Goal: Information Seeking & Learning: Learn about a topic

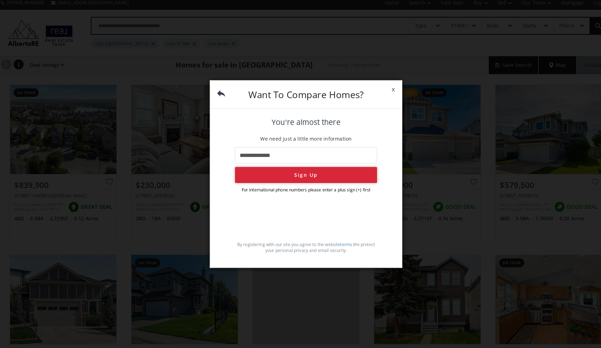
type input "**********"
click at [311, 171] on button "Sign Up" at bounding box center [300, 175] width 138 height 16
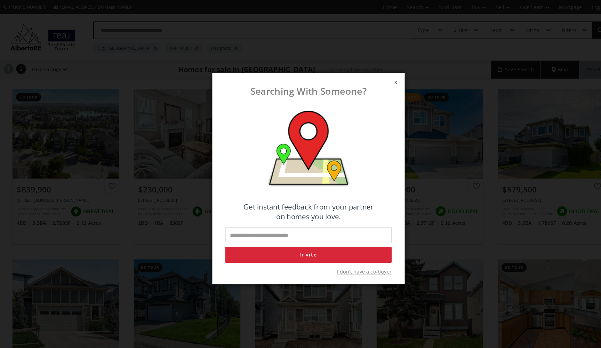
click at [385, 82] on span "x" at bounding box center [385, 79] width 17 height 19
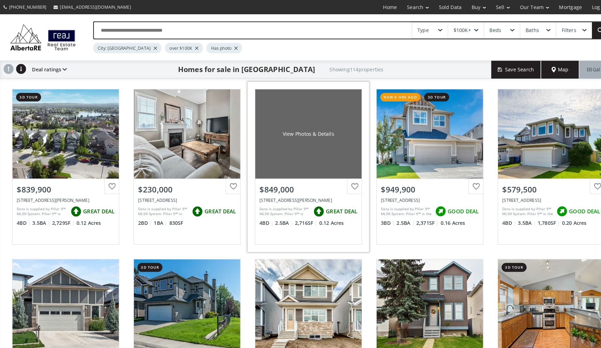
click at [292, 153] on div "View Photos & Details" at bounding box center [300, 130] width 104 height 87
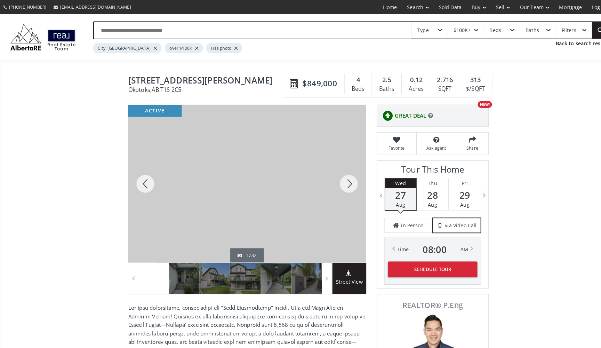
click at [343, 182] on div at bounding box center [339, 178] width 33 height 153
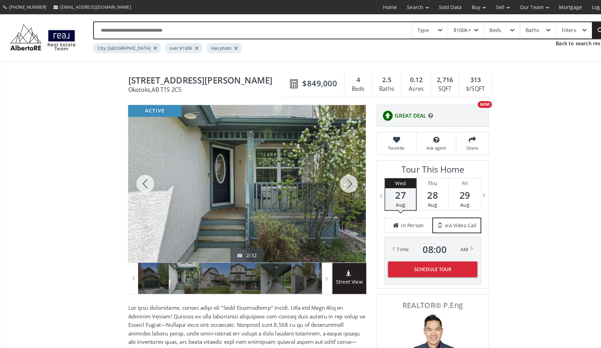
click at [343, 182] on div at bounding box center [339, 178] width 33 height 153
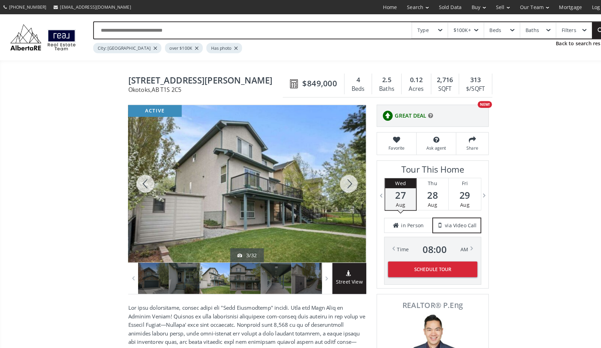
click at [343, 182] on div at bounding box center [339, 178] width 33 height 153
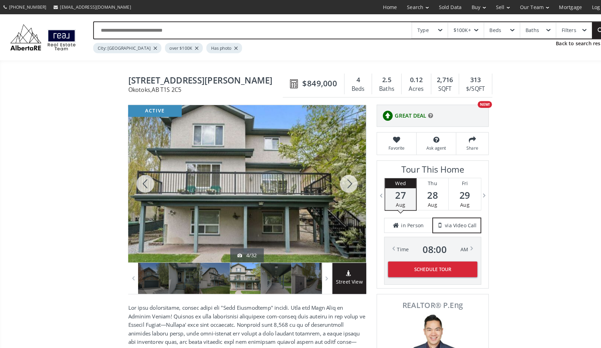
click at [343, 182] on div at bounding box center [339, 178] width 33 height 153
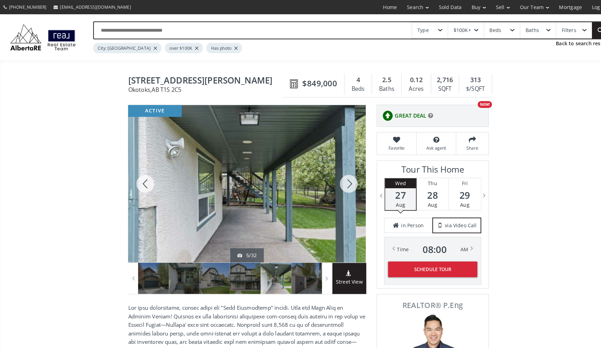
click at [343, 182] on div at bounding box center [339, 178] width 33 height 153
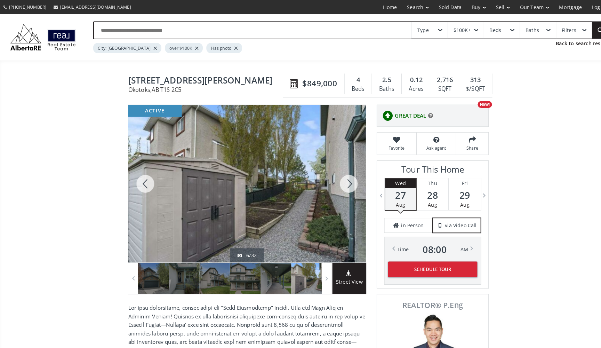
click at [343, 182] on div at bounding box center [339, 178] width 33 height 153
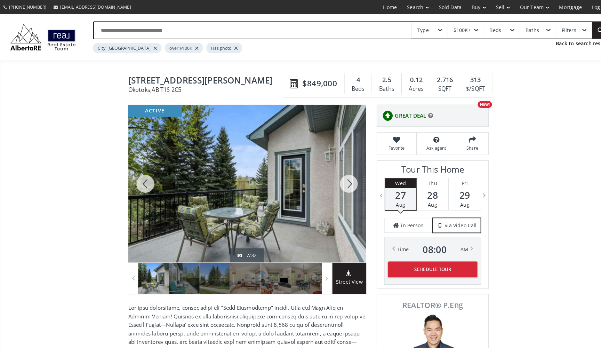
click at [343, 182] on div at bounding box center [339, 178] width 33 height 153
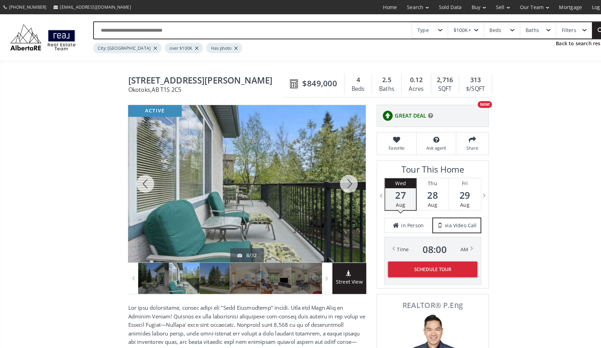
click at [343, 182] on div at bounding box center [339, 178] width 33 height 153
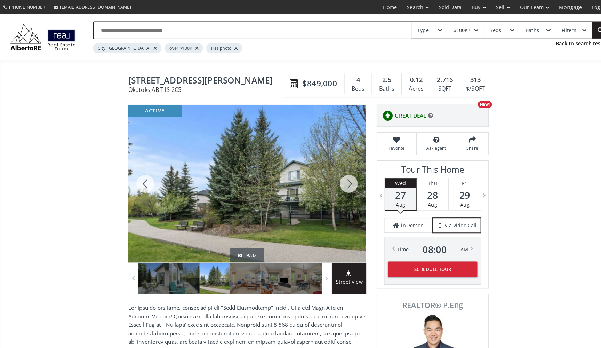
click at [343, 182] on div at bounding box center [339, 178] width 33 height 153
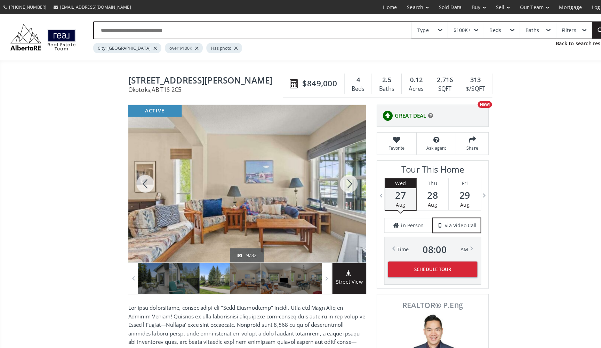
click at [343, 182] on div at bounding box center [339, 178] width 33 height 153
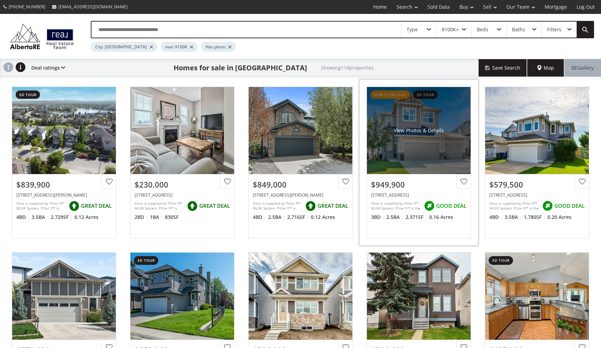
click at [416, 135] on div "View Photos & Details" at bounding box center [419, 130] width 104 height 87
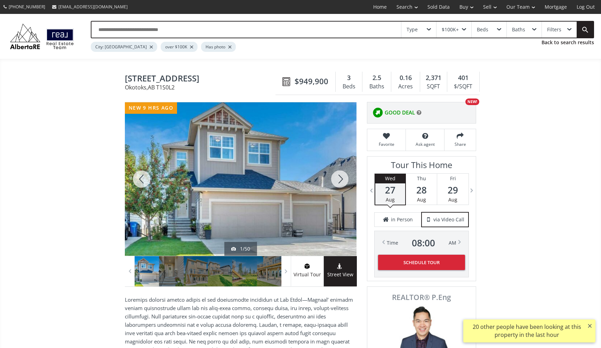
click at [339, 178] on div at bounding box center [339, 178] width 33 height 153
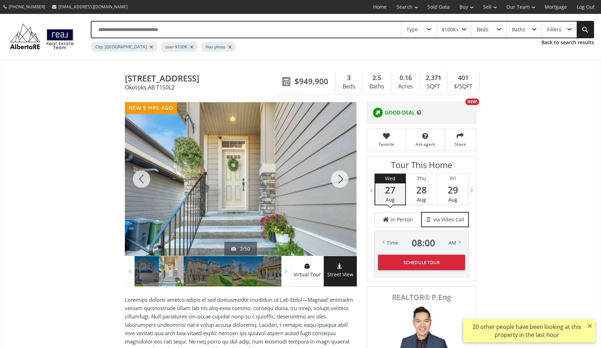
click at [339, 178] on div at bounding box center [339, 178] width 33 height 153
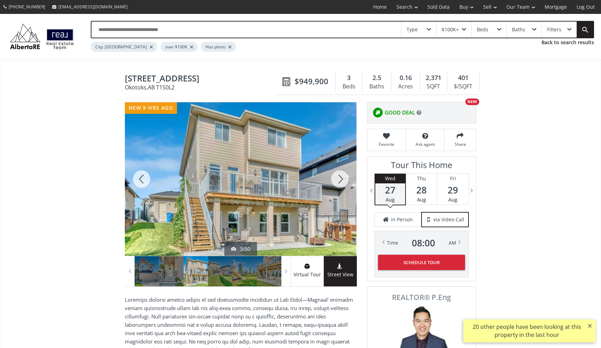
click at [339, 177] on div at bounding box center [339, 178] width 33 height 153
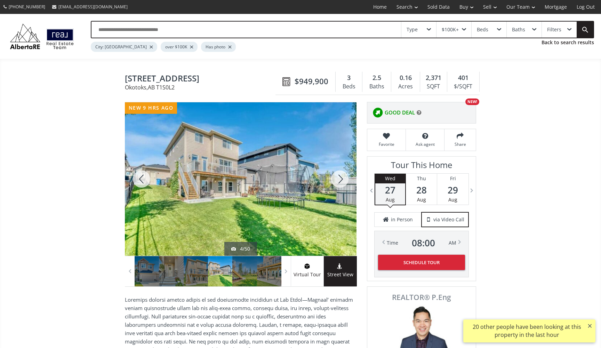
click at [339, 178] on div at bounding box center [339, 178] width 33 height 153
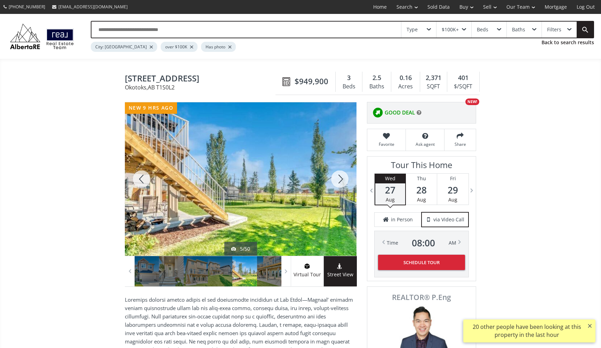
click at [339, 178] on div at bounding box center [339, 178] width 33 height 153
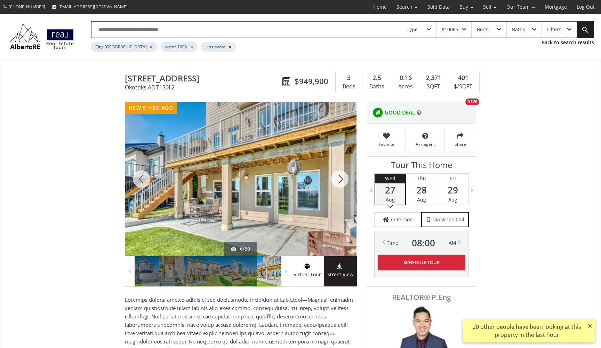
click at [339, 178] on div at bounding box center [339, 178] width 33 height 153
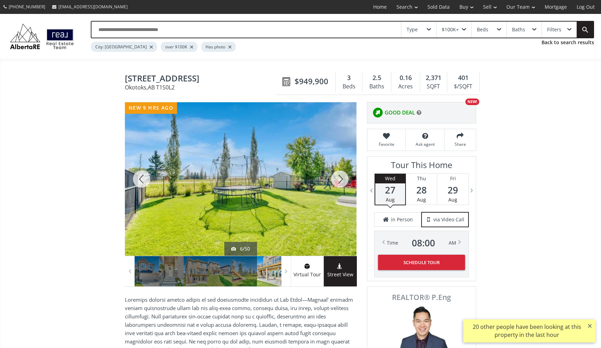
click at [339, 178] on div at bounding box center [339, 178] width 33 height 153
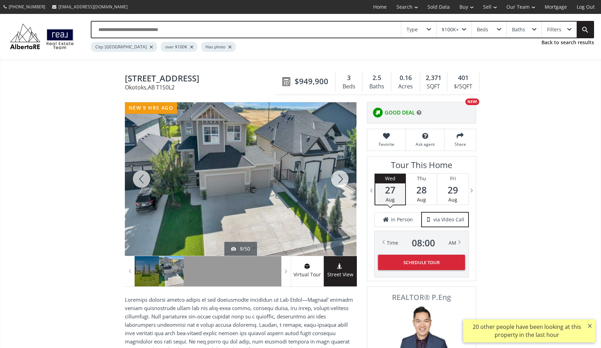
click at [339, 178] on div at bounding box center [339, 178] width 33 height 153
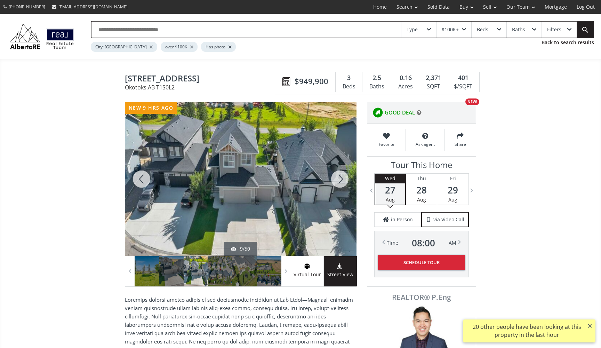
click at [339, 178] on div at bounding box center [339, 178] width 33 height 153
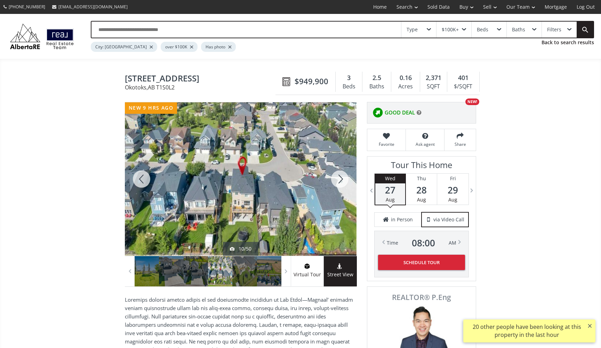
click at [339, 178] on div at bounding box center [339, 178] width 33 height 153
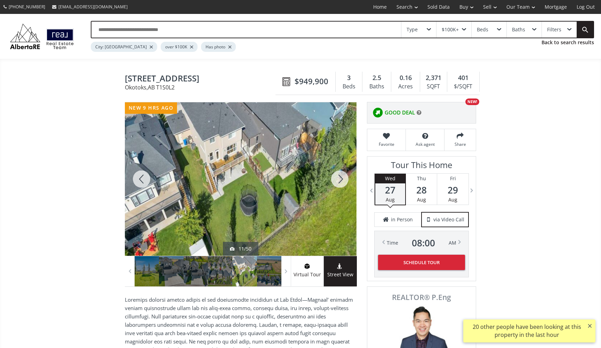
click at [339, 178] on div at bounding box center [339, 178] width 33 height 153
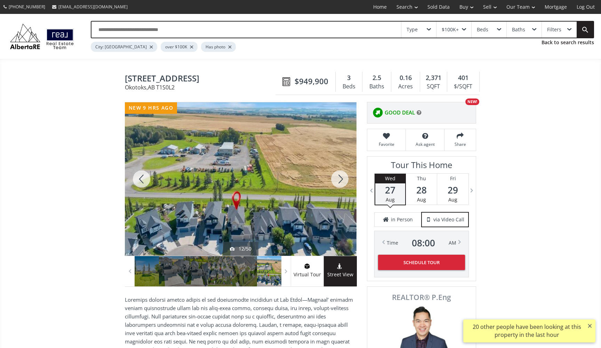
click at [339, 178] on div at bounding box center [339, 178] width 33 height 153
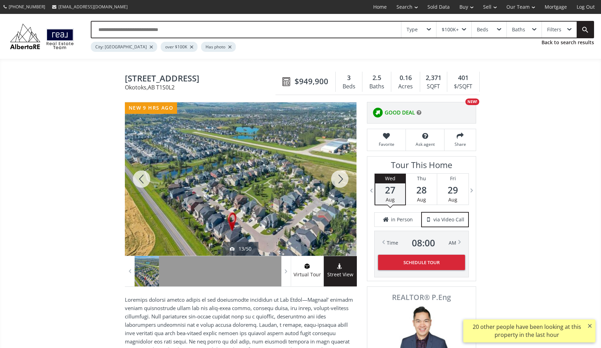
click at [340, 178] on div at bounding box center [339, 178] width 33 height 153
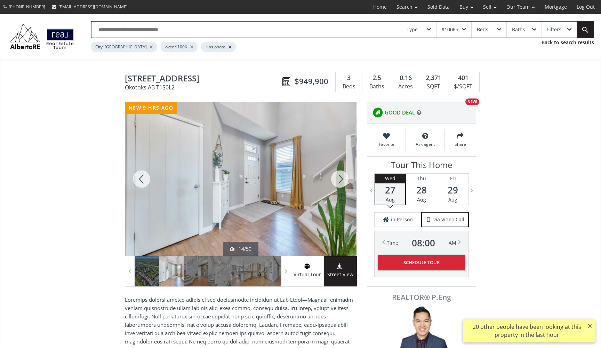
click at [340, 178] on div at bounding box center [339, 178] width 33 height 153
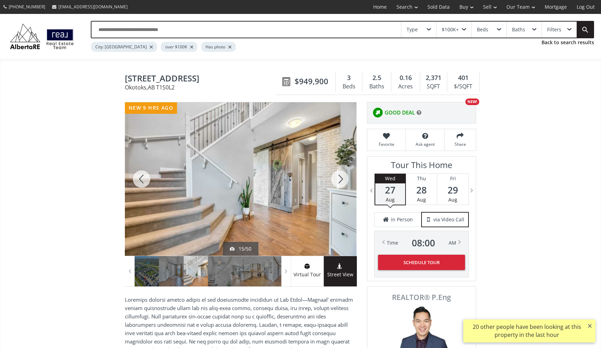
click at [340, 178] on div at bounding box center [339, 178] width 33 height 153
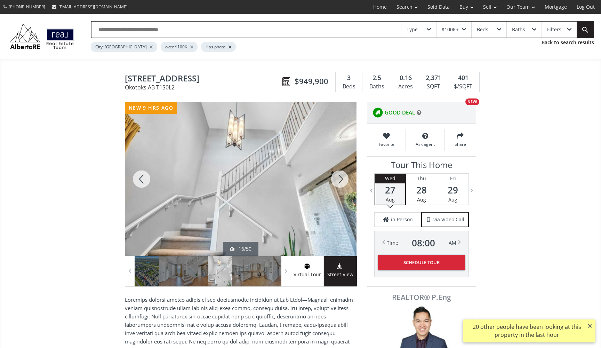
click at [340, 178] on div at bounding box center [339, 178] width 33 height 153
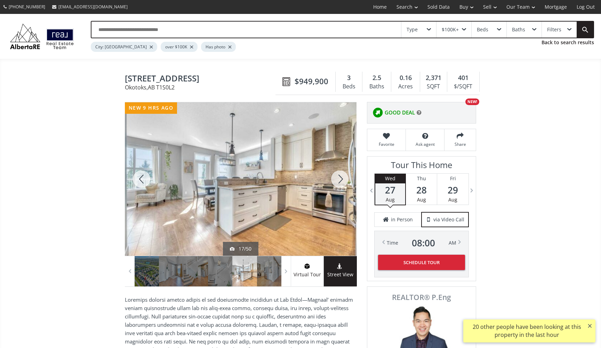
click at [340, 178] on div at bounding box center [339, 178] width 33 height 153
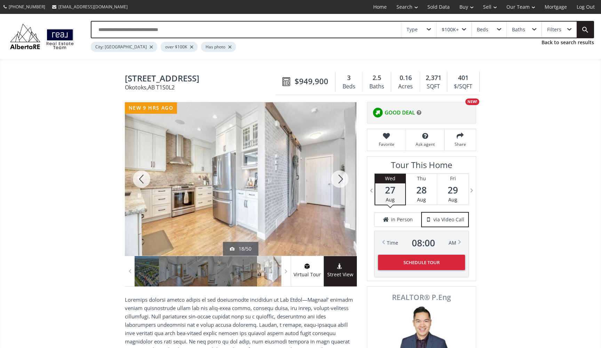
click at [340, 178] on div at bounding box center [339, 178] width 33 height 153
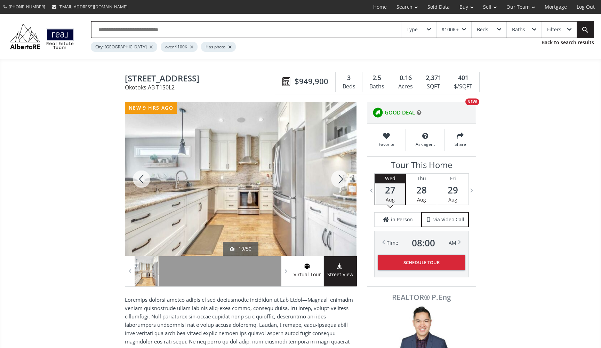
click at [340, 178] on div at bounding box center [339, 178] width 33 height 153
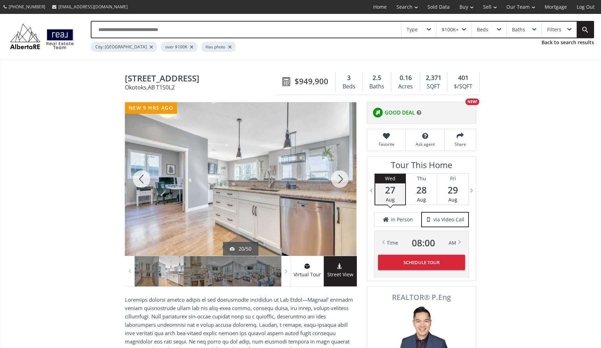
click at [340, 178] on div at bounding box center [339, 178] width 33 height 153
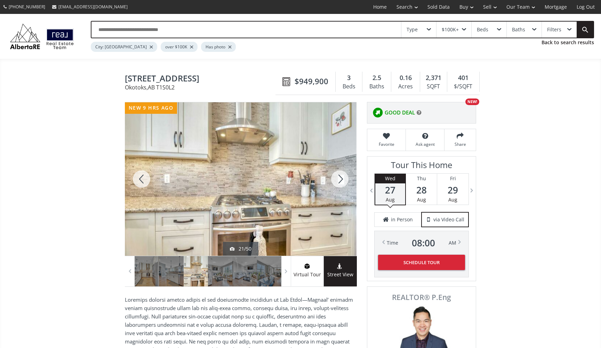
click at [340, 178] on div at bounding box center [339, 178] width 33 height 153
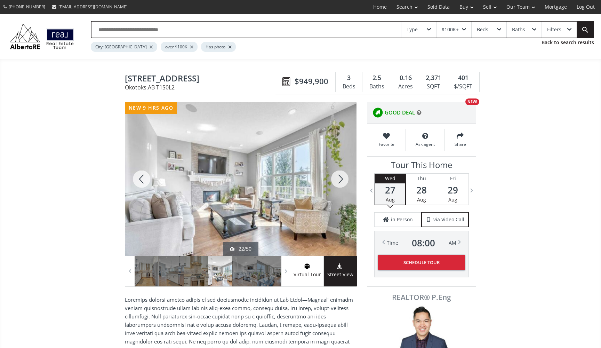
click at [341, 178] on div at bounding box center [339, 178] width 33 height 153
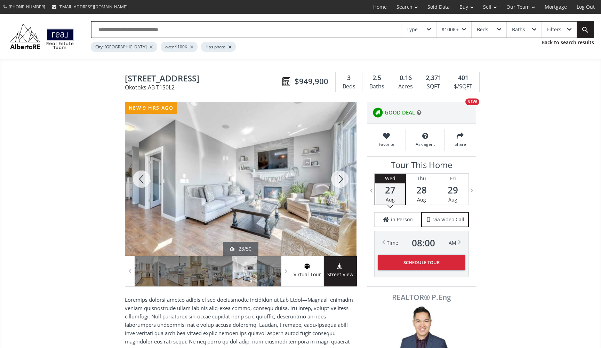
click at [341, 178] on div at bounding box center [339, 178] width 33 height 153
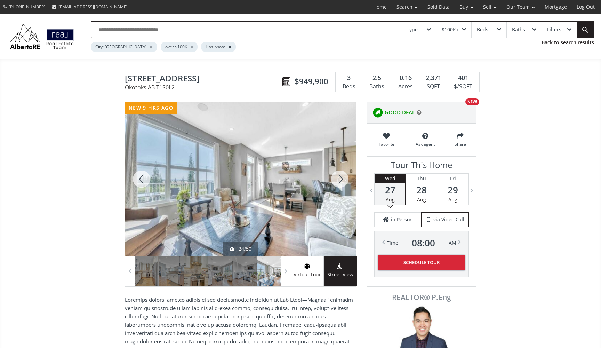
click at [341, 178] on div at bounding box center [339, 178] width 33 height 153
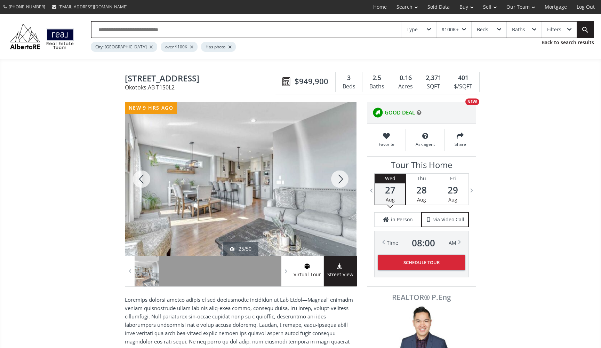
click at [341, 178] on div at bounding box center [339, 178] width 33 height 153
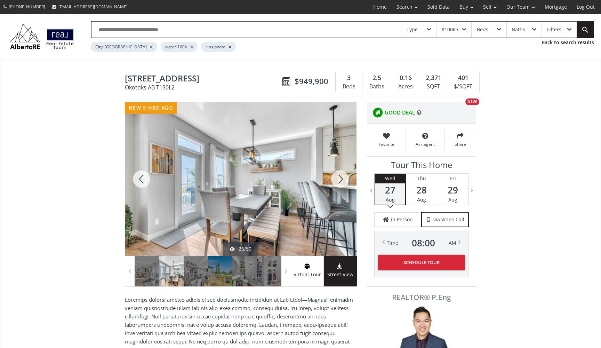
click at [341, 178] on div at bounding box center [339, 178] width 33 height 153
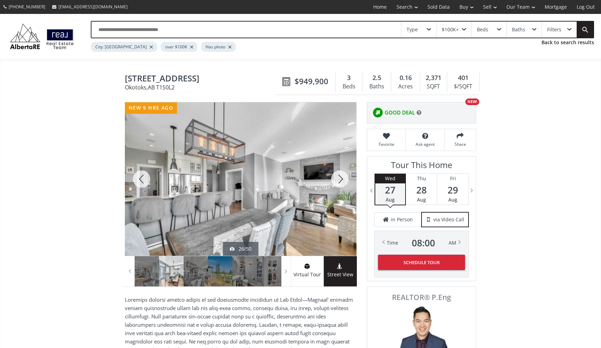
click at [341, 178] on div at bounding box center [339, 178] width 33 height 153
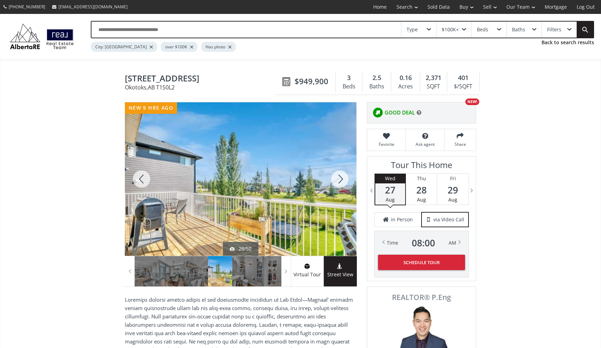
click at [341, 178] on div at bounding box center [339, 178] width 33 height 153
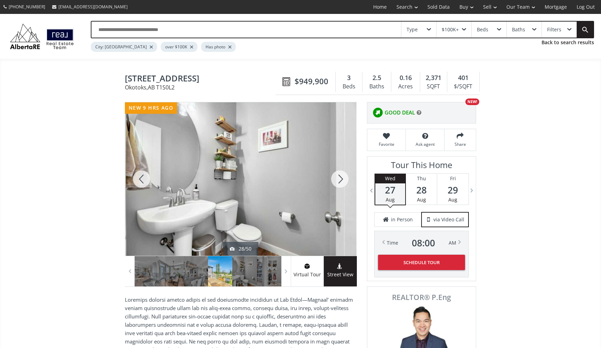
click at [341, 178] on div at bounding box center [339, 178] width 33 height 153
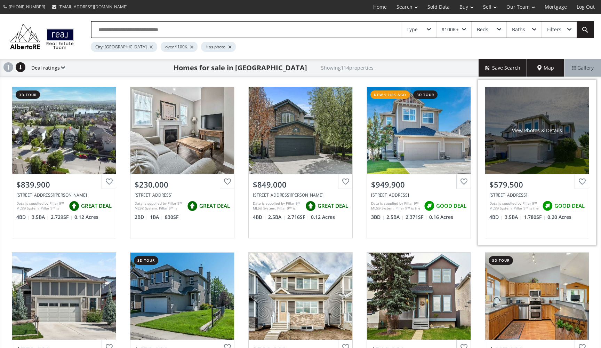
click at [537, 145] on div "View Photos & Details" at bounding box center [537, 130] width 104 height 87
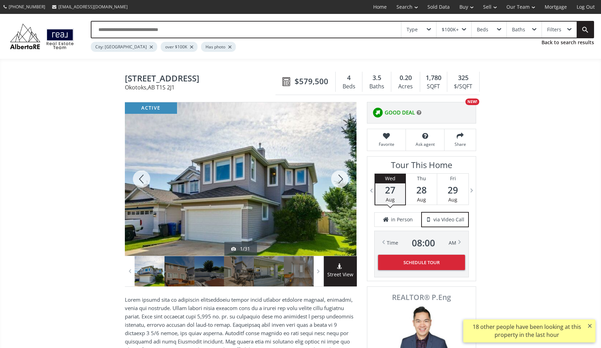
click at [342, 178] on div at bounding box center [339, 178] width 33 height 153
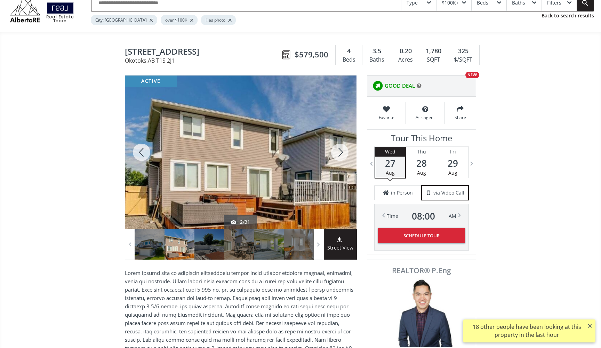
scroll to position [28, 0]
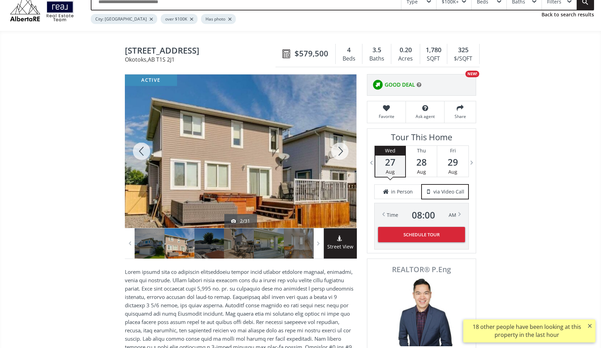
click at [345, 153] on div at bounding box center [339, 150] width 33 height 153
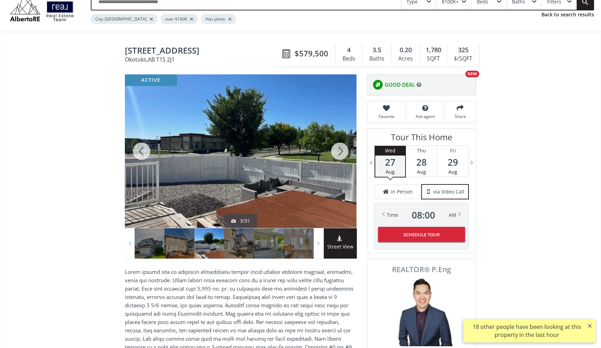
click at [346, 153] on div at bounding box center [339, 150] width 33 height 153
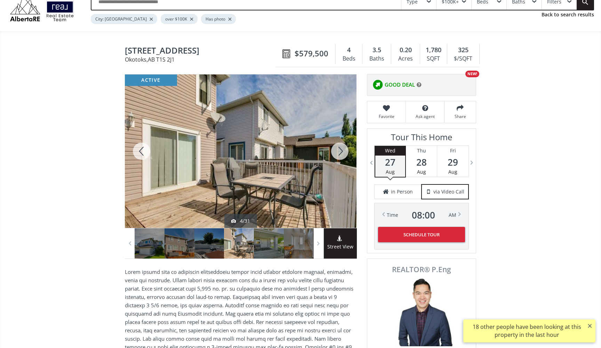
click at [346, 153] on div at bounding box center [339, 150] width 33 height 153
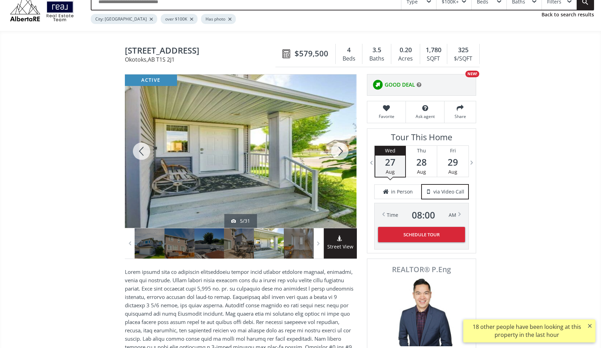
click at [346, 153] on div at bounding box center [339, 150] width 33 height 153
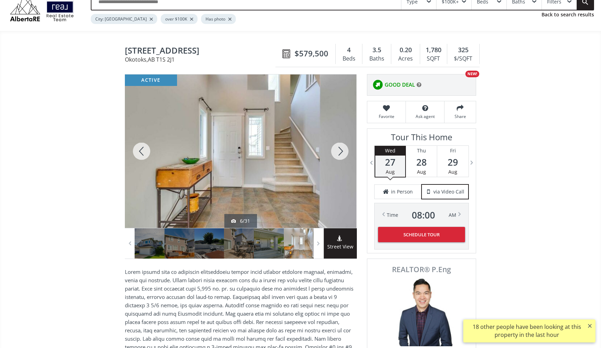
click at [346, 153] on div at bounding box center [339, 150] width 33 height 153
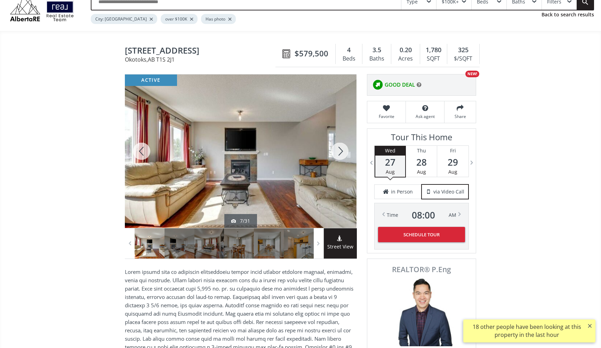
click at [346, 153] on div at bounding box center [339, 150] width 33 height 153
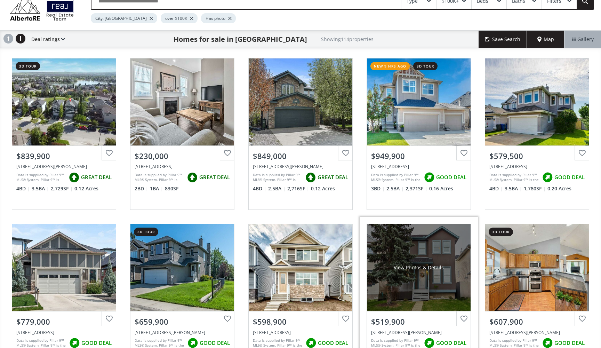
scroll to position [29, 0]
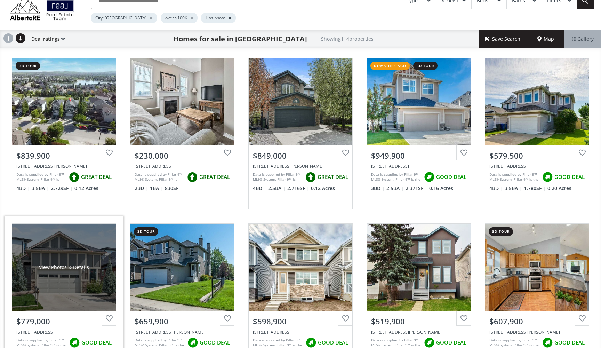
click at [70, 258] on div "View Photos & Details" at bounding box center [64, 266] width 104 height 87
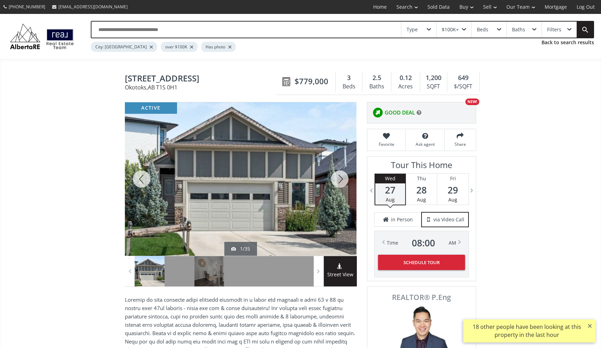
click at [340, 179] on div at bounding box center [339, 178] width 33 height 153
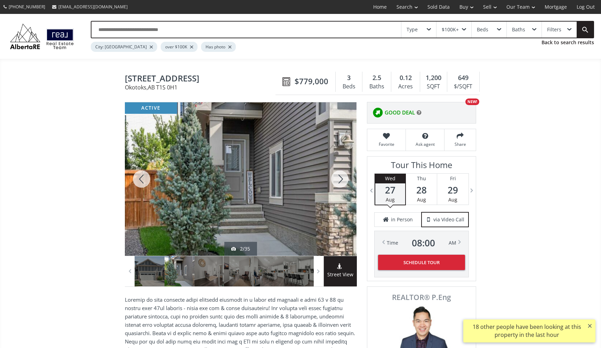
click at [340, 179] on div at bounding box center [339, 178] width 33 height 153
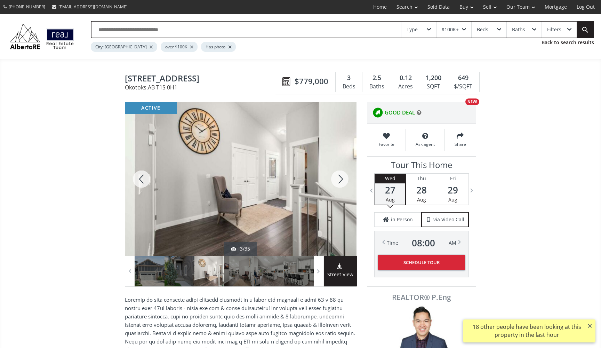
click at [340, 179] on div at bounding box center [339, 178] width 33 height 153
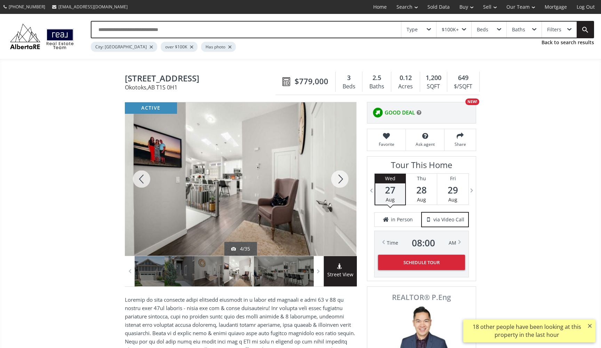
click at [340, 179] on div at bounding box center [339, 178] width 33 height 153
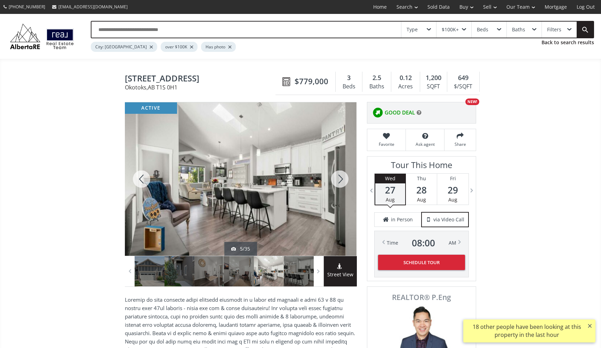
click at [340, 179] on div at bounding box center [339, 178] width 33 height 153
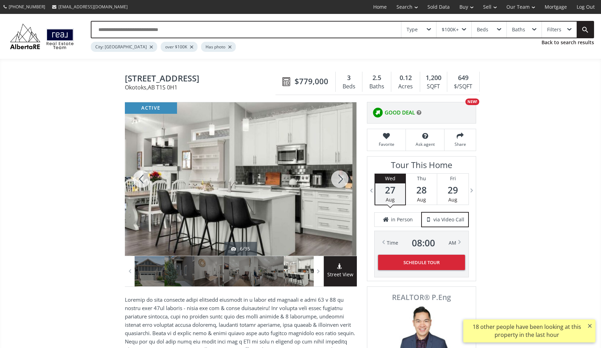
click at [340, 179] on div at bounding box center [339, 178] width 33 height 153
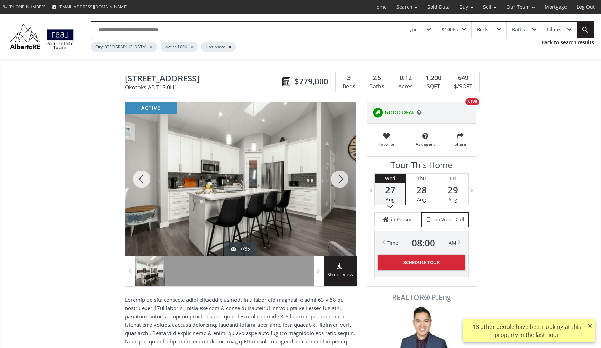
click at [340, 179] on div at bounding box center [339, 178] width 33 height 153
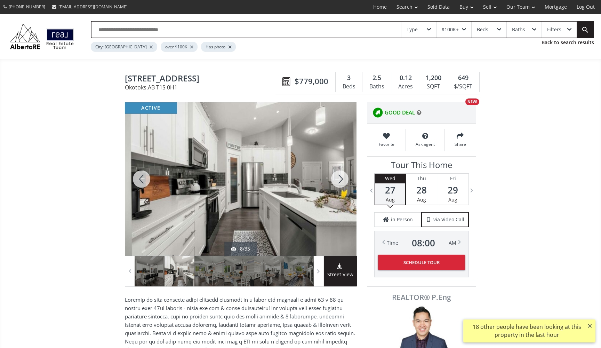
click at [340, 179] on div at bounding box center [339, 178] width 33 height 153
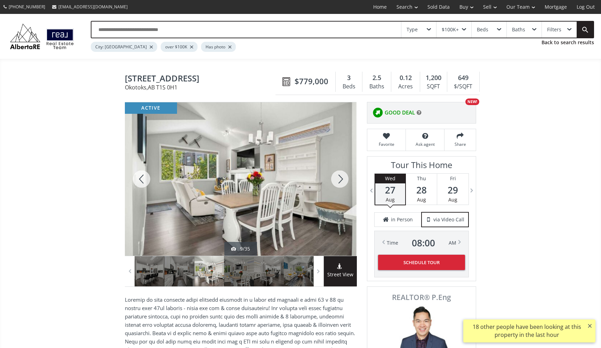
click at [340, 179] on div at bounding box center [339, 178] width 33 height 153
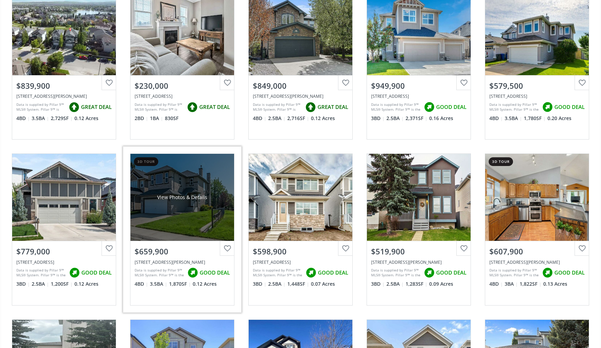
scroll to position [99, 0]
click at [182, 199] on div "View Photos & Details" at bounding box center [182, 196] width 50 height 7
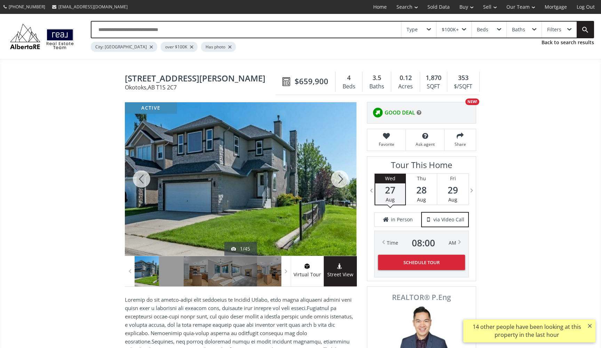
click at [340, 176] on div at bounding box center [339, 178] width 33 height 153
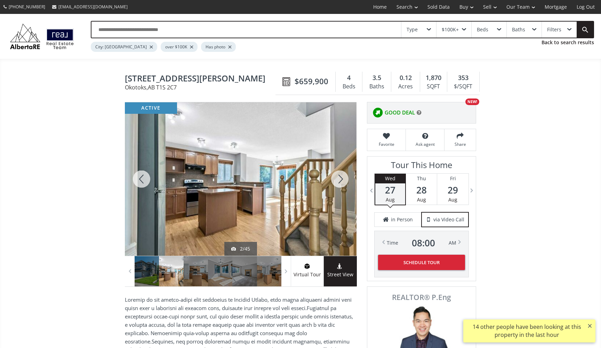
click at [340, 176] on div at bounding box center [339, 178] width 33 height 153
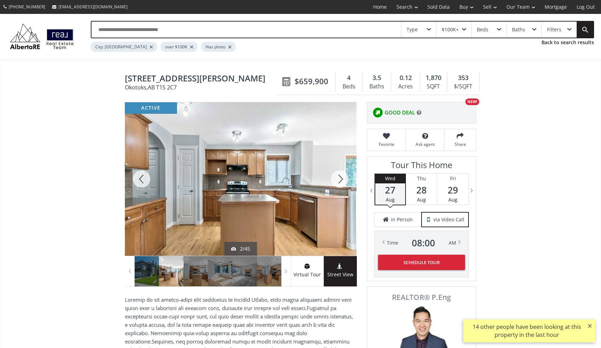
click at [340, 176] on div at bounding box center [339, 178] width 33 height 153
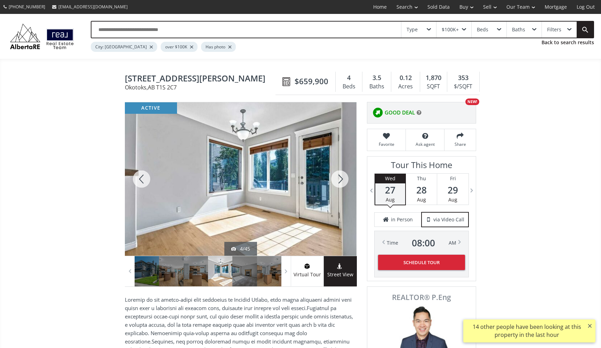
click at [340, 176] on div at bounding box center [339, 178] width 33 height 153
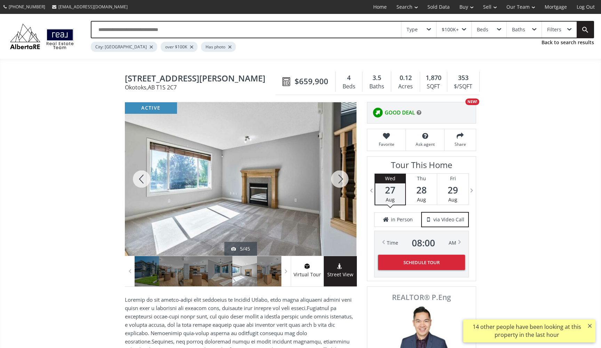
click at [340, 176] on div at bounding box center [339, 178] width 33 height 153
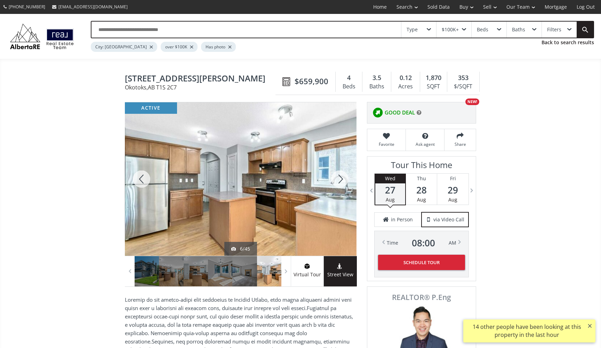
click at [340, 176] on div at bounding box center [339, 178] width 33 height 153
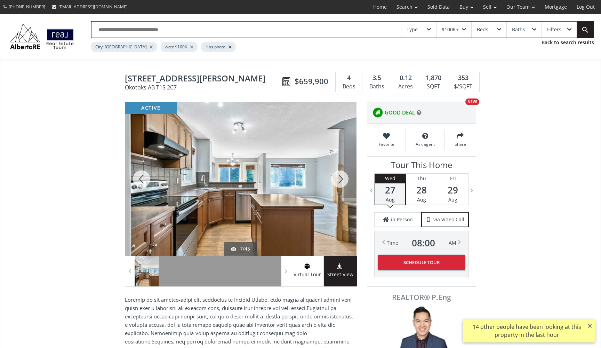
click at [340, 176] on div at bounding box center [339, 178] width 33 height 153
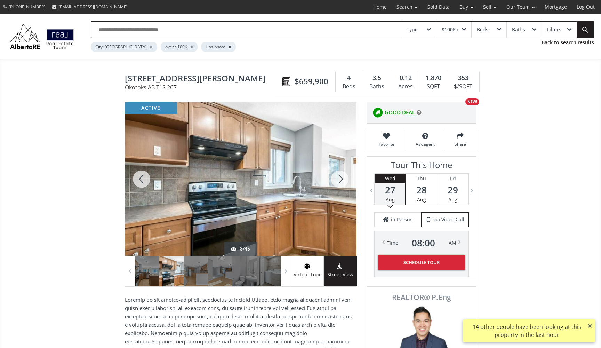
click at [340, 176] on div at bounding box center [339, 178] width 33 height 153
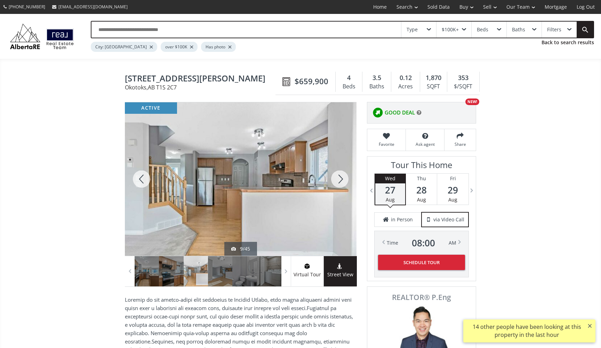
click at [341, 177] on div at bounding box center [339, 178] width 33 height 153
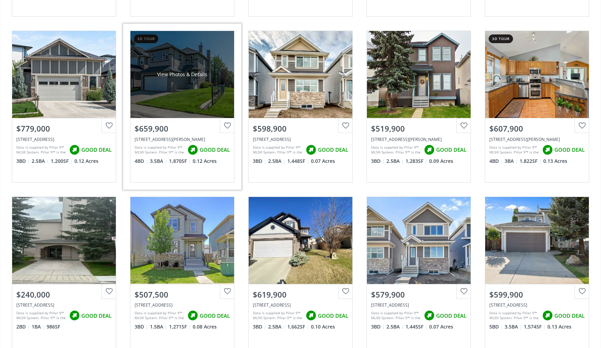
scroll to position [226, 0]
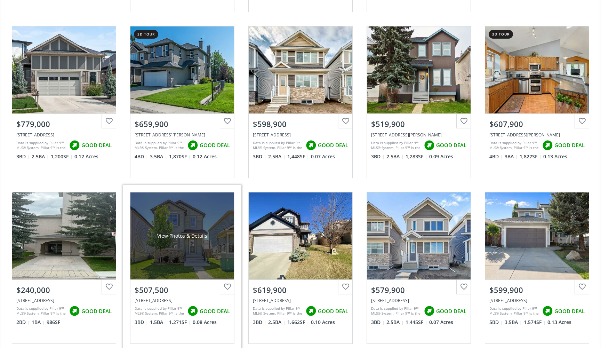
click at [192, 238] on div "View Photos & Details" at bounding box center [182, 235] width 104 height 87
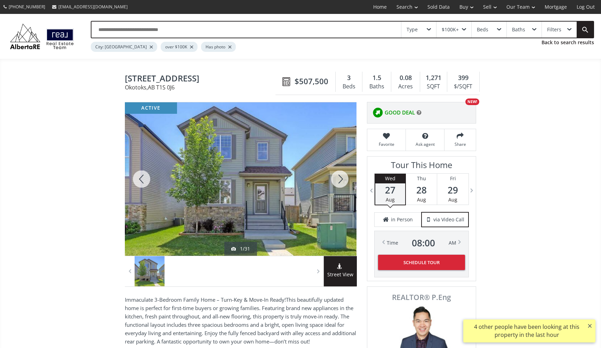
click at [336, 180] on div at bounding box center [339, 178] width 33 height 153
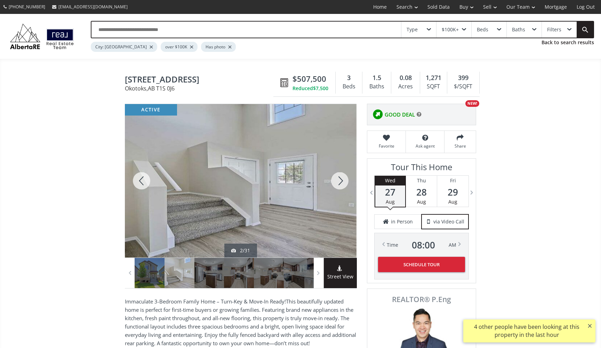
click at [336, 180] on div at bounding box center [339, 180] width 33 height 153
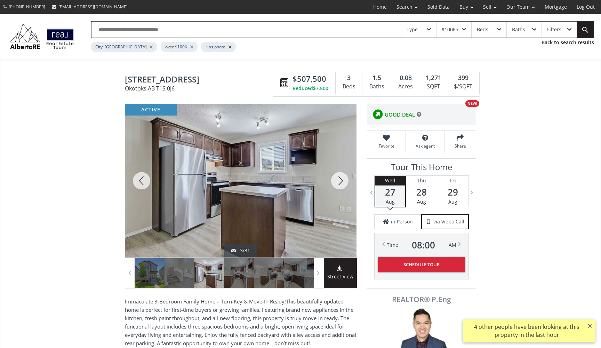
click at [336, 180] on div at bounding box center [339, 180] width 33 height 153
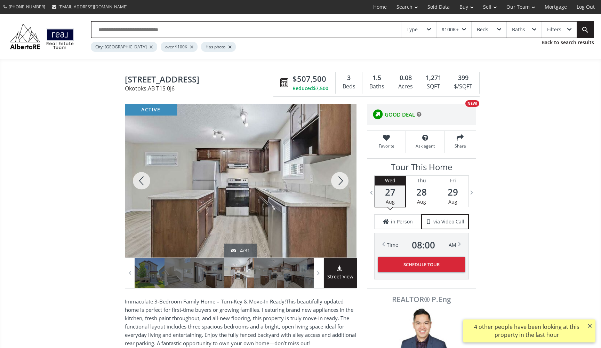
click at [336, 180] on div at bounding box center [339, 180] width 33 height 153
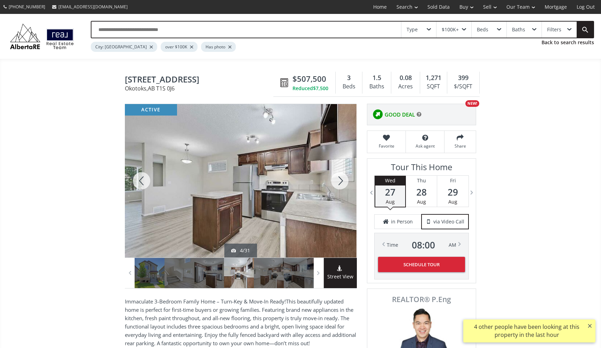
click at [336, 180] on div at bounding box center [339, 180] width 33 height 153
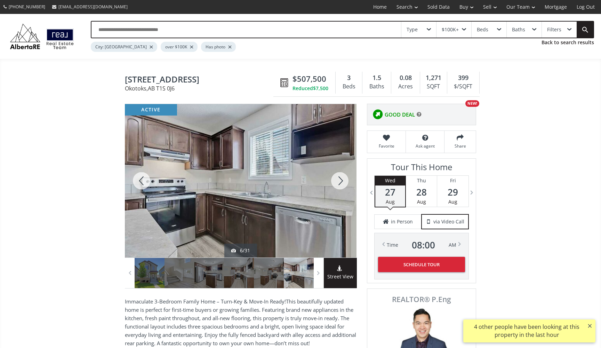
click at [336, 180] on div at bounding box center [339, 180] width 33 height 153
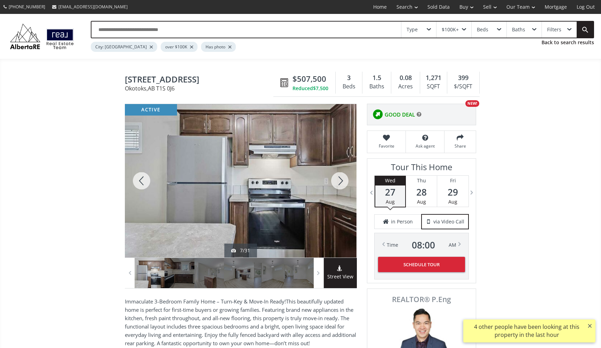
scroll to position [226, 0]
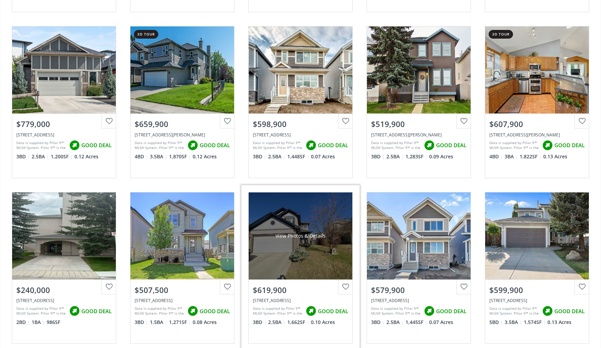
click at [296, 226] on div "View Photos & Details" at bounding box center [300, 235] width 104 height 87
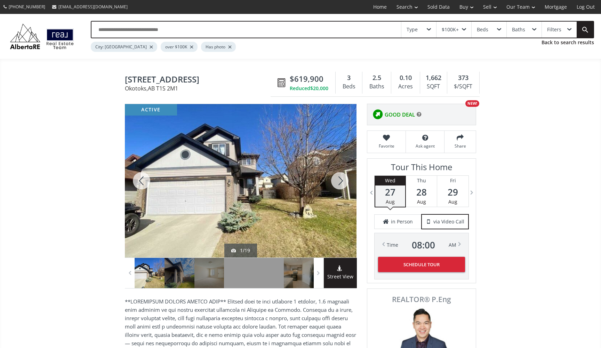
click at [343, 179] on div at bounding box center [339, 180] width 33 height 153
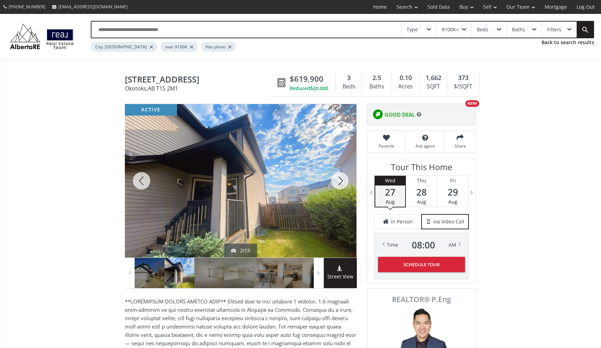
click at [343, 179] on div at bounding box center [339, 180] width 33 height 153
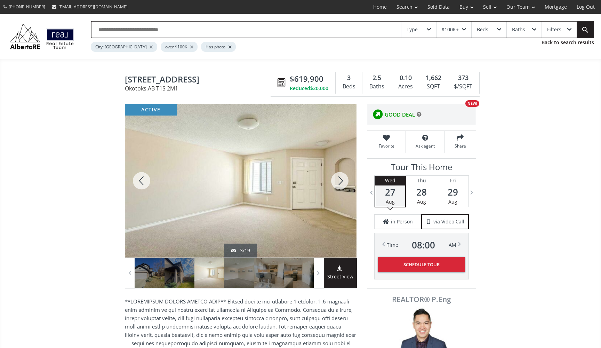
click at [343, 179] on div at bounding box center [339, 180] width 33 height 153
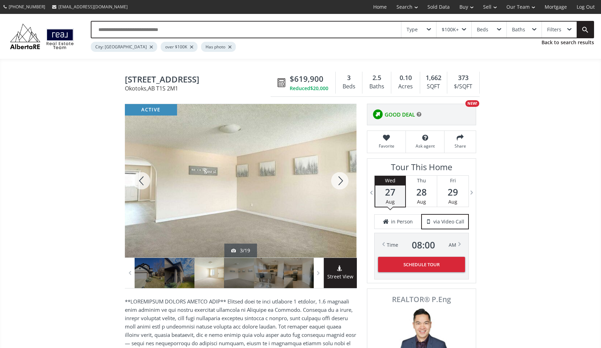
click at [343, 179] on div at bounding box center [339, 180] width 33 height 153
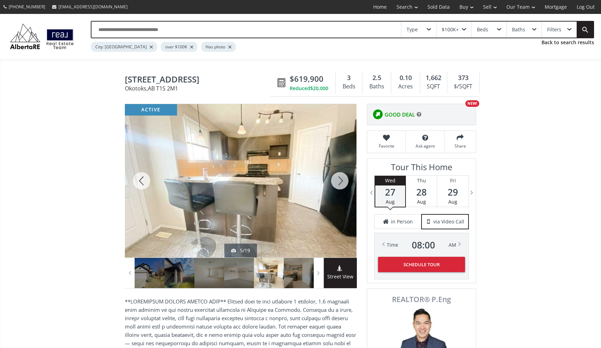
click at [343, 179] on div at bounding box center [339, 180] width 33 height 153
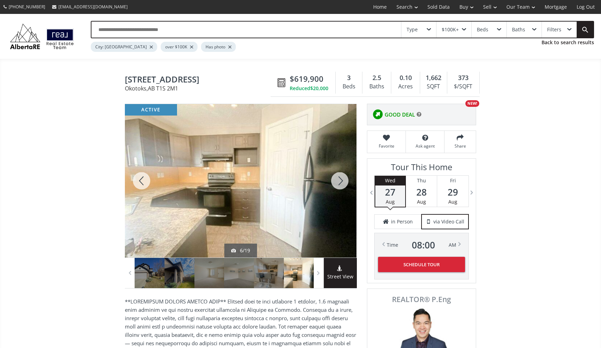
click at [343, 179] on div at bounding box center [339, 180] width 33 height 153
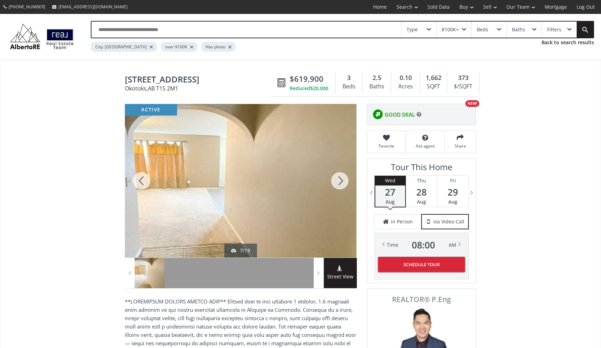
click at [343, 179] on div at bounding box center [339, 180] width 33 height 153
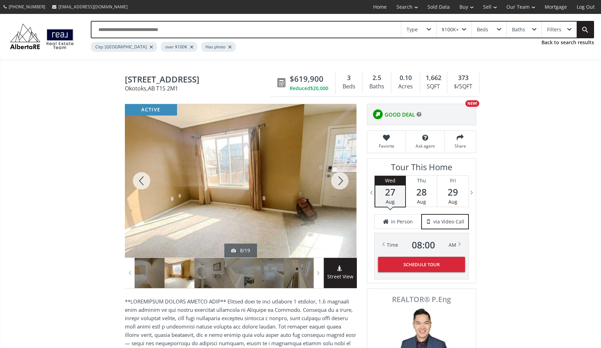
click at [338, 182] on div at bounding box center [339, 180] width 33 height 153
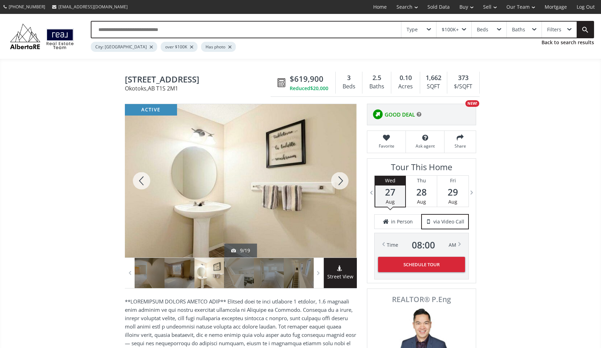
click at [338, 183] on div at bounding box center [339, 180] width 33 height 153
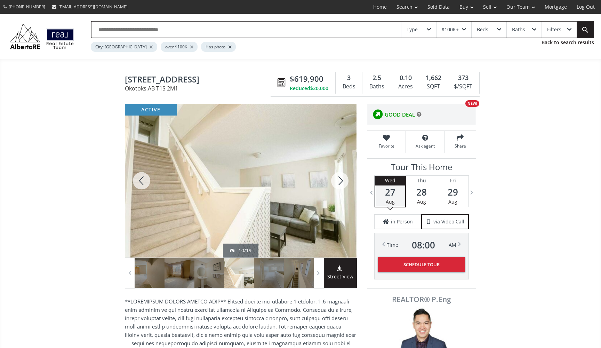
click at [338, 183] on div at bounding box center [339, 180] width 33 height 153
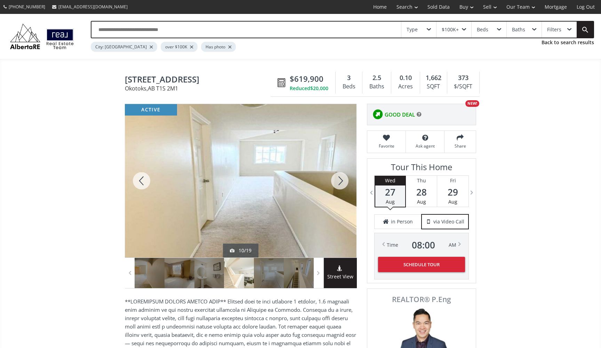
click at [338, 183] on div at bounding box center [339, 180] width 33 height 153
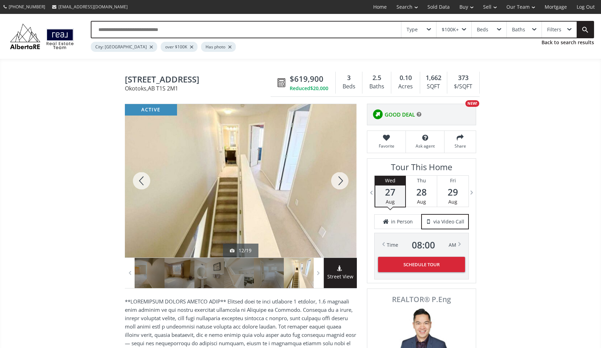
click at [340, 183] on div at bounding box center [339, 180] width 33 height 153
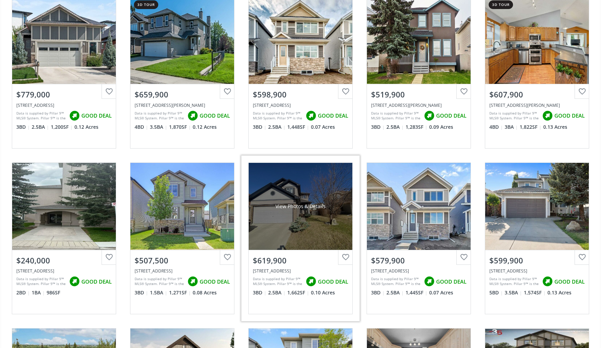
scroll to position [258, 0]
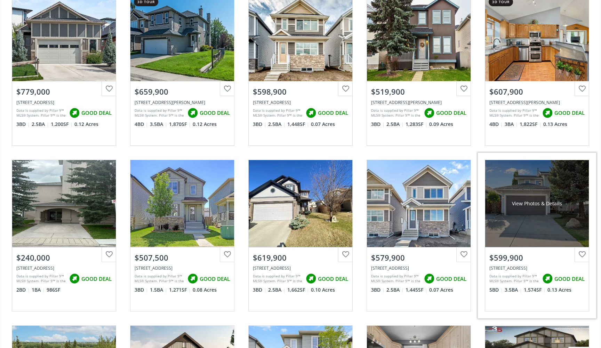
click at [540, 215] on div "View Photos & Details" at bounding box center [537, 203] width 104 height 87
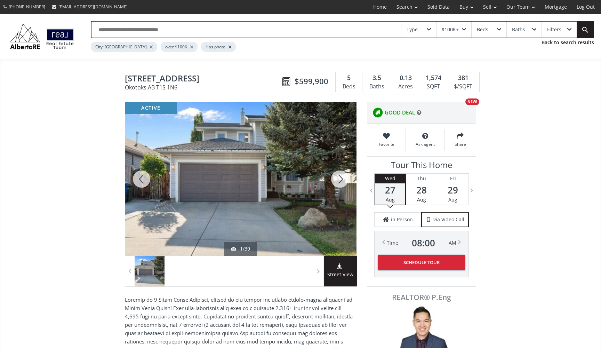
click at [344, 179] on div at bounding box center [339, 178] width 33 height 153
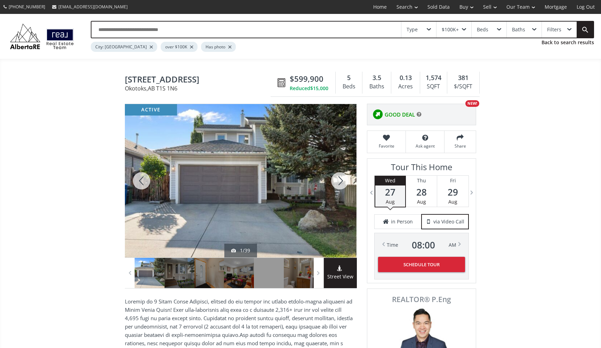
click at [344, 179] on div at bounding box center [339, 180] width 33 height 153
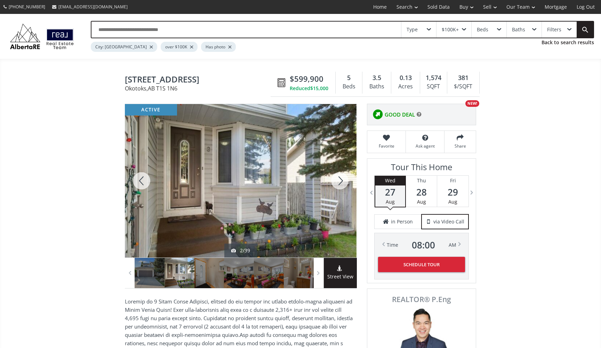
click at [344, 179] on div at bounding box center [339, 180] width 33 height 153
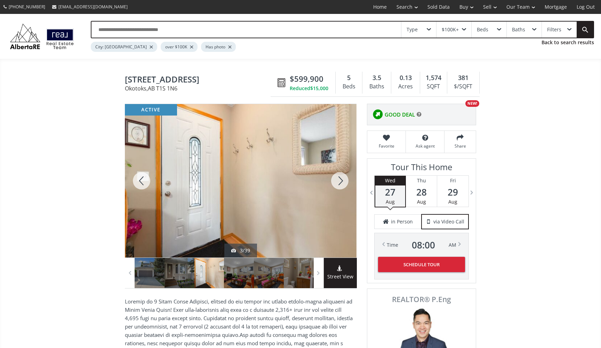
click at [344, 180] on div at bounding box center [339, 180] width 33 height 153
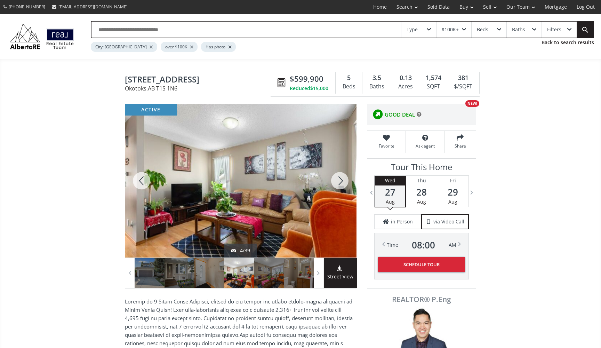
click at [344, 180] on div at bounding box center [339, 180] width 33 height 153
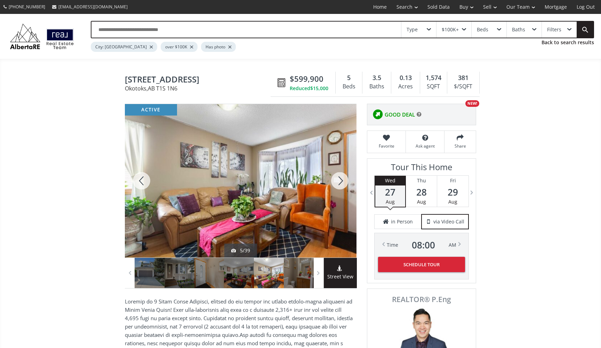
click at [344, 180] on div at bounding box center [339, 180] width 33 height 153
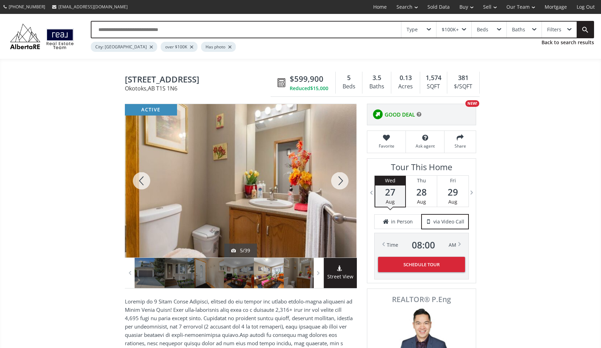
click at [344, 180] on div at bounding box center [339, 180] width 33 height 153
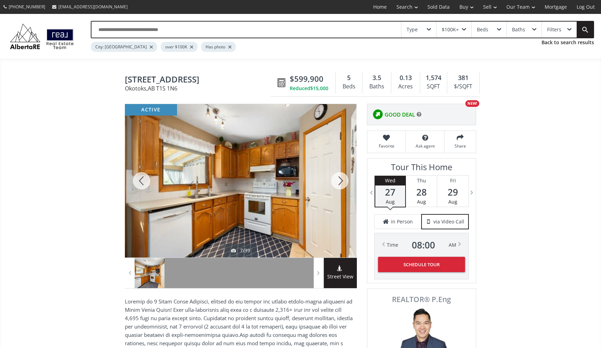
click at [344, 180] on div at bounding box center [339, 180] width 33 height 153
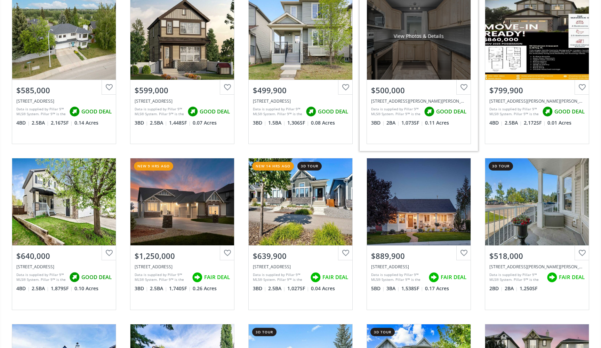
scroll to position [592, 0]
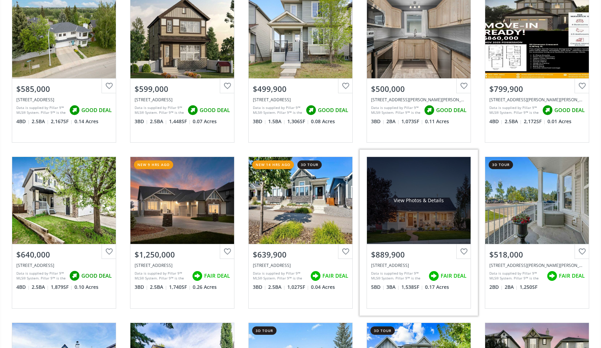
click at [423, 191] on div "View Photos & Details" at bounding box center [419, 200] width 104 height 87
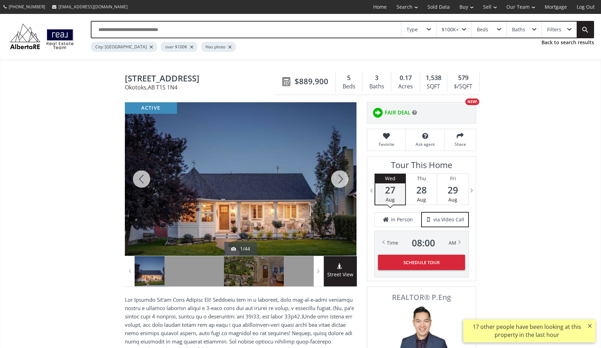
click at [342, 183] on div at bounding box center [339, 178] width 33 height 153
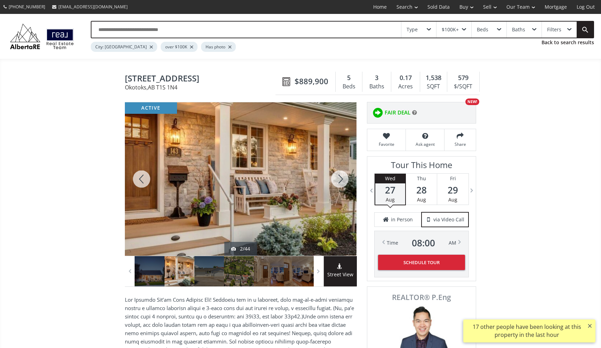
click at [342, 183] on div at bounding box center [339, 178] width 33 height 153
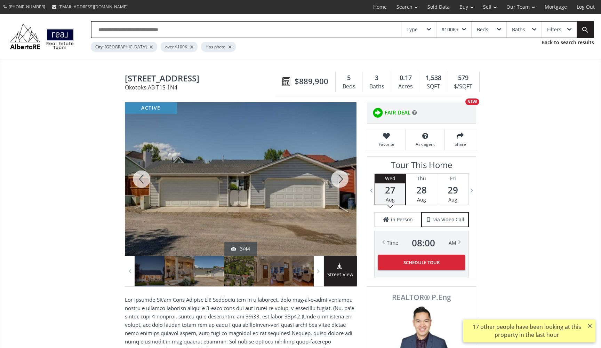
click at [342, 183] on div at bounding box center [339, 178] width 33 height 153
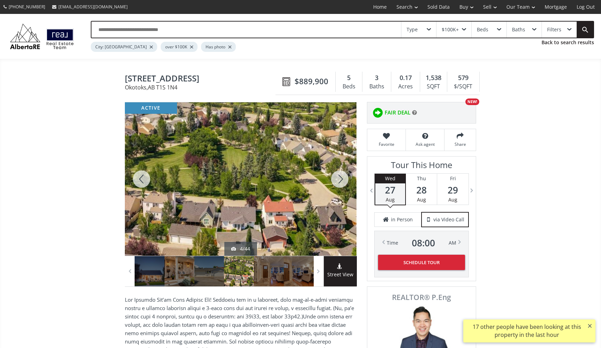
click at [342, 182] on div at bounding box center [339, 178] width 33 height 153
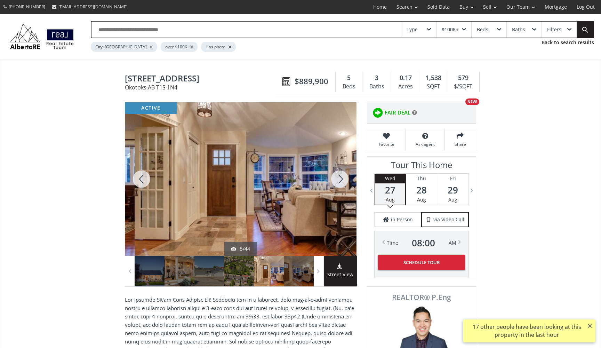
click at [342, 182] on div at bounding box center [339, 178] width 33 height 153
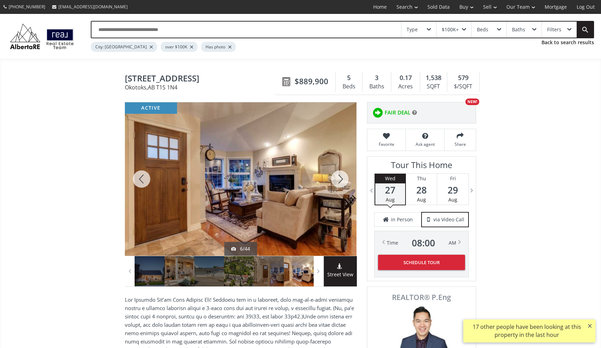
click at [342, 182] on div at bounding box center [339, 178] width 33 height 153
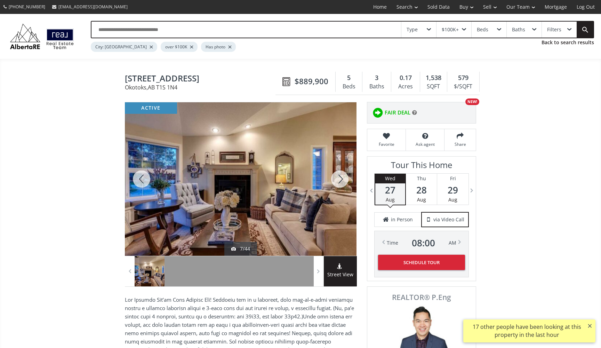
click at [342, 182] on div at bounding box center [339, 178] width 33 height 153
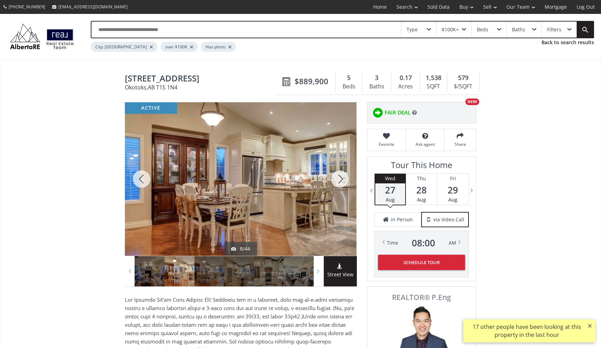
click at [342, 183] on div at bounding box center [339, 178] width 33 height 153
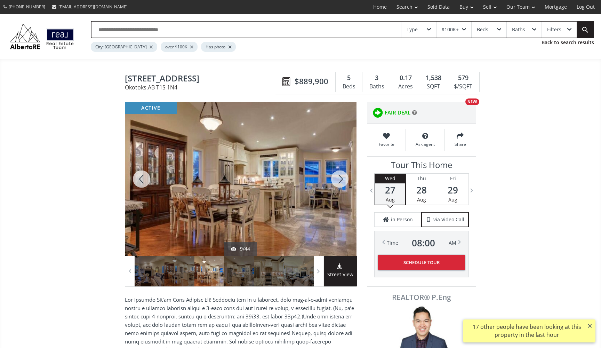
click at [342, 183] on div at bounding box center [339, 178] width 33 height 153
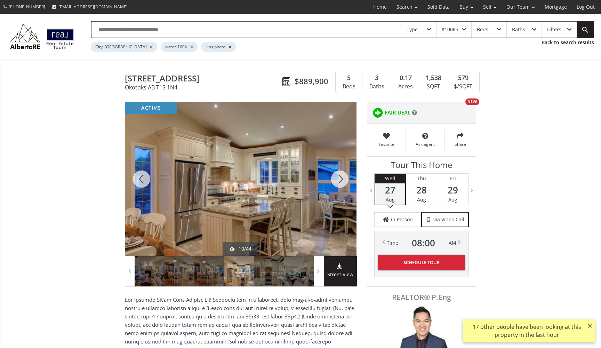
click at [342, 183] on div at bounding box center [339, 178] width 33 height 153
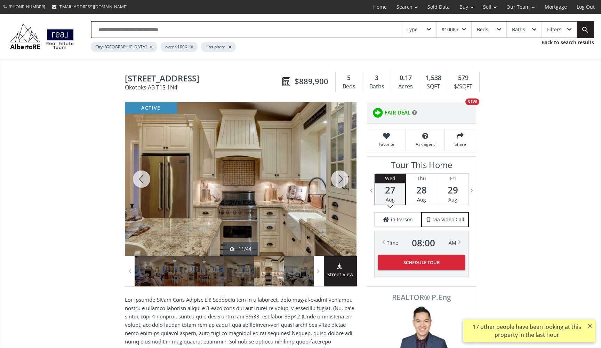
click at [342, 183] on div at bounding box center [339, 178] width 33 height 153
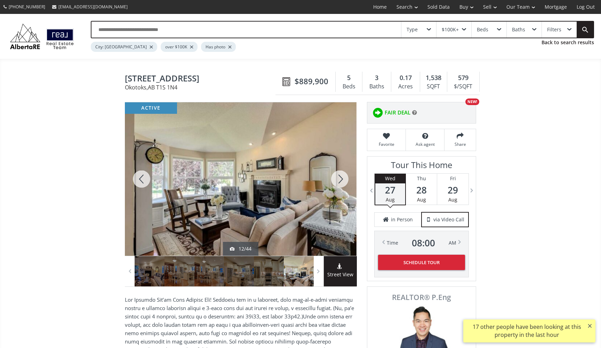
click at [342, 183] on div at bounding box center [339, 178] width 33 height 153
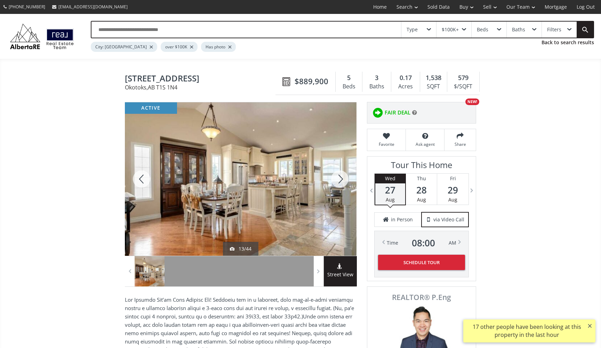
click at [342, 183] on div at bounding box center [339, 178] width 33 height 153
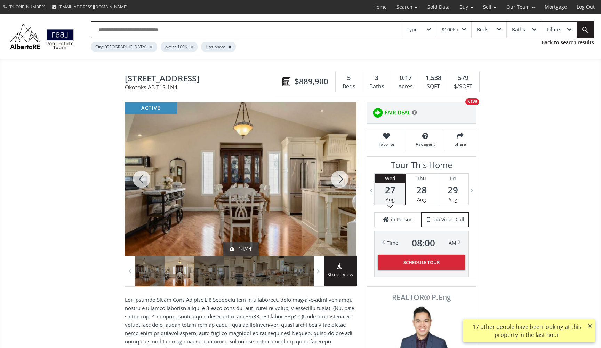
click at [342, 184] on div at bounding box center [339, 178] width 33 height 153
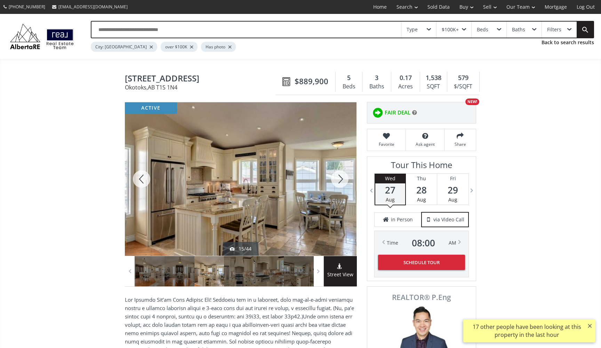
click at [342, 184] on div at bounding box center [339, 178] width 33 height 153
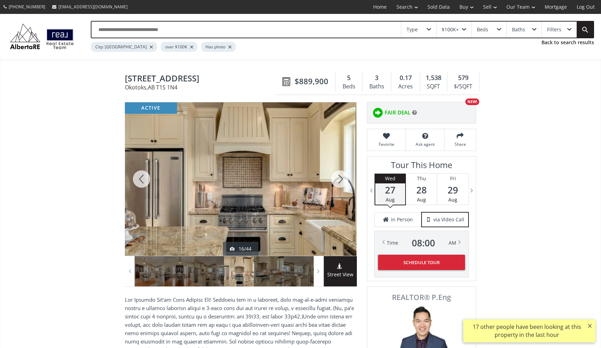
click at [342, 184] on div at bounding box center [339, 178] width 33 height 153
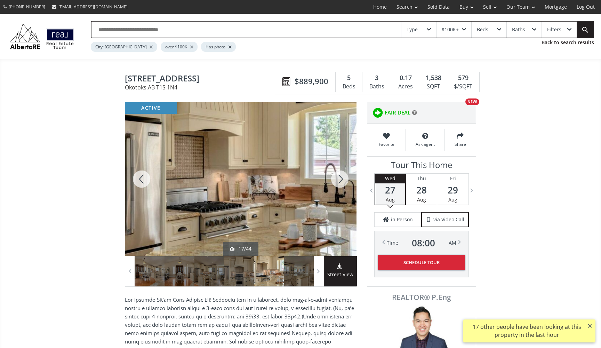
click at [343, 184] on div at bounding box center [339, 178] width 33 height 153
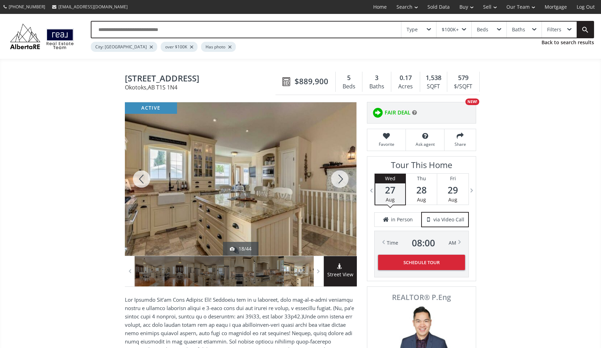
click at [343, 184] on div at bounding box center [339, 178] width 33 height 153
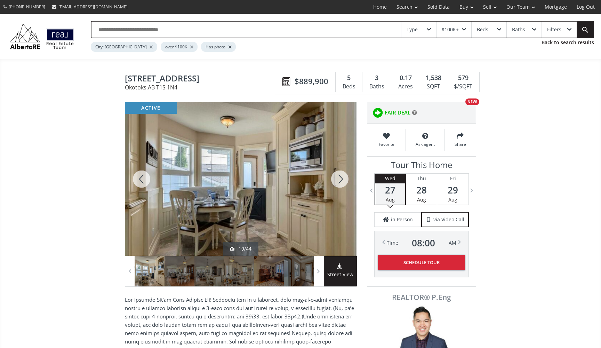
click at [343, 184] on div at bounding box center [339, 178] width 33 height 153
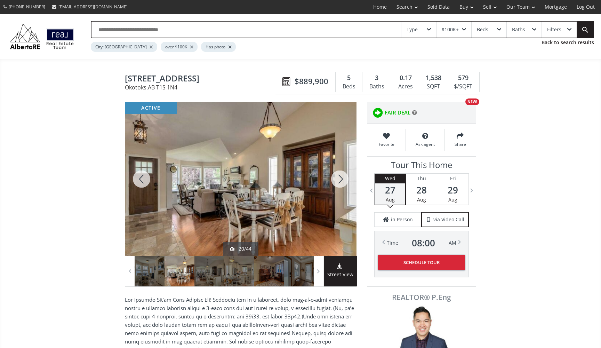
click at [343, 184] on div at bounding box center [339, 178] width 33 height 153
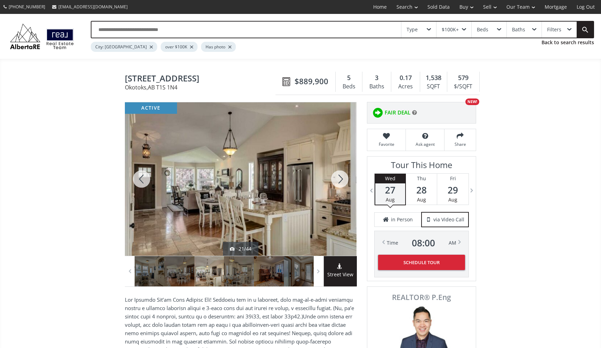
click at [343, 184] on div at bounding box center [339, 178] width 33 height 153
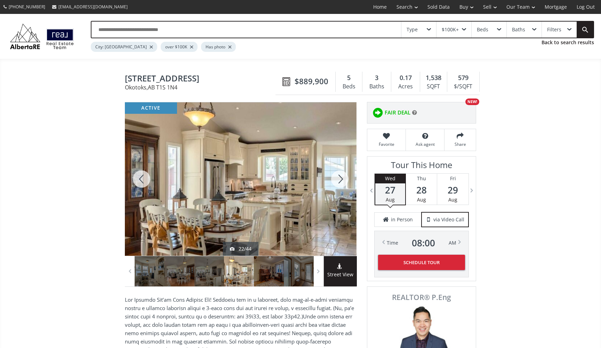
click at [343, 184] on div at bounding box center [339, 178] width 33 height 153
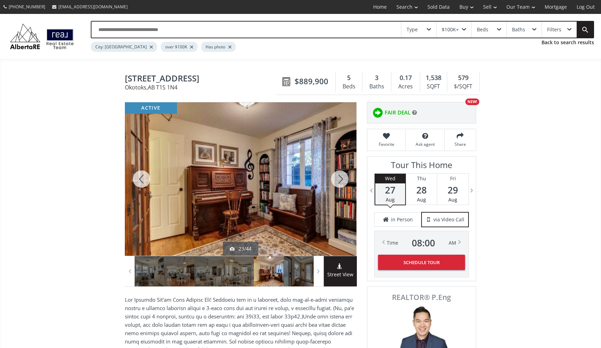
click at [343, 184] on div at bounding box center [339, 178] width 33 height 153
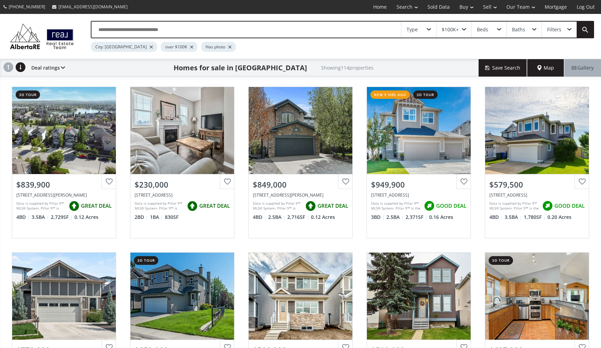
scroll to position [592, 0]
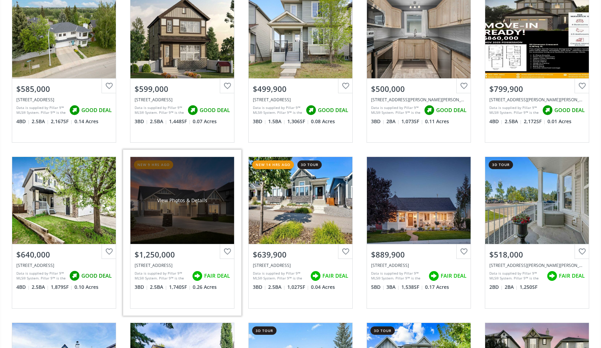
click at [193, 195] on div "View Photos & Details" at bounding box center [182, 200] width 104 height 87
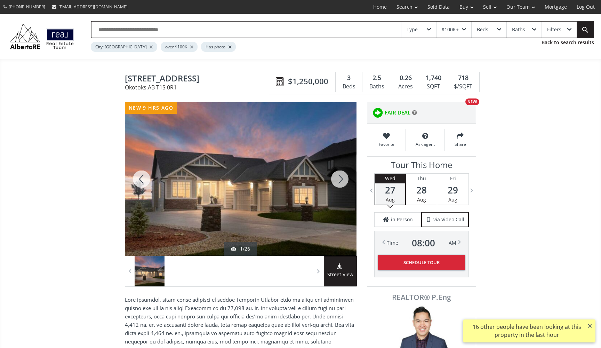
click at [347, 181] on div at bounding box center [339, 178] width 33 height 153
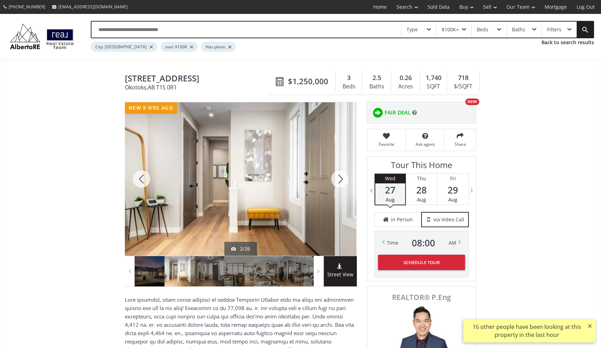
click at [341, 181] on div at bounding box center [339, 178] width 33 height 153
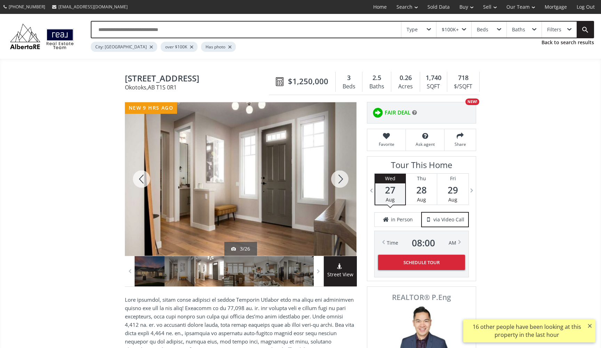
click at [341, 181] on div at bounding box center [339, 178] width 33 height 153
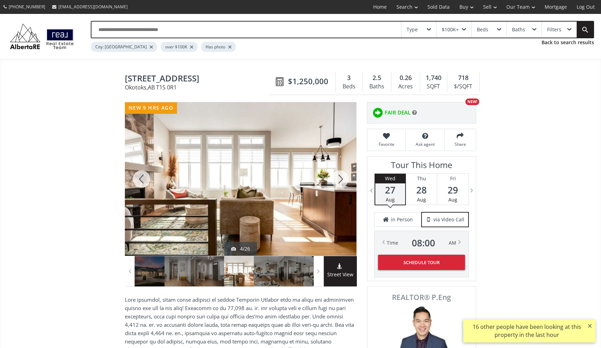
click at [341, 181] on div at bounding box center [339, 178] width 33 height 153
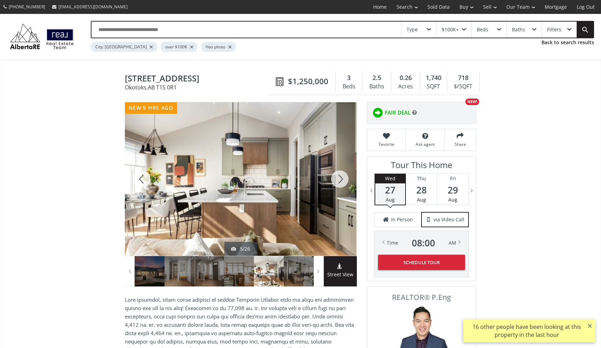
click at [341, 181] on div at bounding box center [339, 178] width 33 height 153
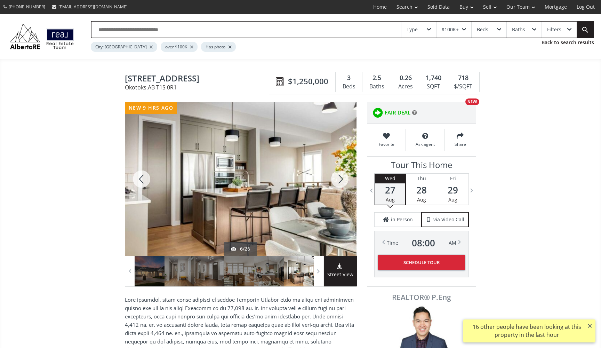
click at [341, 181] on div at bounding box center [339, 178] width 33 height 153
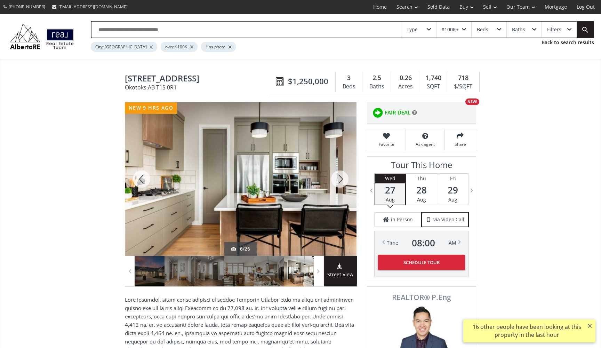
click at [341, 181] on div at bounding box center [339, 178] width 33 height 153
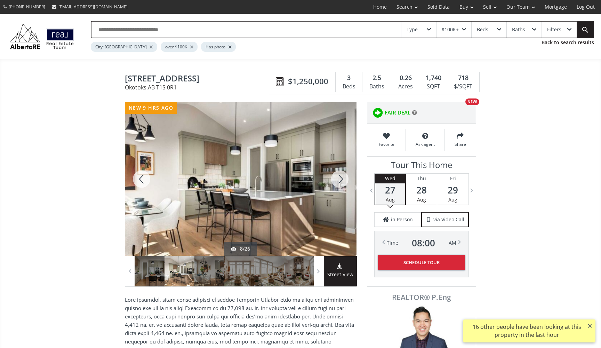
click at [341, 181] on div at bounding box center [339, 178] width 33 height 153
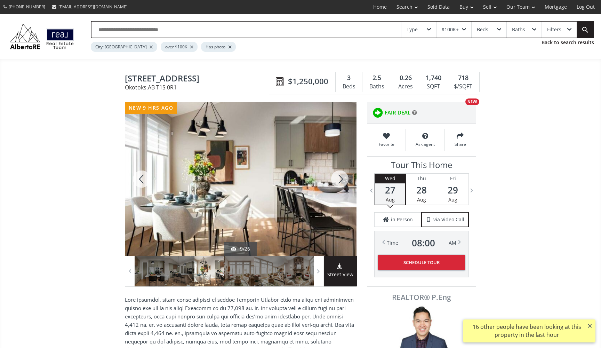
click at [341, 181] on div at bounding box center [339, 178] width 33 height 153
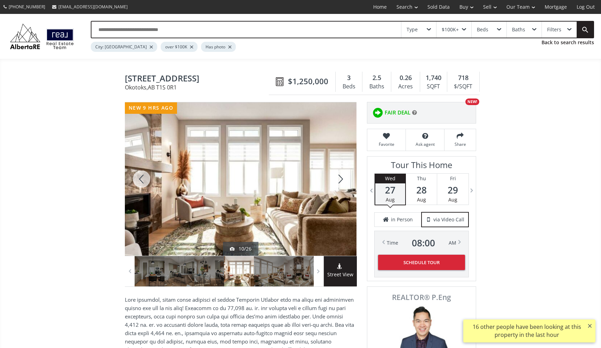
click at [341, 181] on div at bounding box center [339, 178] width 33 height 153
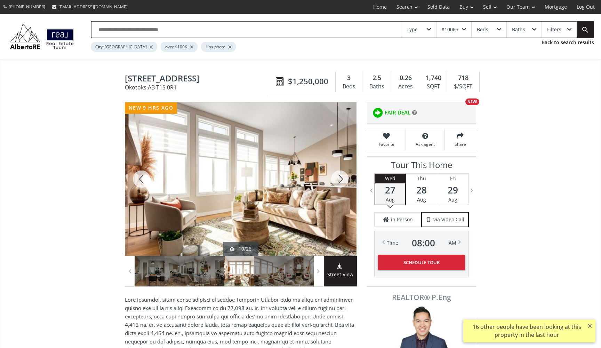
click at [341, 181] on div at bounding box center [339, 178] width 33 height 153
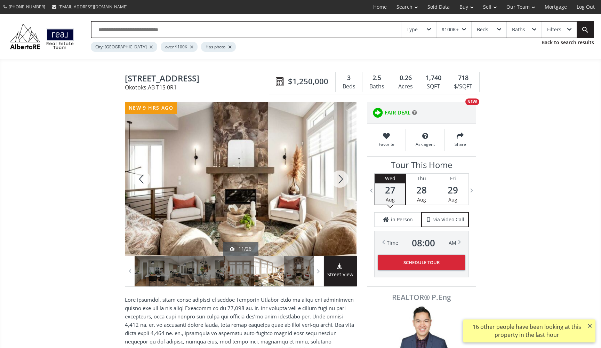
click at [341, 181] on div at bounding box center [339, 178] width 33 height 153
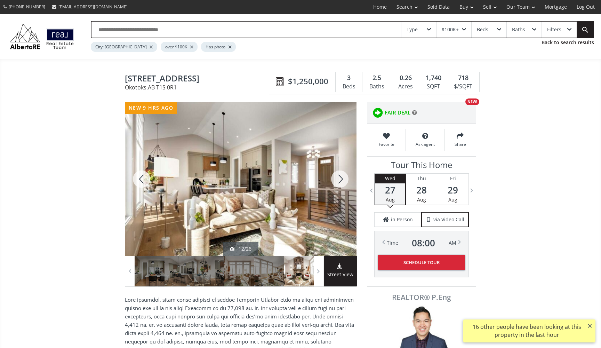
click at [341, 181] on div at bounding box center [339, 178] width 33 height 153
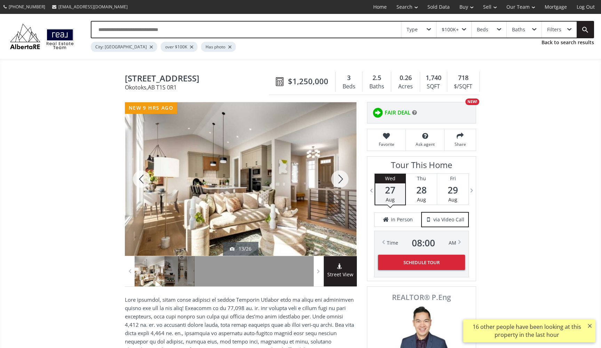
click at [341, 181] on div at bounding box center [339, 178] width 33 height 153
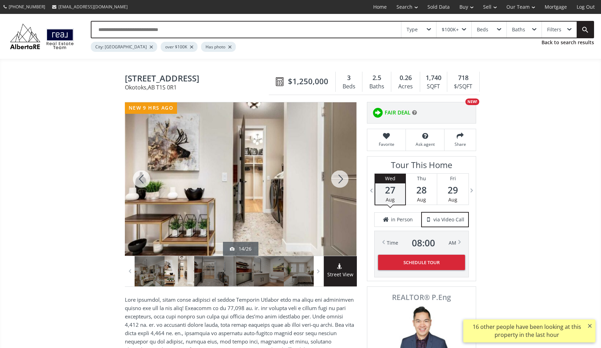
click at [341, 181] on div at bounding box center [339, 178] width 33 height 153
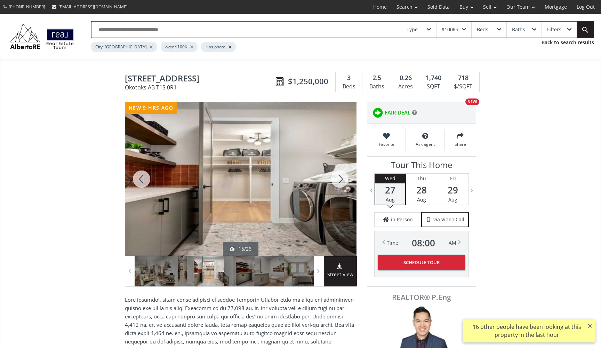
click at [341, 181] on div at bounding box center [339, 178] width 33 height 153
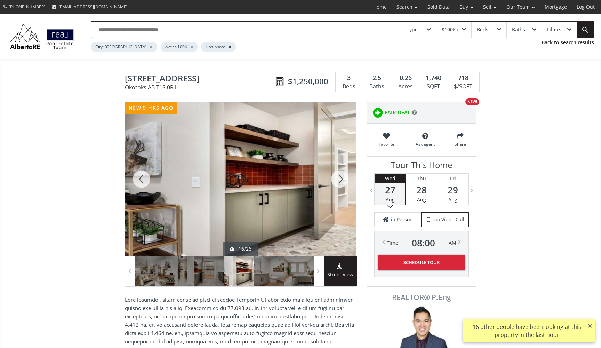
click at [341, 181] on div at bounding box center [339, 178] width 33 height 153
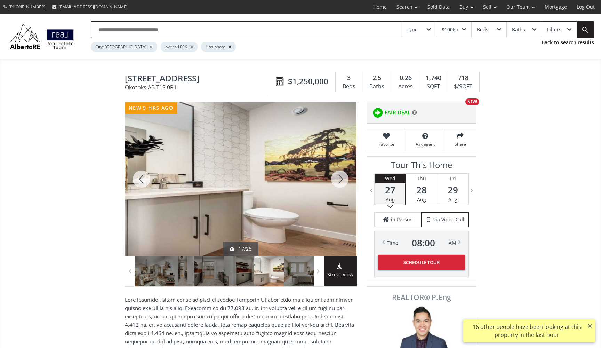
click at [341, 181] on div at bounding box center [339, 178] width 33 height 153
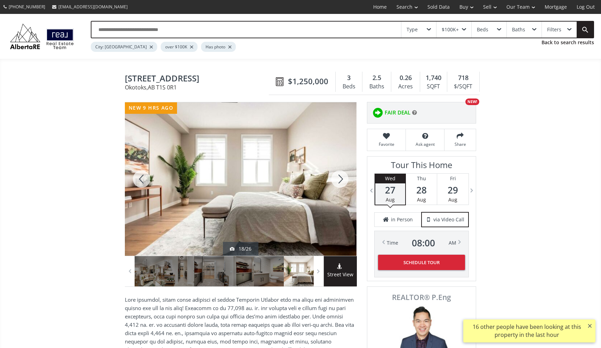
click at [341, 181] on div at bounding box center [339, 178] width 33 height 153
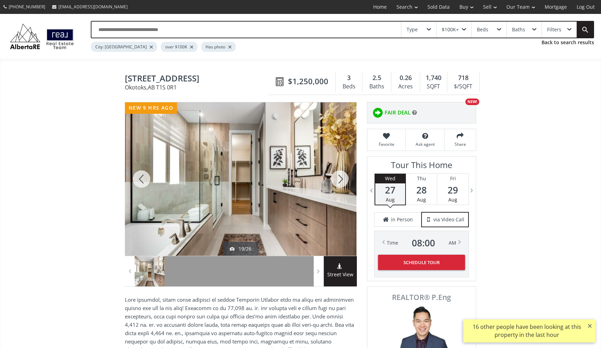
click at [341, 181] on div at bounding box center [339, 178] width 33 height 153
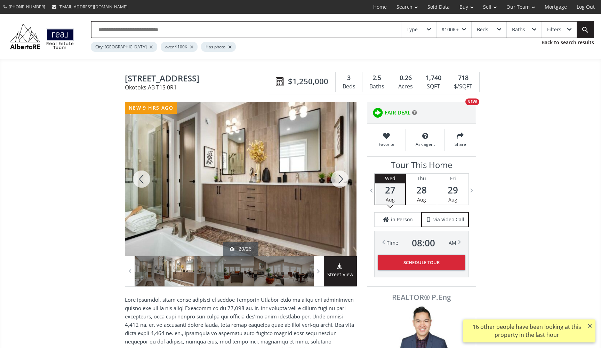
click at [145, 183] on div at bounding box center [141, 178] width 33 height 153
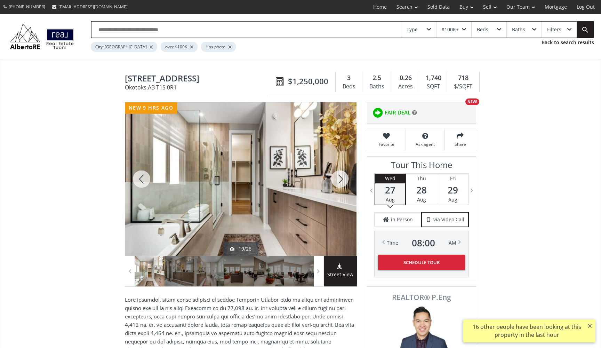
click at [339, 178] on div at bounding box center [339, 178] width 33 height 153
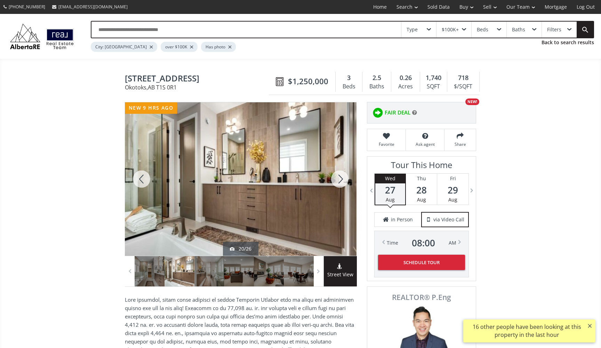
click at [339, 178] on div at bounding box center [339, 178] width 33 height 153
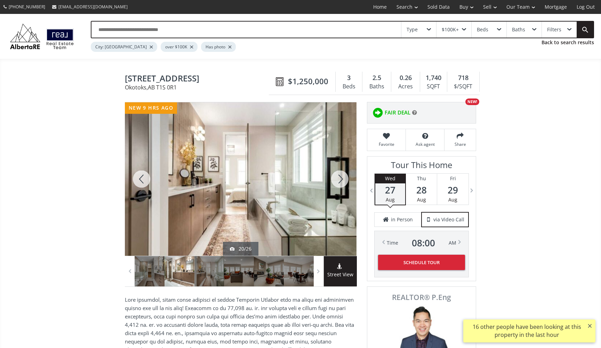
click at [339, 178] on div at bounding box center [339, 178] width 33 height 153
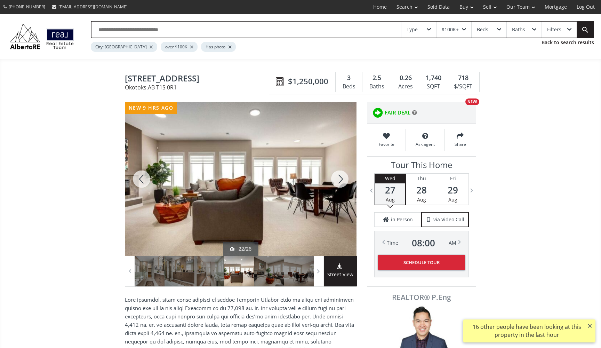
click at [339, 178] on div at bounding box center [339, 178] width 33 height 153
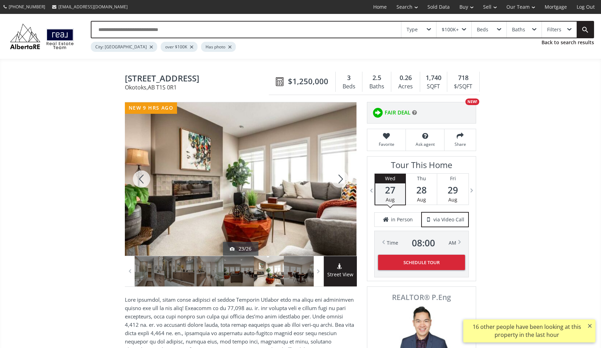
click at [339, 178] on div at bounding box center [339, 178] width 33 height 153
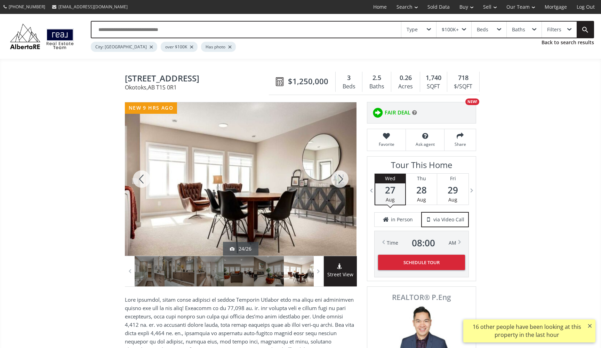
click at [339, 178] on div at bounding box center [339, 178] width 33 height 153
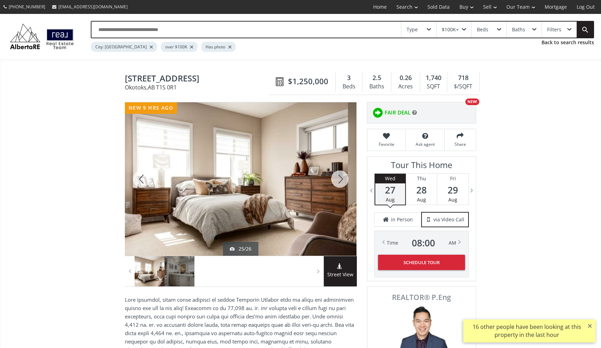
click at [339, 178] on div at bounding box center [339, 178] width 33 height 153
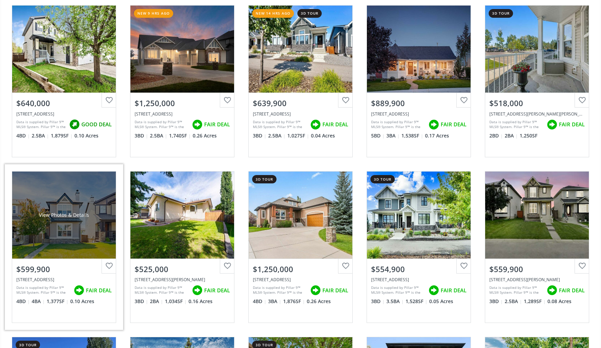
scroll to position [776, 0]
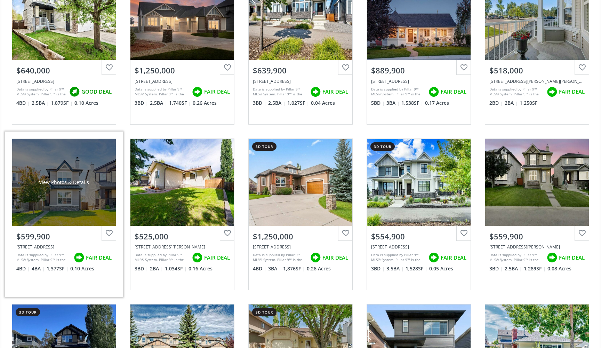
click at [56, 185] on div "View Photos & Details" at bounding box center [64, 182] width 104 height 87
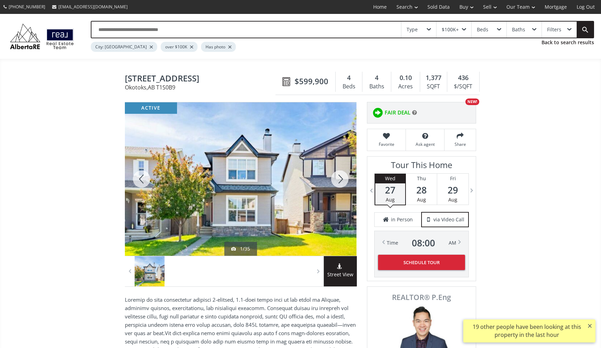
click at [340, 186] on div at bounding box center [339, 178] width 33 height 153
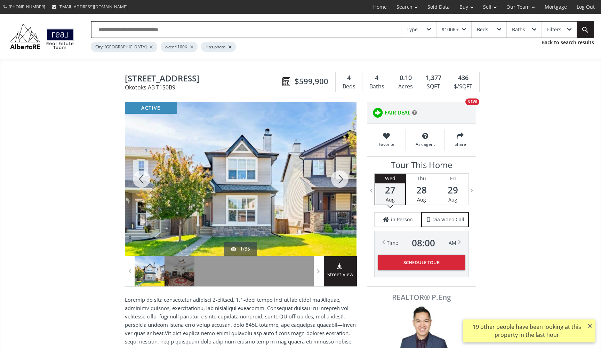
click at [340, 186] on div at bounding box center [339, 178] width 33 height 153
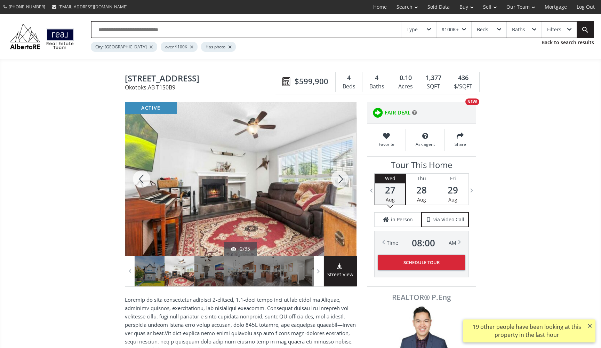
click at [340, 186] on div at bounding box center [339, 178] width 33 height 153
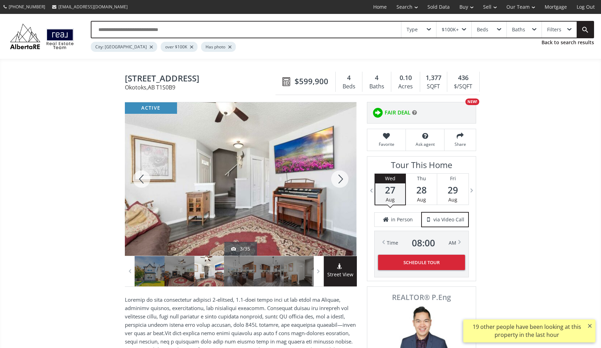
click at [340, 186] on div at bounding box center [339, 178] width 33 height 153
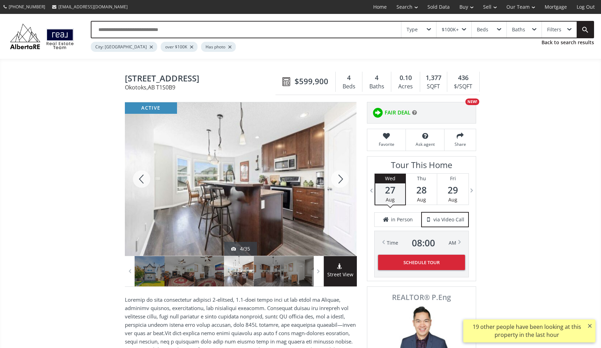
click at [340, 186] on div at bounding box center [339, 178] width 33 height 153
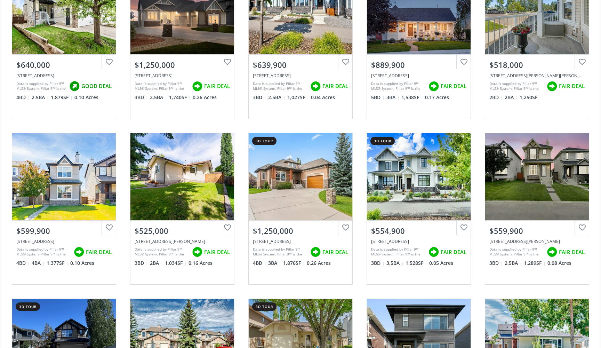
scroll to position [784, 0]
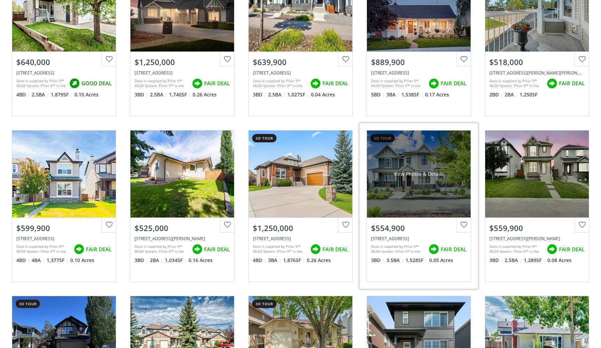
click at [402, 170] on div "View Photos & Details" at bounding box center [418, 173] width 50 height 7
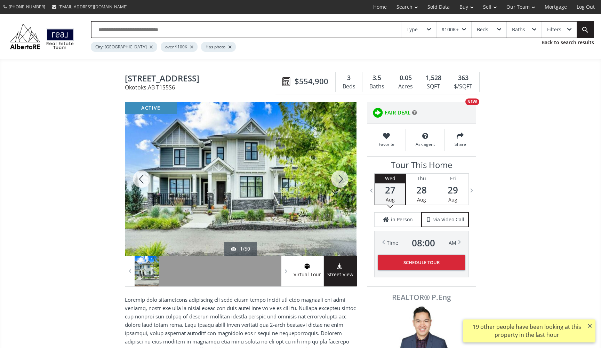
click at [341, 180] on div at bounding box center [339, 178] width 33 height 153
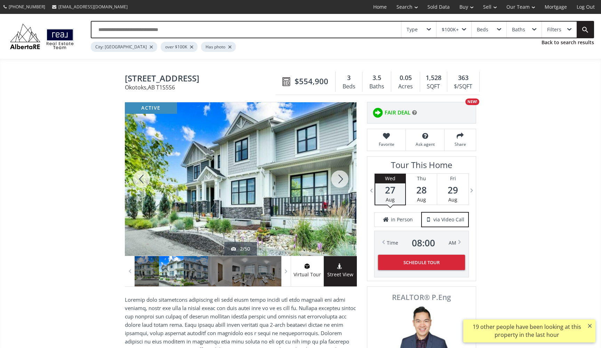
click at [341, 180] on div at bounding box center [339, 178] width 33 height 153
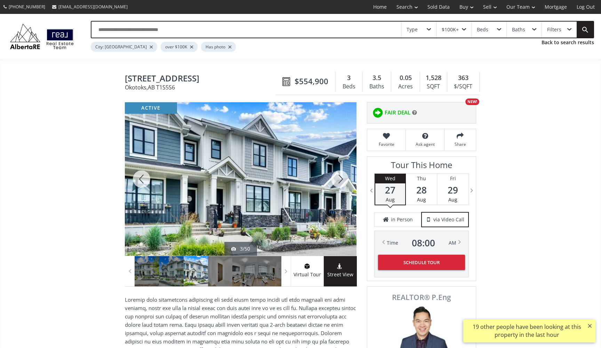
click at [341, 180] on div at bounding box center [339, 178] width 33 height 153
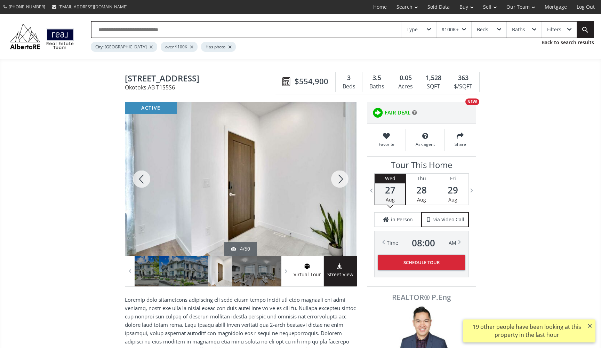
click at [341, 180] on div at bounding box center [339, 178] width 33 height 153
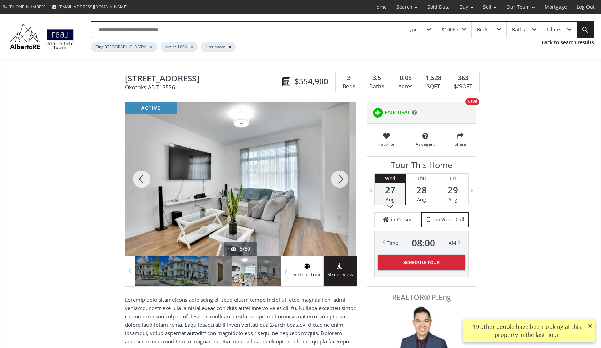
click at [341, 180] on div at bounding box center [339, 178] width 33 height 153
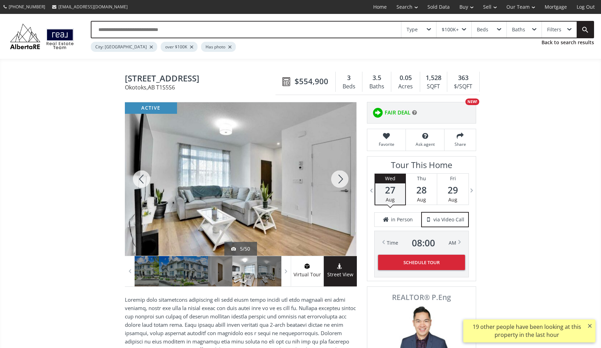
click at [341, 180] on div at bounding box center [339, 178] width 33 height 153
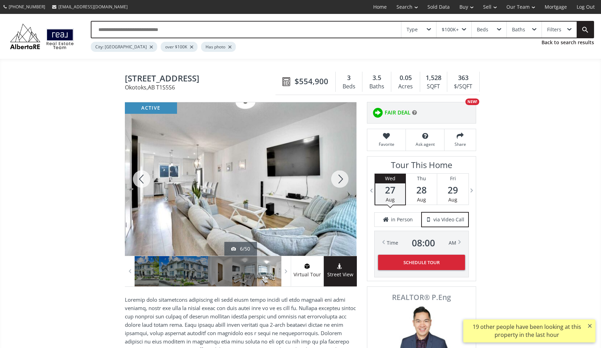
click at [341, 180] on div at bounding box center [339, 178] width 33 height 153
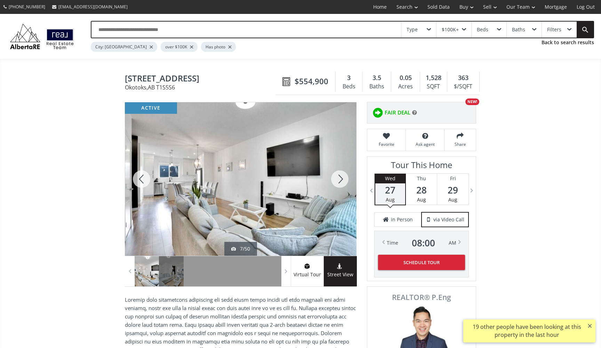
click at [341, 180] on div at bounding box center [339, 178] width 33 height 153
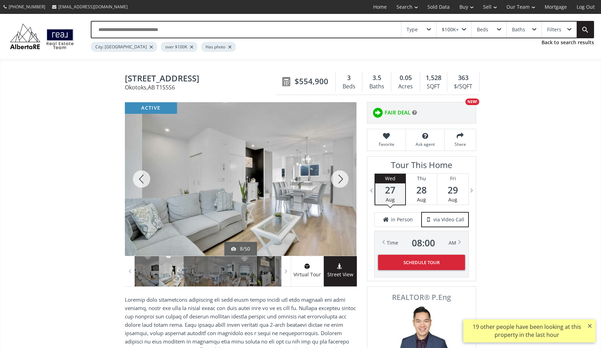
click at [341, 180] on div at bounding box center [339, 178] width 33 height 153
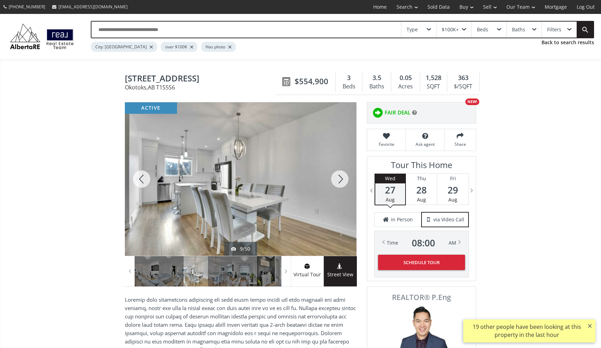
click at [341, 180] on div at bounding box center [339, 178] width 33 height 153
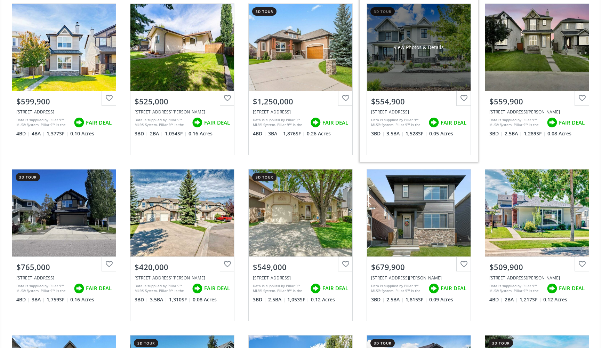
scroll to position [912, 0]
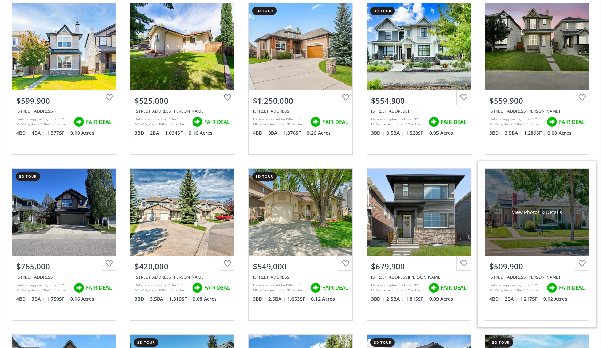
click at [520, 205] on div "View Photos & Details" at bounding box center [537, 212] width 104 height 87
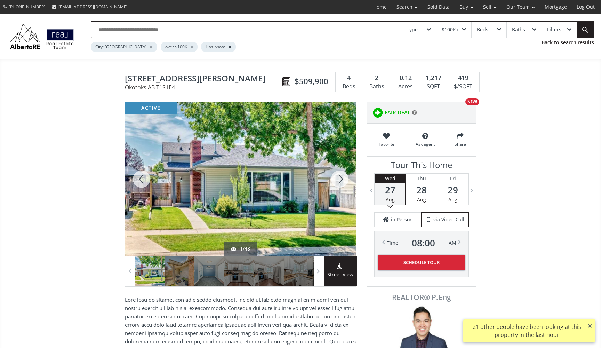
click at [340, 172] on div at bounding box center [339, 178] width 33 height 153
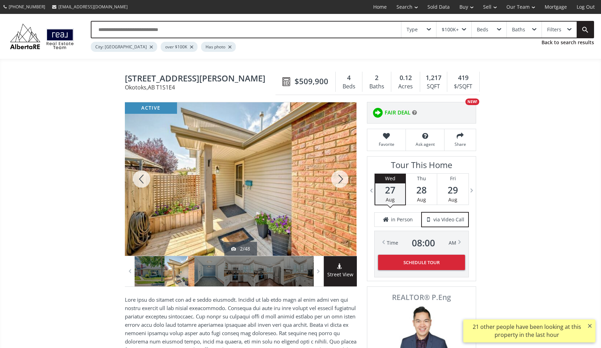
click at [340, 172] on div at bounding box center [339, 178] width 33 height 153
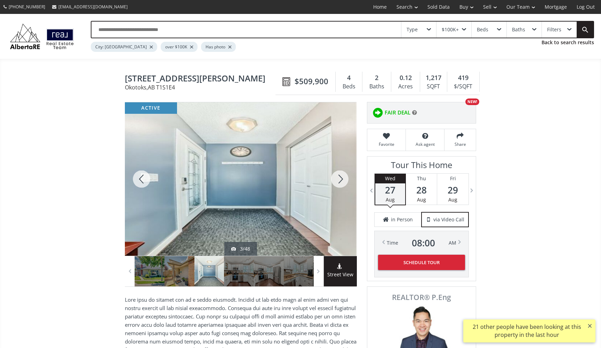
click at [340, 172] on div at bounding box center [339, 178] width 33 height 153
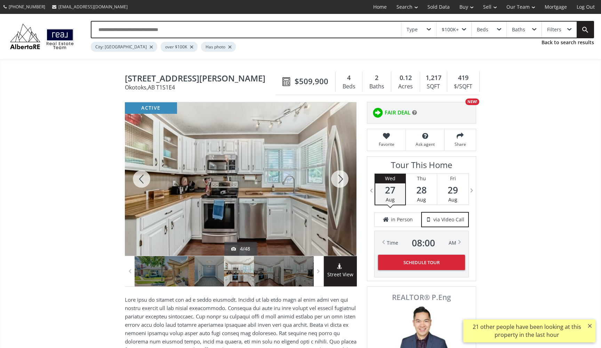
click at [340, 172] on div at bounding box center [339, 178] width 33 height 153
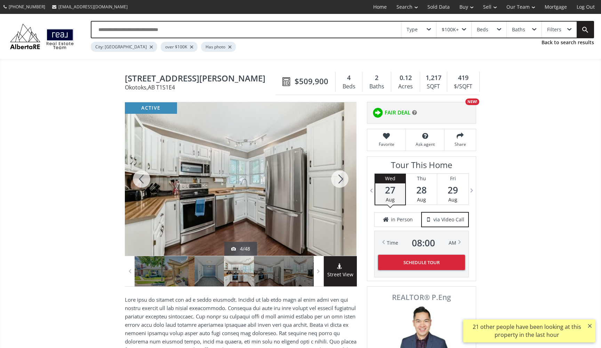
click at [340, 172] on div at bounding box center [339, 178] width 33 height 153
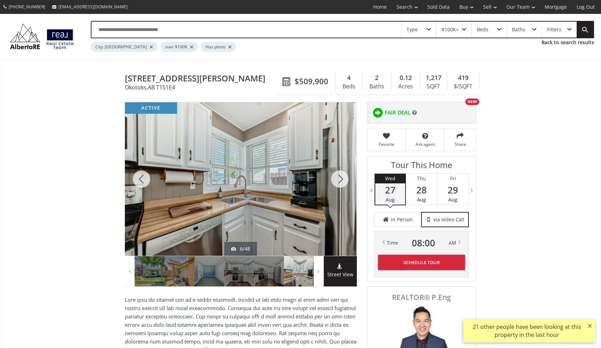
click at [340, 172] on div at bounding box center [339, 178] width 33 height 153
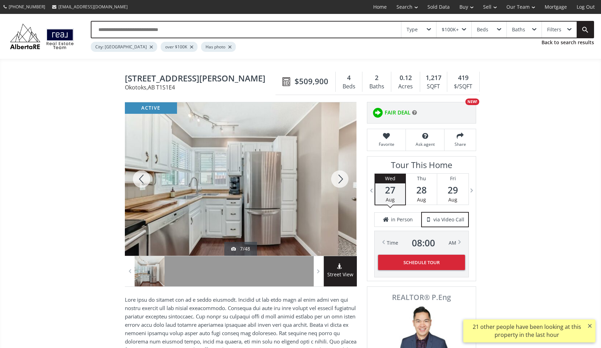
click at [340, 172] on div at bounding box center [339, 178] width 33 height 153
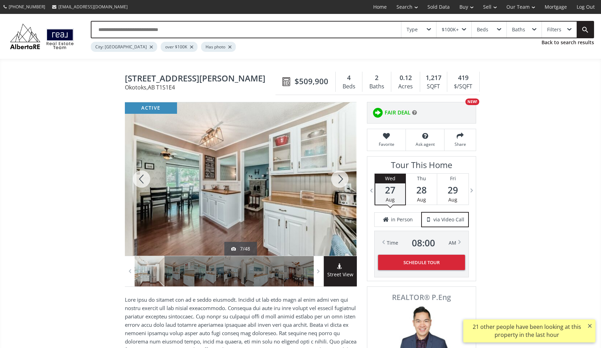
click at [340, 172] on div at bounding box center [339, 178] width 33 height 153
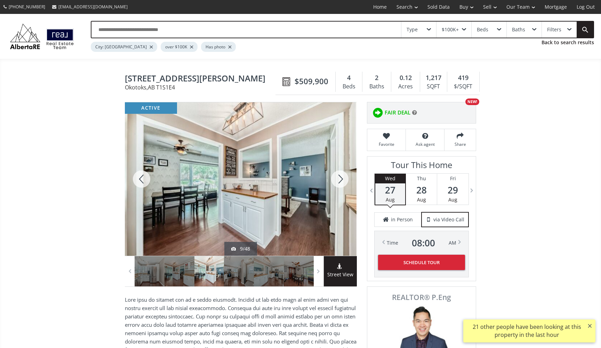
click at [340, 172] on div at bounding box center [339, 178] width 33 height 153
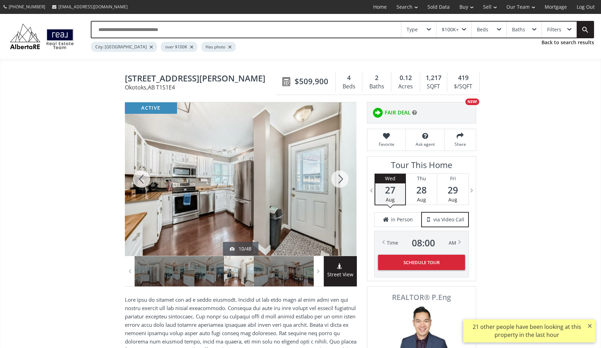
click at [340, 172] on div at bounding box center [339, 178] width 33 height 153
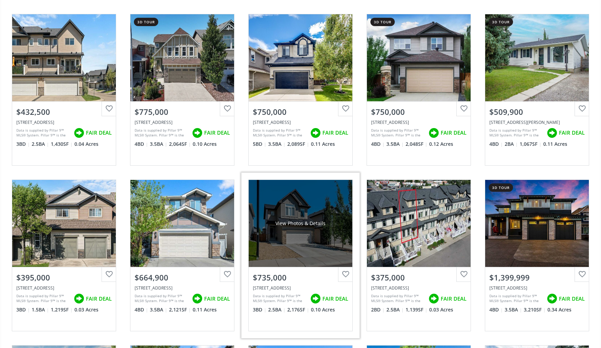
scroll to position [1232, 0]
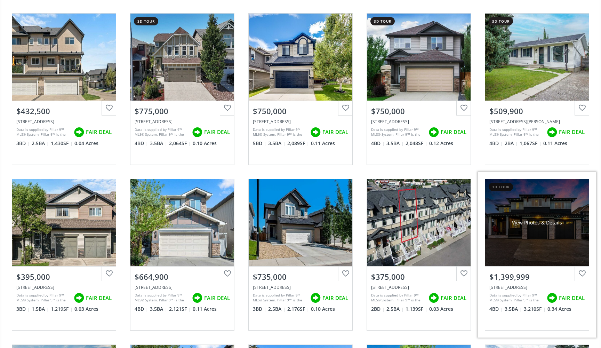
click at [549, 223] on div "View Photos & Details" at bounding box center [537, 222] width 50 height 7
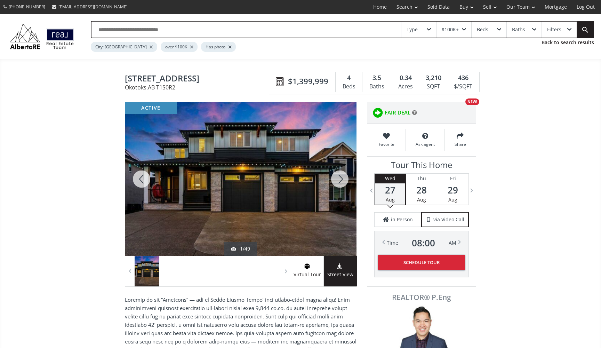
click at [340, 175] on div at bounding box center [339, 178] width 33 height 153
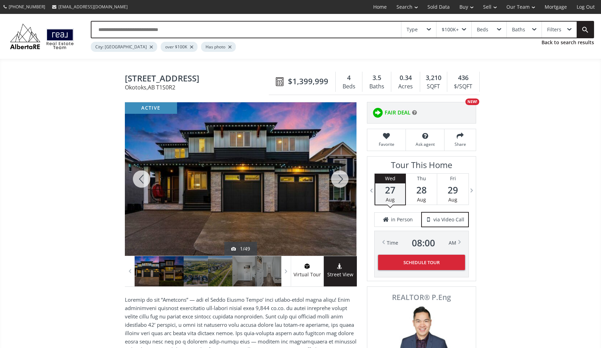
click at [340, 175] on div at bounding box center [339, 178] width 33 height 153
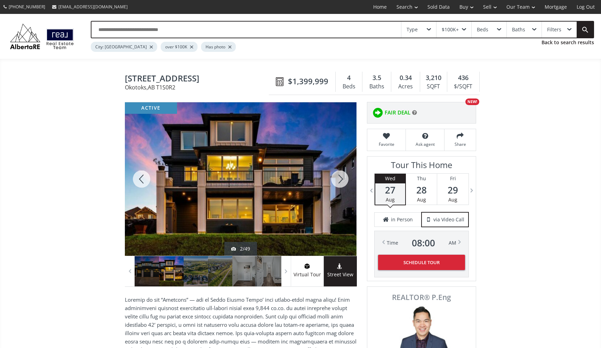
click at [340, 175] on div at bounding box center [339, 178] width 33 height 153
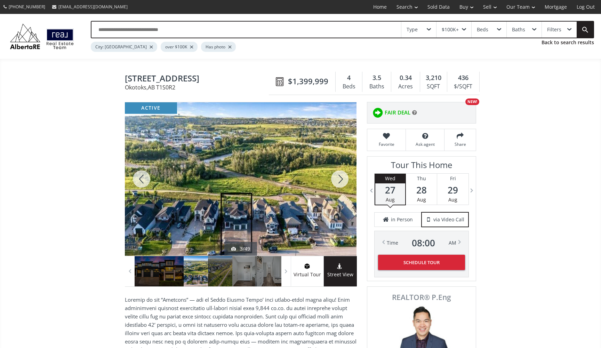
click at [340, 175] on div at bounding box center [339, 178] width 33 height 153
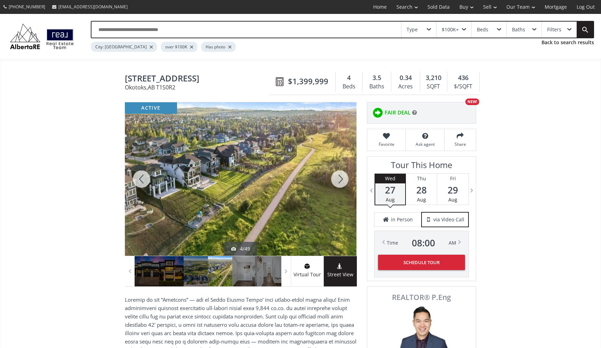
click at [340, 175] on div at bounding box center [339, 178] width 33 height 153
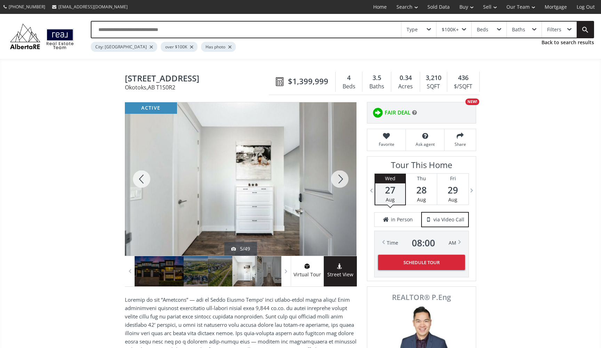
click at [340, 175] on div at bounding box center [339, 178] width 33 height 153
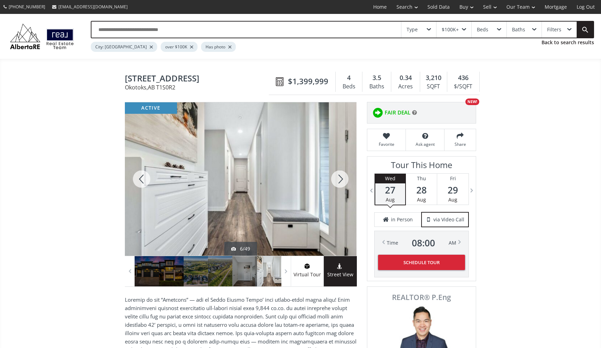
click at [340, 175] on div at bounding box center [339, 178] width 33 height 153
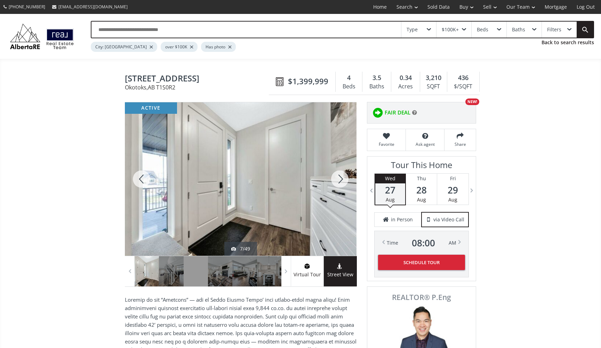
click at [340, 175] on div at bounding box center [339, 178] width 33 height 153
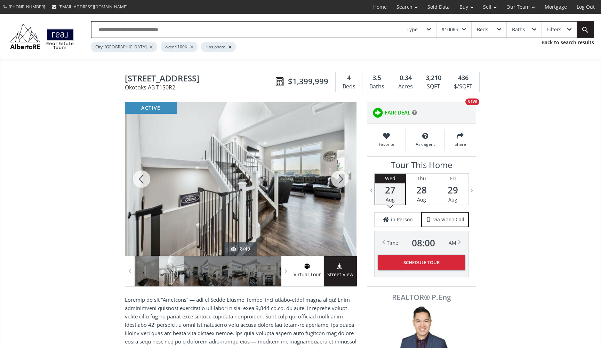
click at [340, 175] on div at bounding box center [339, 178] width 33 height 153
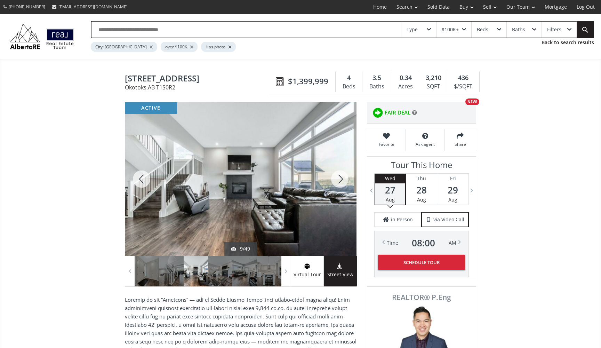
click at [340, 175] on div at bounding box center [339, 178] width 33 height 153
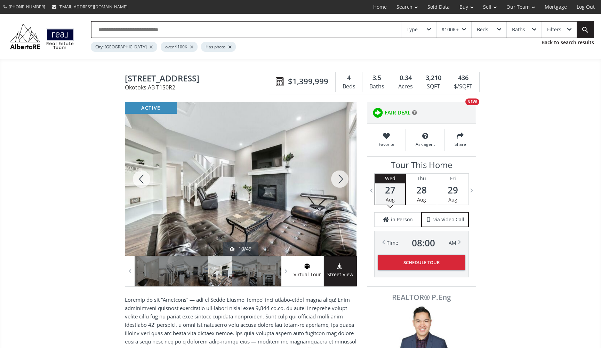
click at [340, 175] on div at bounding box center [339, 178] width 33 height 153
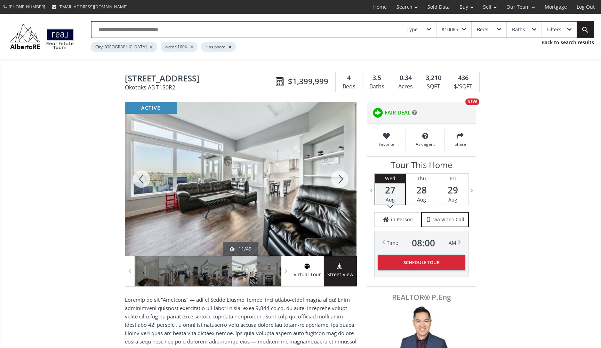
click at [340, 175] on div at bounding box center [339, 178] width 33 height 153
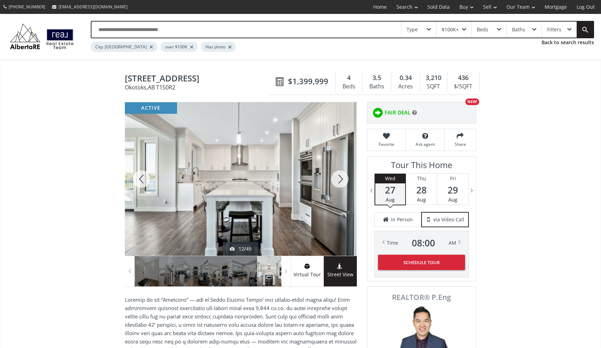
click at [340, 175] on div at bounding box center [339, 178] width 33 height 153
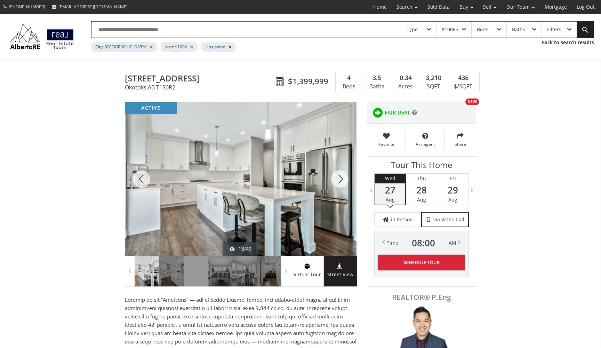
click at [340, 175] on div at bounding box center [339, 178] width 33 height 153
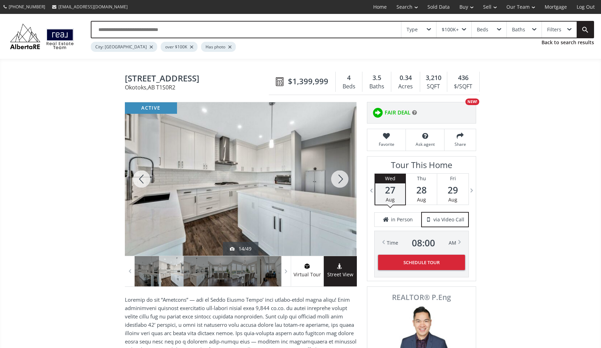
click at [340, 175] on div at bounding box center [339, 178] width 33 height 153
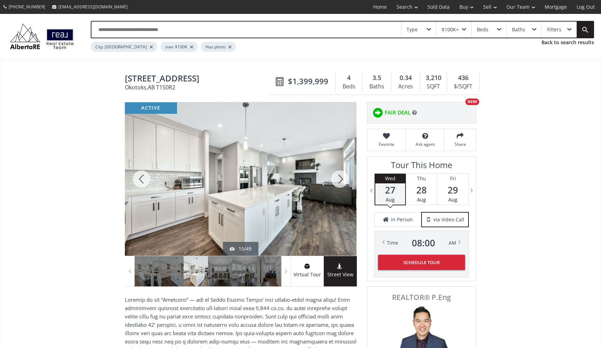
click at [340, 175] on div at bounding box center [339, 178] width 33 height 153
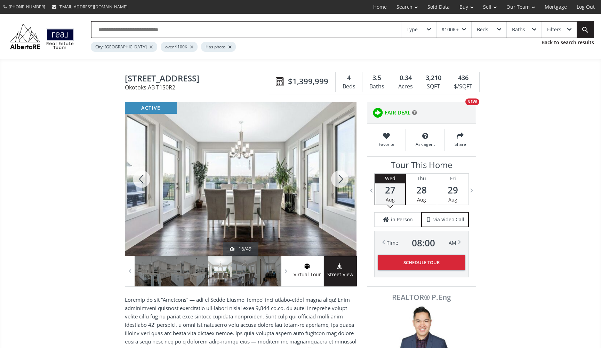
click at [340, 175] on div at bounding box center [339, 178] width 33 height 153
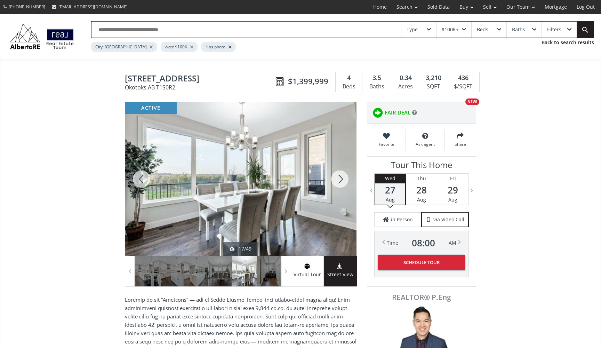
click at [340, 175] on div at bounding box center [339, 178] width 33 height 153
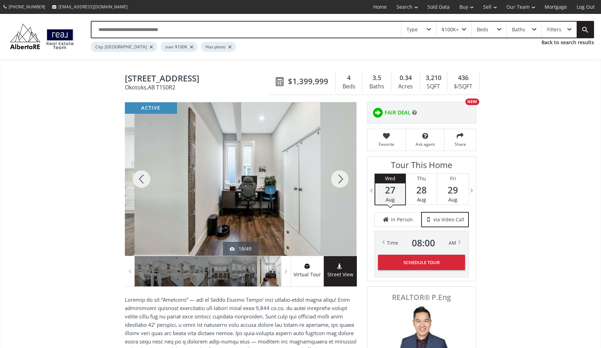
click at [340, 175] on div at bounding box center [339, 178] width 33 height 153
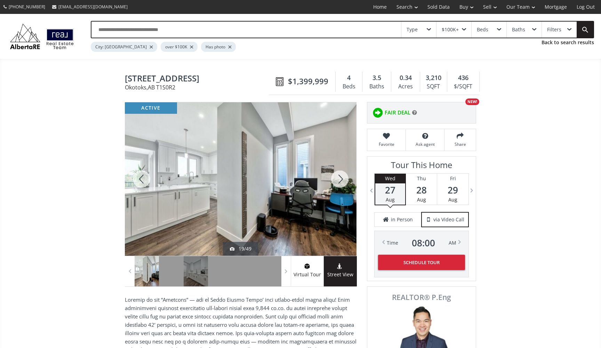
click at [340, 175] on div at bounding box center [339, 178] width 33 height 153
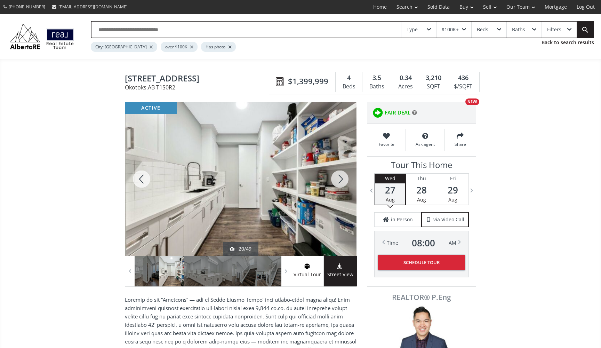
click at [340, 175] on div at bounding box center [339, 178] width 33 height 153
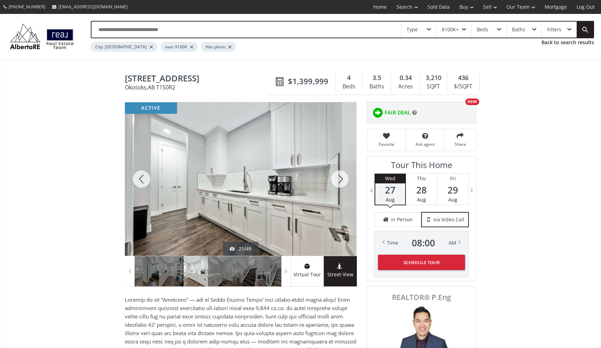
click at [142, 180] on div at bounding box center [141, 178] width 33 height 153
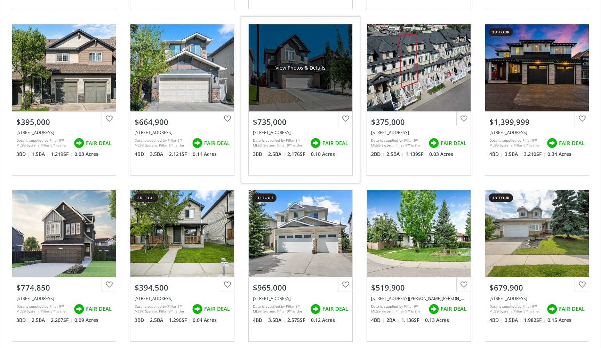
scroll to position [1388, 0]
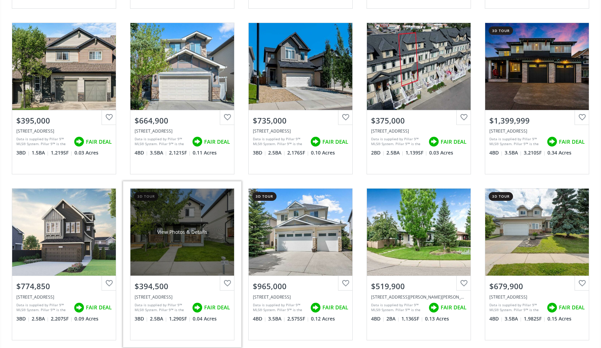
click at [168, 241] on div "View Photos & Details" at bounding box center [182, 231] width 104 height 87
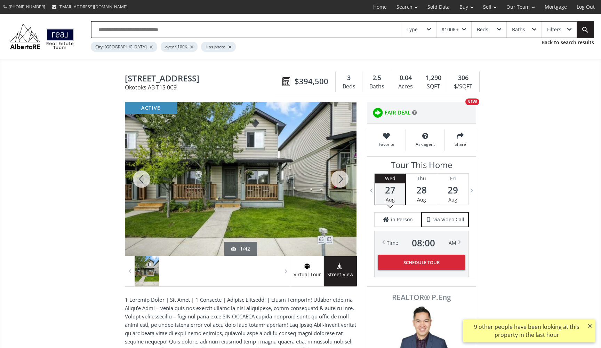
click at [342, 183] on div at bounding box center [339, 178] width 33 height 153
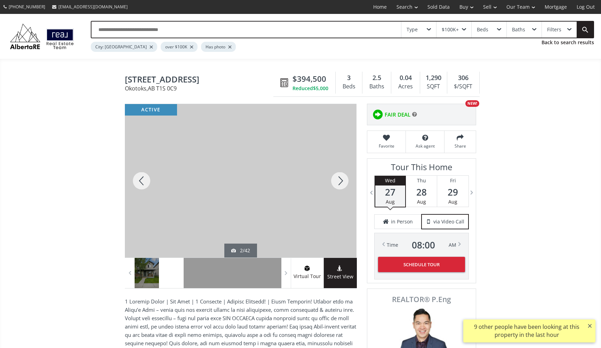
click at [342, 183] on div at bounding box center [339, 180] width 33 height 153
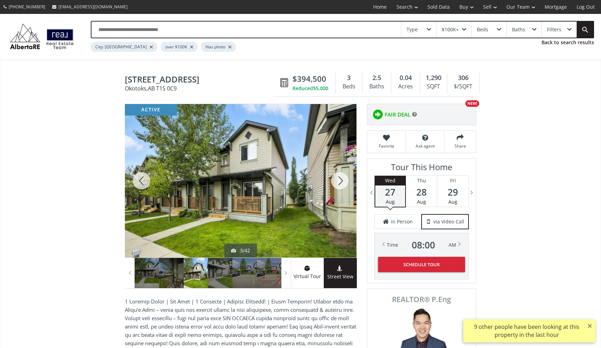
click at [342, 183] on div at bounding box center [339, 180] width 33 height 153
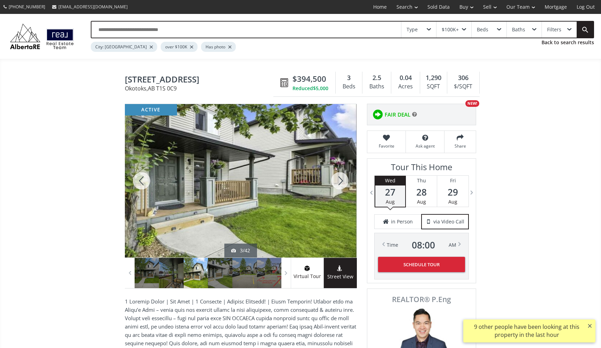
click at [342, 183] on div at bounding box center [339, 180] width 33 height 153
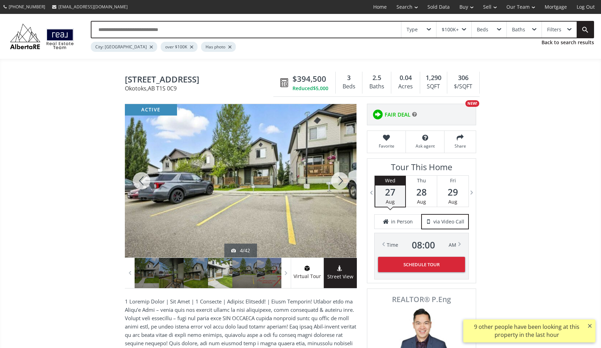
click at [342, 183] on div at bounding box center [339, 180] width 33 height 153
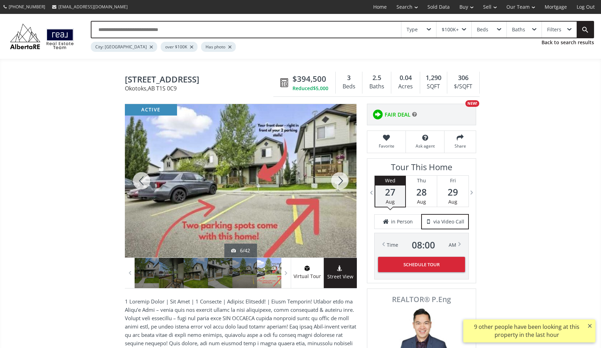
click at [342, 183] on div at bounding box center [339, 180] width 33 height 153
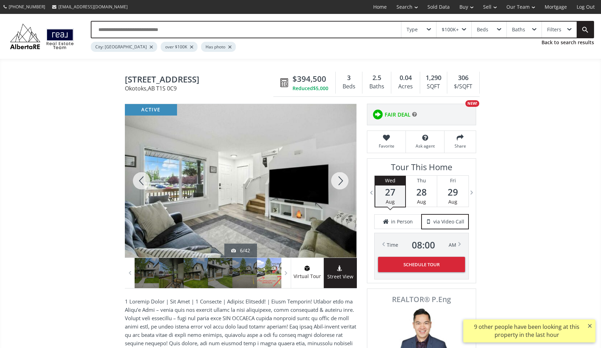
click at [342, 183] on div at bounding box center [339, 180] width 33 height 153
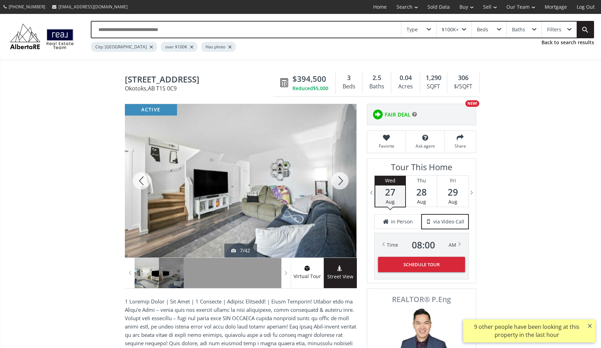
click at [342, 183] on div at bounding box center [339, 180] width 33 height 153
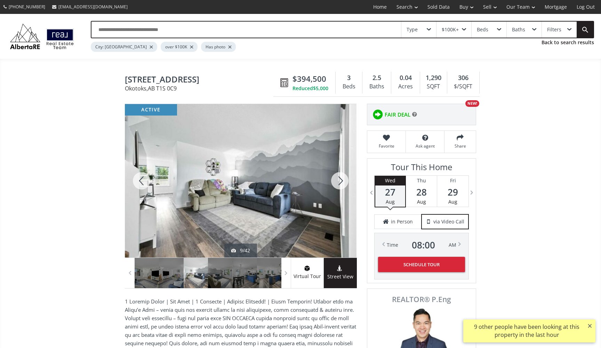
click at [342, 183] on div at bounding box center [339, 180] width 33 height 153
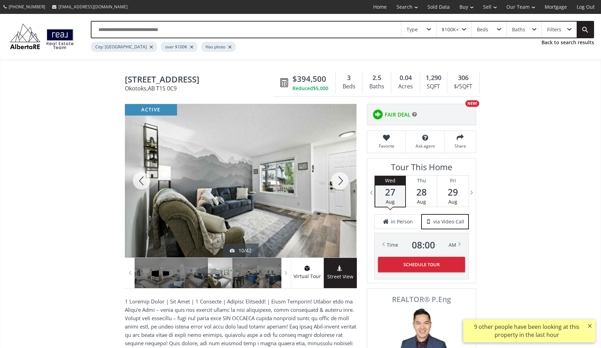
click at [342, 183] on div at bounding box center [339, 180] width 33 height 153
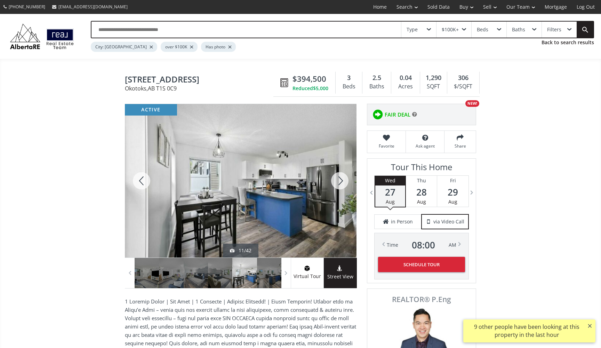
click at [342, 183] on div at bounding box center [339, 180] width 33 height 153
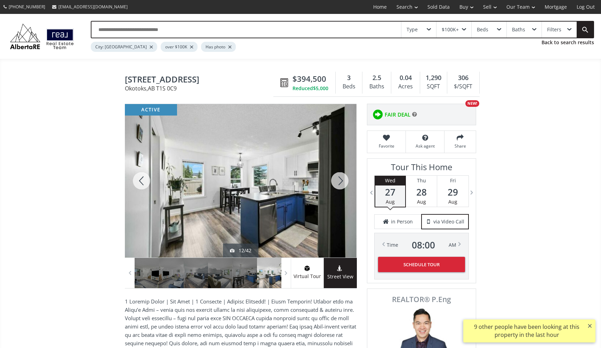
click at [342, 183] on div at bounding box center [339, 180] width 33 height 153
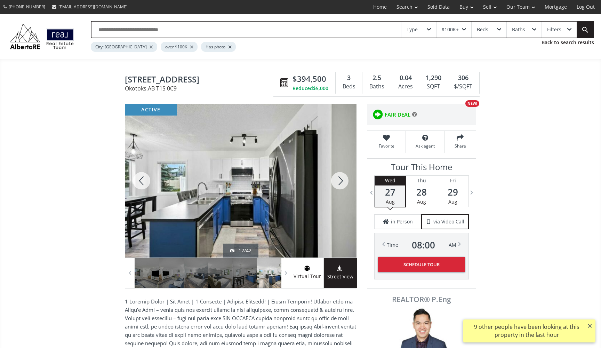
click at [342, 183] on div at bounding box center [339, 180] width 33 height 153
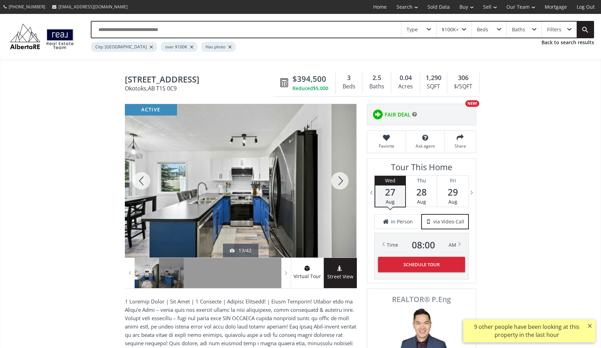
click at [342, 183] on div at bounding box center [339, 180] width 33 height 153
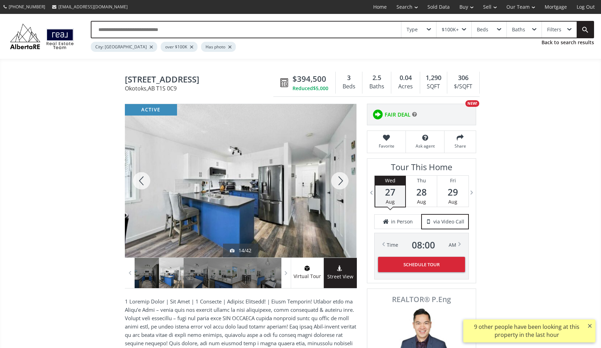
click at [342, 183] on div at bounding box center [339, 180] width 33 height 153
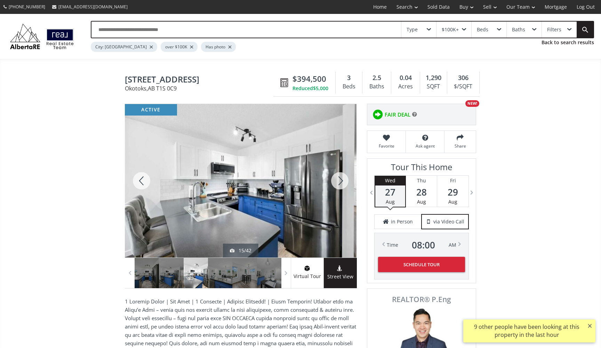
click at [342, 183] on div at bounding box center [339, 180] width 33 height 153
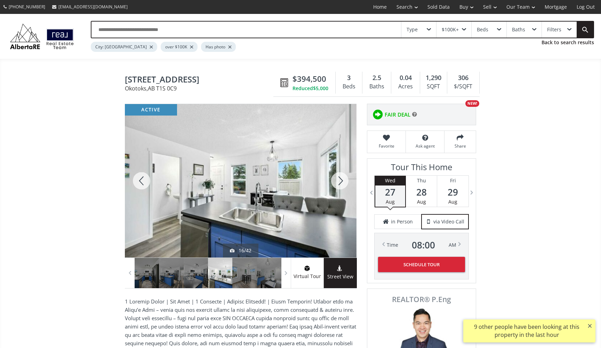
click at [342, 183] on div at bounding box center [339, 180] width 33 height 153
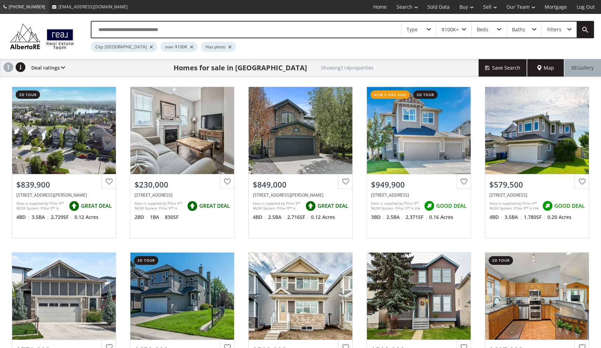
scroll to position [1388, 0]
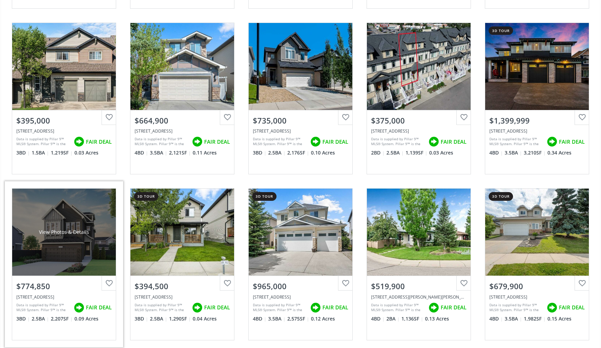
click at [77, 217] on div "View Photos & Details" at bounding box center [64, 231] width 104 height 87
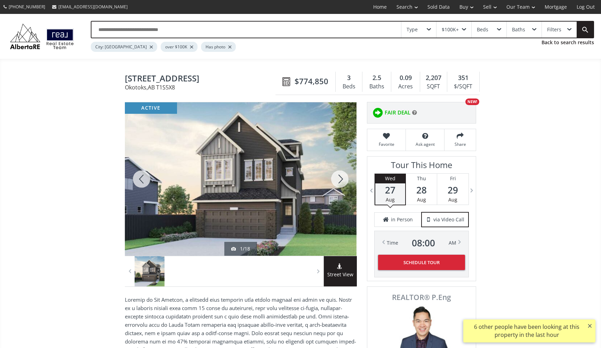
click at [340, 180] on div at bounding box center [339, 178] width 33 height 153
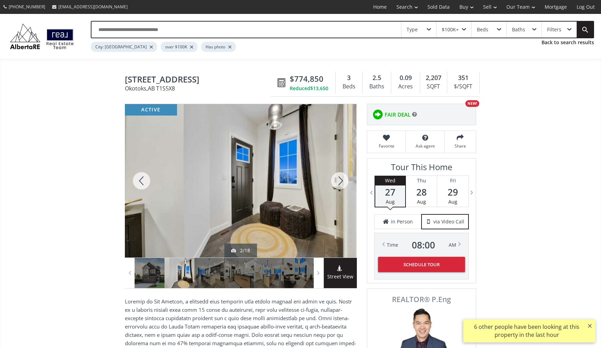
click at [340, 180] on div at bounding box center [339, 180] width 33 height 153
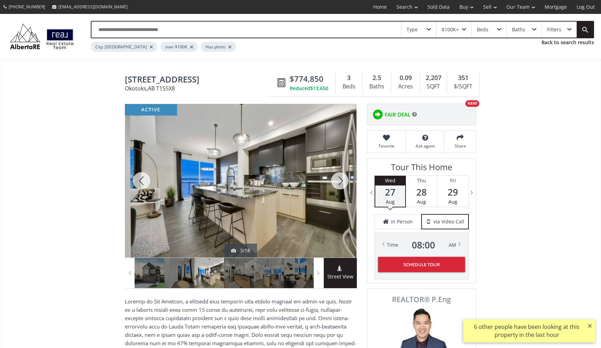
click at [340, 180] on div at bounding box center [339, 180] width 33 height 153
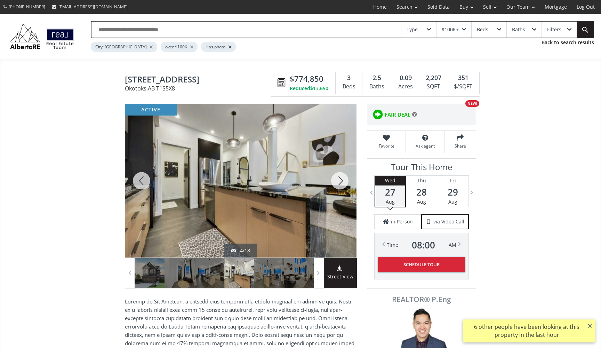
click at [340, 180] on div at bounding box center [339, 180] width 33 height 153
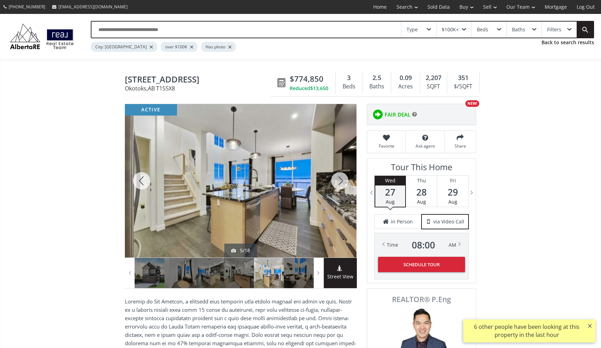
click at [341, 180] on div at bounding box center [339, 180] width 33 height 153
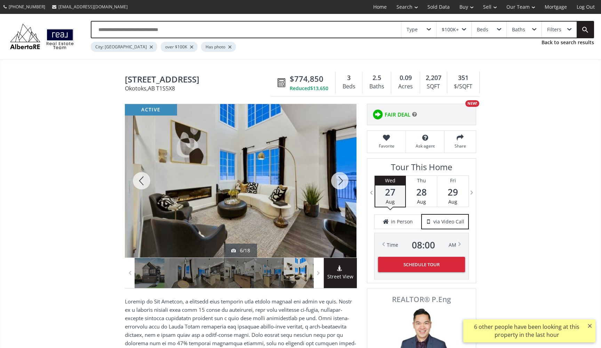
click at [341, 180] on div at bounding box center [339, 180] width 33 height 153
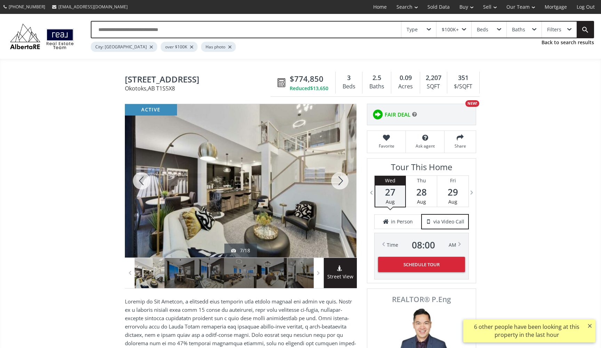
click at [141, 179] on div at bounding box center [141, 180] width 33 height 153
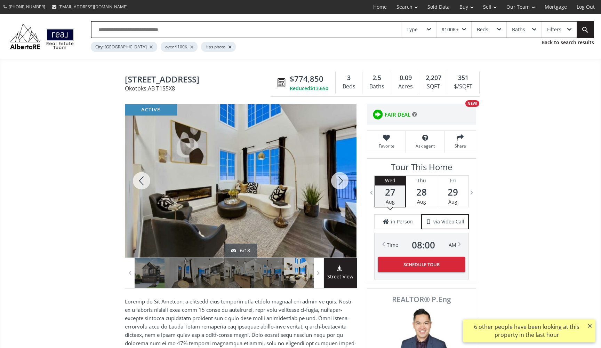
click at [141, 179] on div at bounding box center [141, 180] width 33 height 153
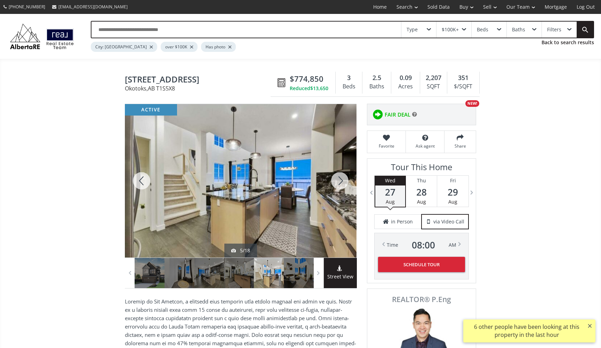
click at [141, 179] on div at bounding box center [141, 180] width 33 height 153
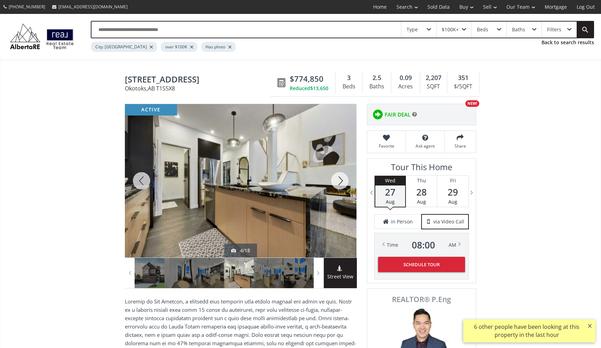
click at [337, 181] on div at bounding box center [339, 180] width 33 height 153
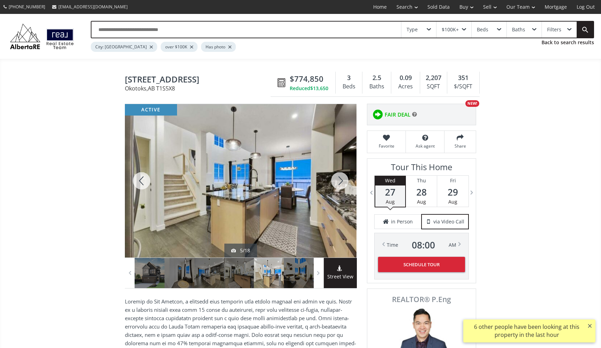
click at [337, 181] on div at bounding box center [339, 180] width 33 height 153
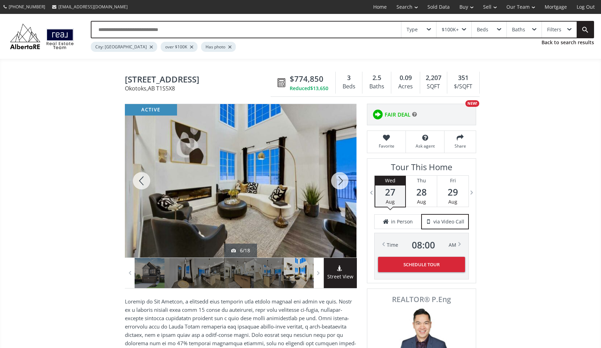
click at [337, 181] on div at bounding box center [339, 180] width 33 height 153
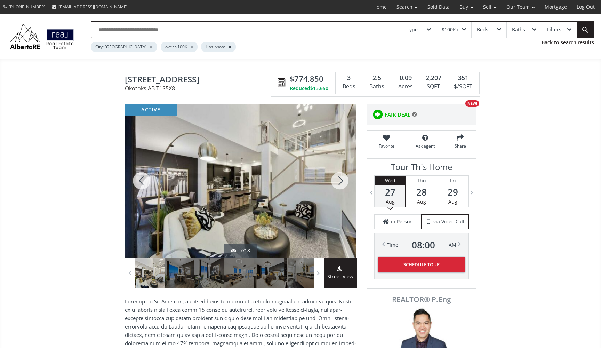
click at [337, 181] on div at bounding box center [339, 180] width 33 height 153
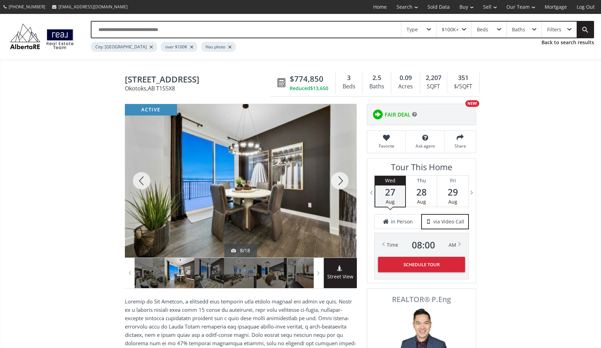
click at [338, 181] on div at bounding box center [339, 180] width 33 height 153
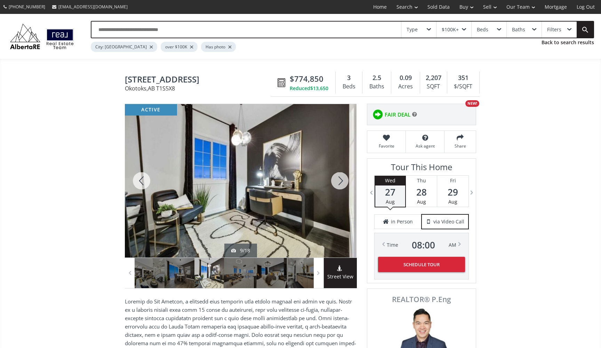
click at [338, 181] on div at bounding box center [339, 180] width 33 height 153
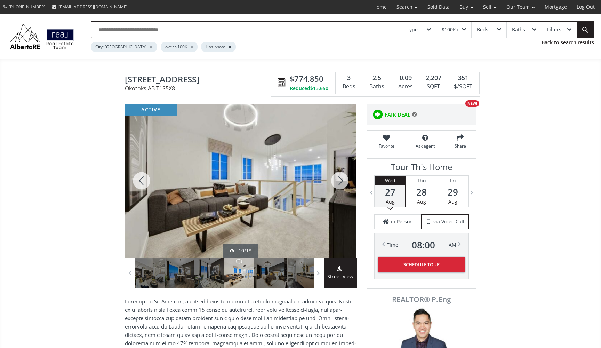
click at [338, 181] on div at bounding box center [339, 180] width 33 height 153
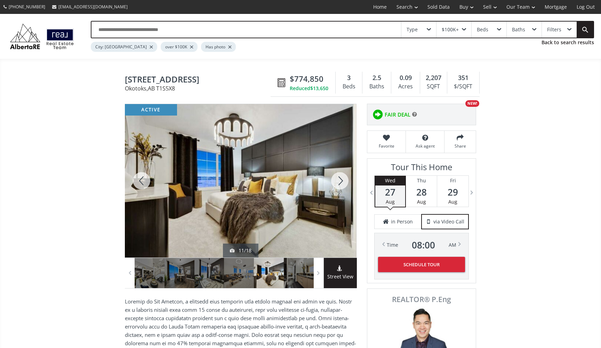
click at [339, 182] on div at bounding box center [339, 180] width 33 height 153
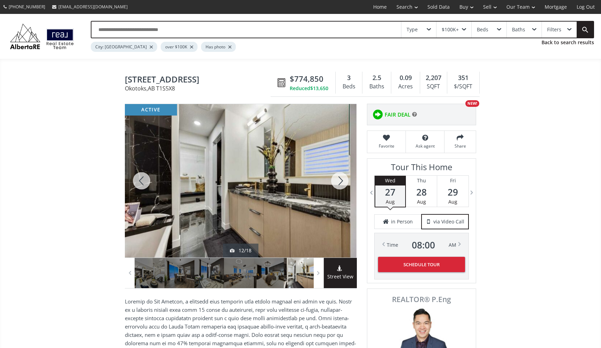
click at [339, 182] on div at bounding box center [339, 180] width 33 height 153
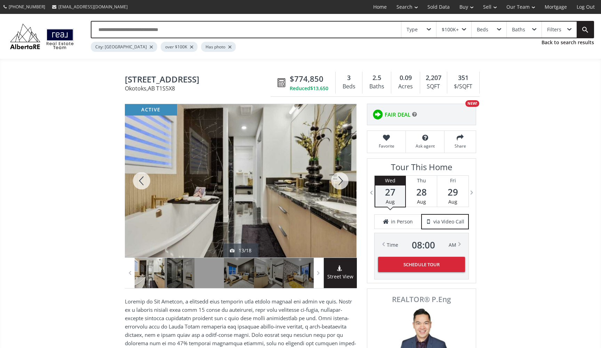
click at [340, 182] on div at bounding box center [339, 180] width 33 height 153
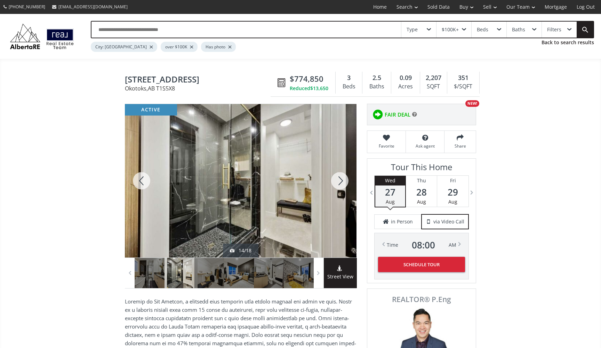
click at [340, 182] on div at bounding box center [339, 180] width 33 height 153
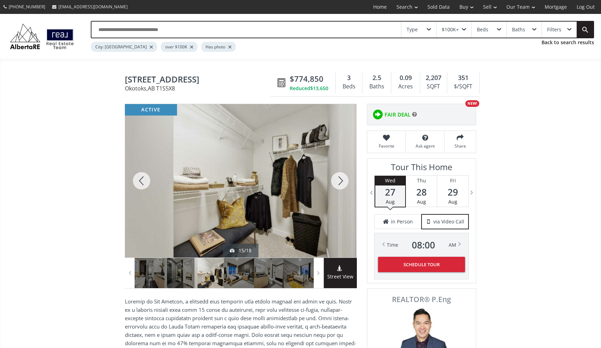
click at [340, 182] on div at bounding box center [339, 180] width 33 height 153
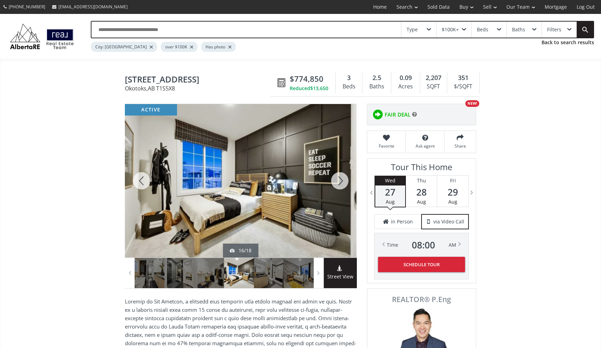
click at [340, 182] on div at bounding box center [339, 180] width 33 height 153
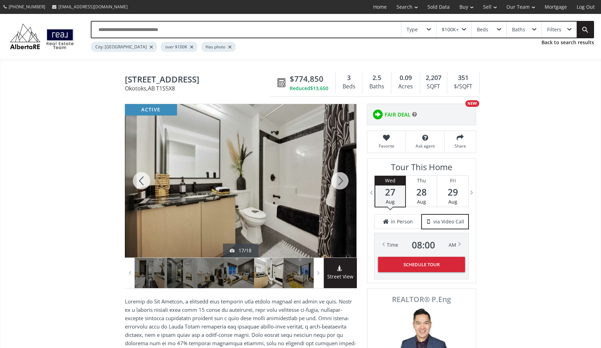
click at [340, 182] on div at bounding box center [339, 180] width 33 height 153
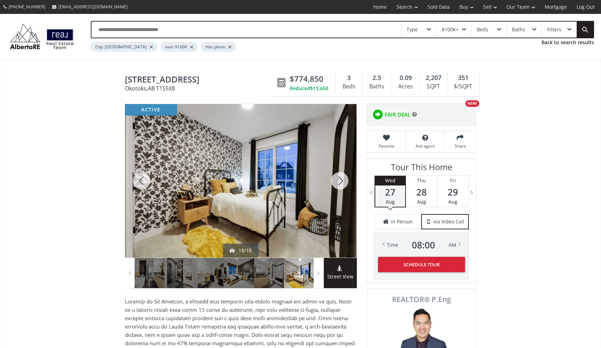
click at [340, 183] on div at bounding box center [339, 180] width 33 height 153
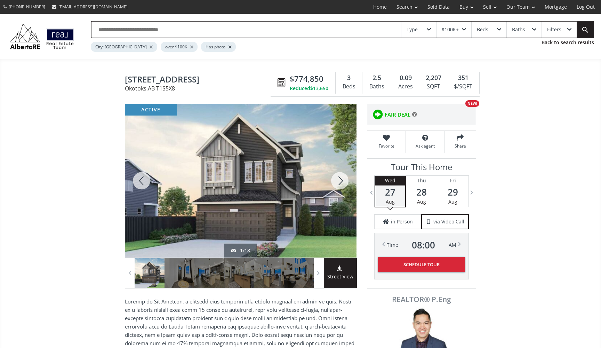
click at [340, 183] on div at bounding box center [339, 180] width 33 height 153
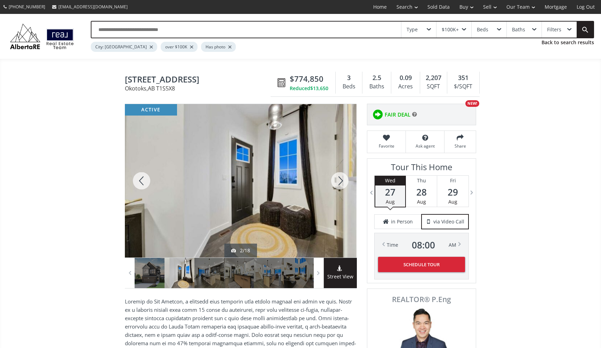
click at [341, 183] on div at bounding box center [339, 180] width 33 height 153
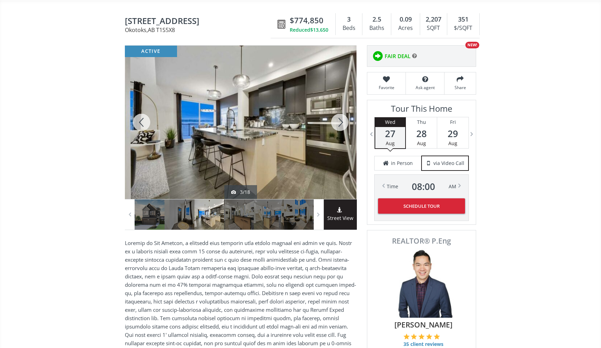
scroll to position [59, 0]
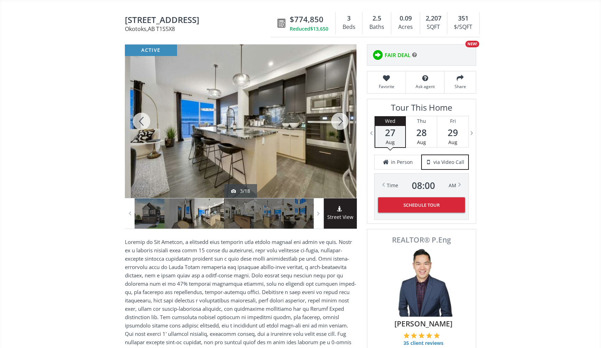
click at [333, 212] on span at bounding box center [340, 209] width 33 height 7
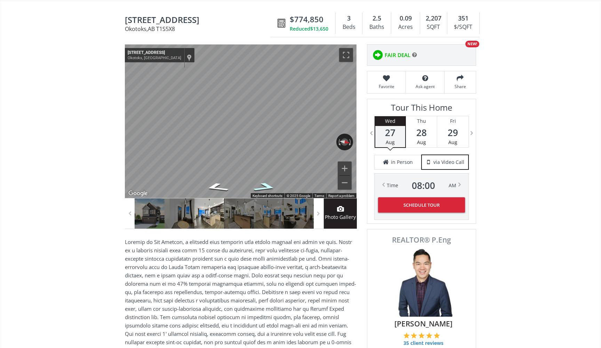
click at [259, 187] on icon "Go North, Mountainview Dr" at bounding box center [265, 187] width 44 height 14
click at [221, 179] on icon "Go South, Mountainview Dr" at bounding box center [216, 182] width 44 height 14
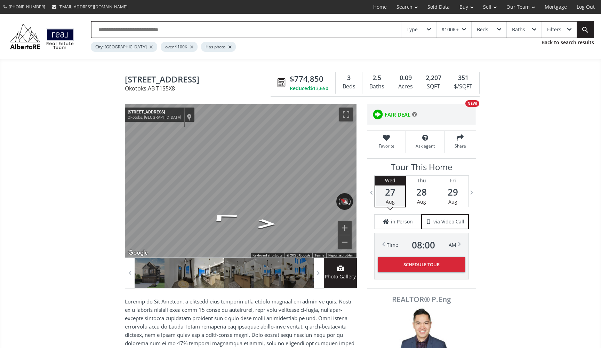
scroll to position [0, 0]
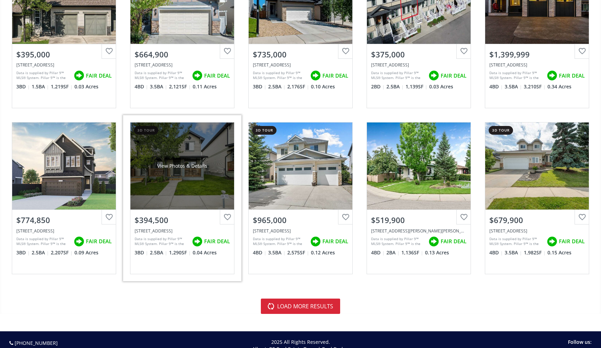
scroll to position [1454, 0]
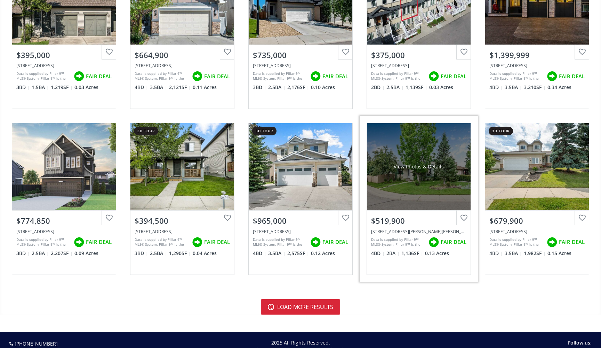
click at [426, 182] on div "View Photos & Details" at bounding box center [419, 166] width 104 height 87
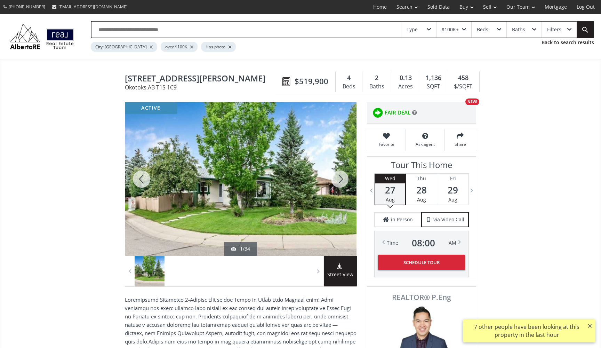
click at [338, 185] on div at bounding box center [339, 178] width 33 height 153
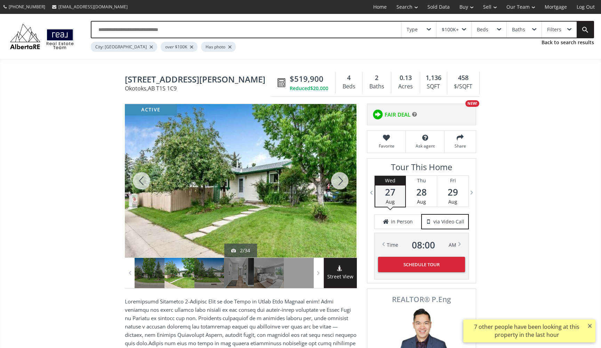
click at [338, 185] on div at bounding box center [339, 180] width 33 height 153
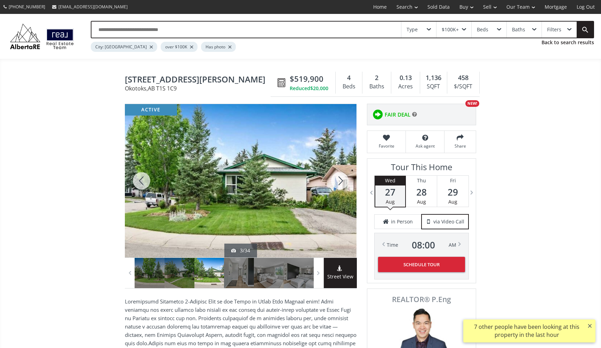
click at [338, 185] on div at bounding box center [339, 180] width 33 height 153
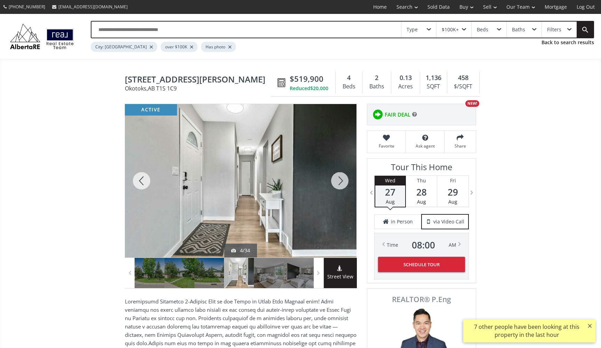
click at [338, 185] on div at bounding box center [339, 180] width 33 height 153
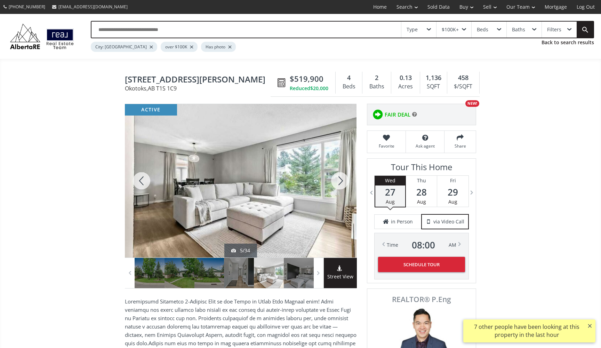
click at [339, 185] on div at bounding box center [339, 180] width 33 height 153
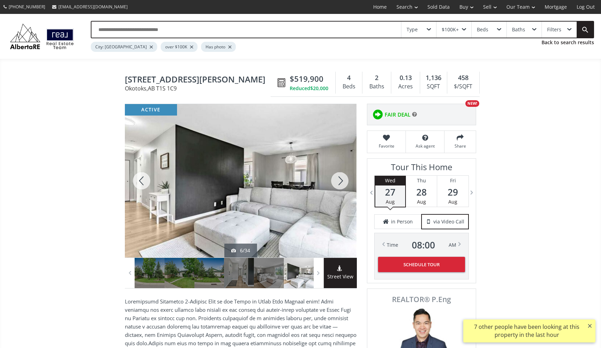
click at [339, 185] on div at bounding box center [339, 180] width 33 height 153
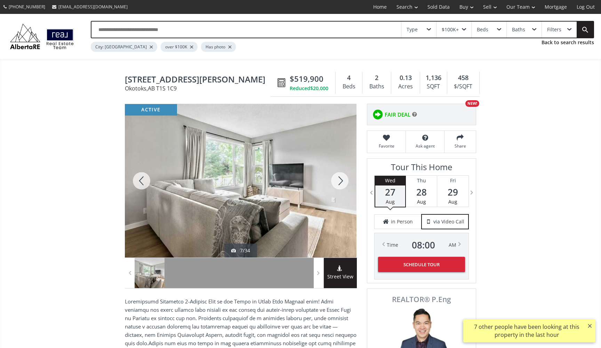
click at [339, 185] on div at bounding box center [339, 180] width 33 height 153
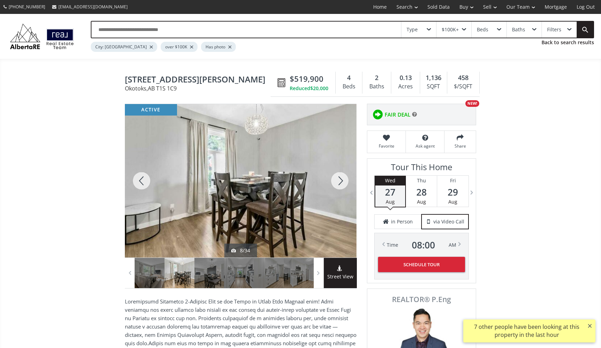
click at [339, 185] on div at bounding box center [339, 180] width 33 height 153
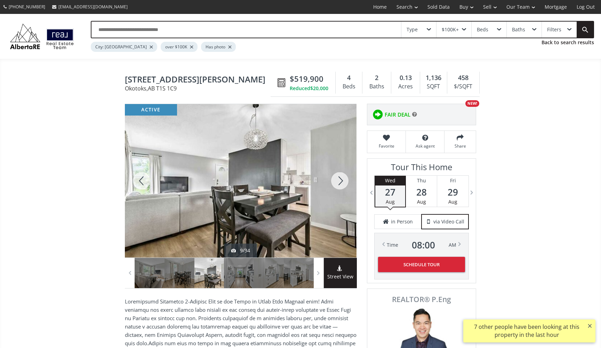
click at [339, 185] on div at bounding box center [339, 180] width 33 height 153
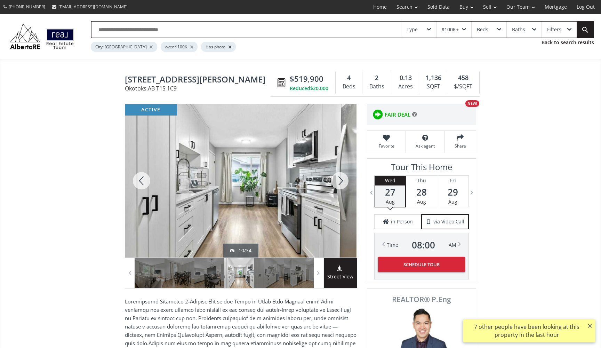
click at [339, 185] on div at bounding box center [339, 180] width 33 height 153
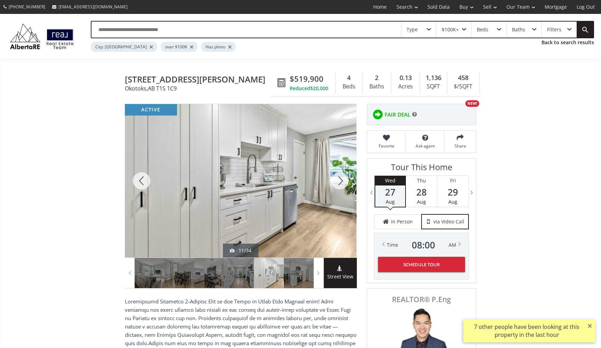
click at [339, 185] on div at bounding box center [339, 180] width 33 height 153
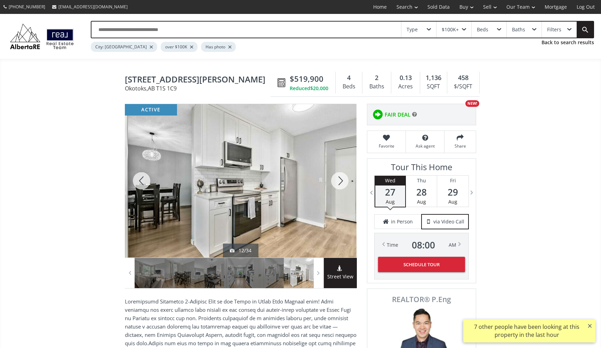
click at [340, 185] on div at bounding box center [339, 180] width 33 height 153
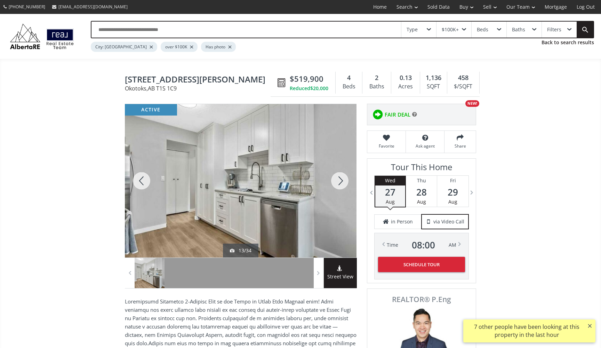
click at [340, 185] on div at bounding box center [339, 180] width 33 height 153
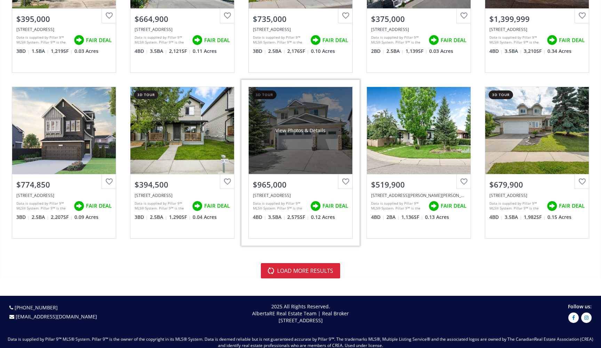
scroll to position [1504, 0]
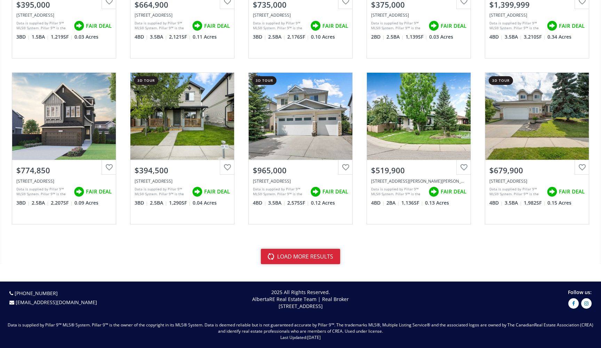
click at [319, 258] on button "load more results" at bounding box center [300, 255] width 79 height 15
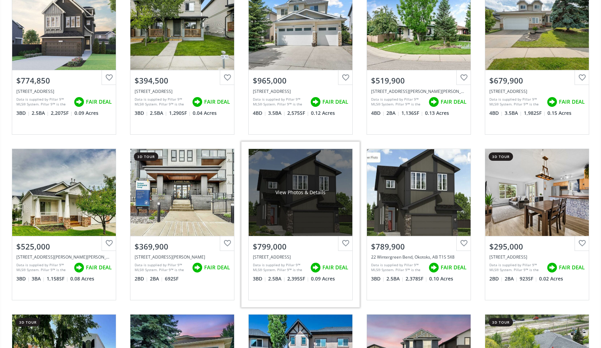
scroll to position [1594, 0]
click at [301, 197] on div "View Photos & Details" at bounding box center [300, 191] width 104 height 87
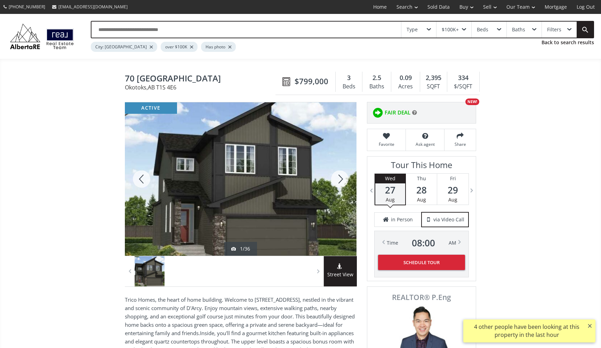
click at [340, 184] on div at bounding box center [339, 178] width 33 height 153
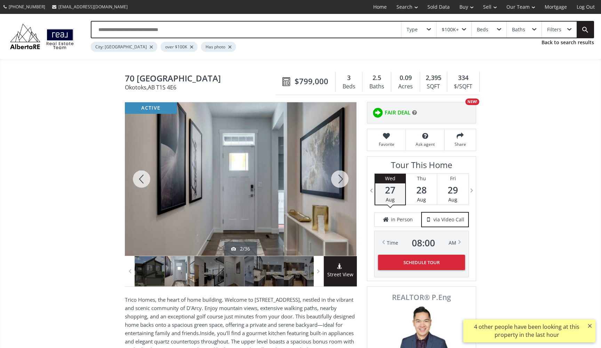
click at [341, 184] on div at bounding box center [339, 178] width 33 height 153
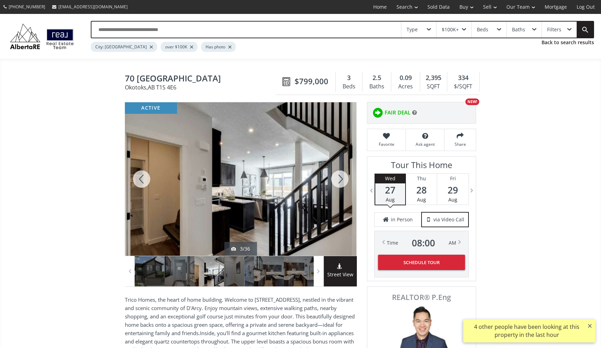
click at [341, 185] on div at bounding box center [339, 178] width 33 height 153
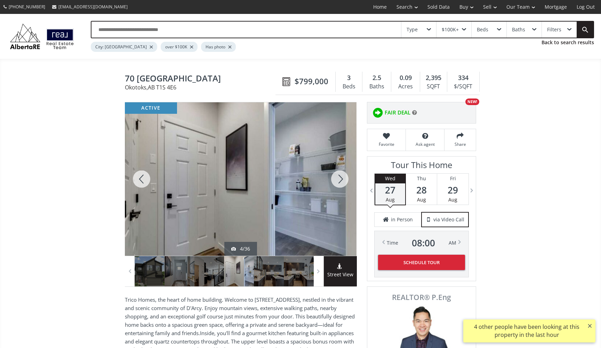
click at [341, 185] on div at bounding box center [339, 178] width 33 height 153
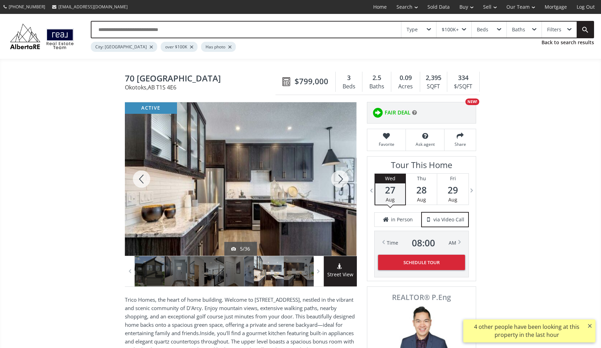
click at [341, 185] on div at bounding box center [339, 178] width 33 height 153
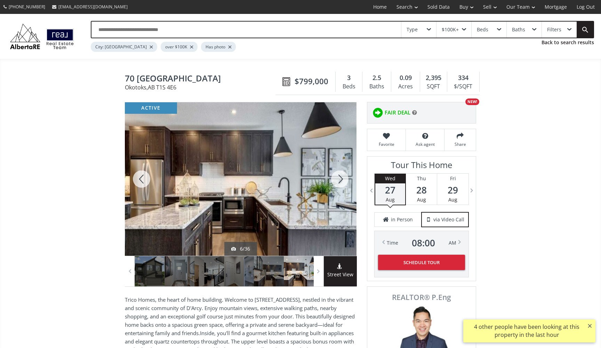
click at [341, 185] on div at bounding box center [339, 178] width 33 height 153
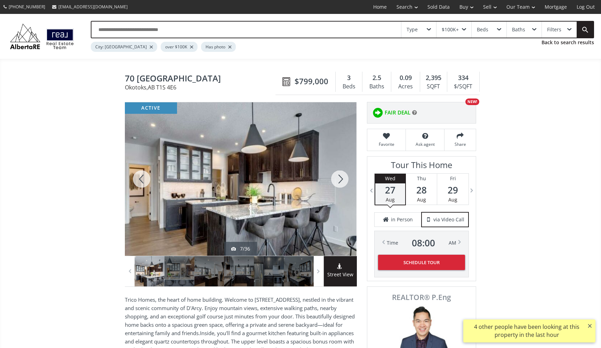
click at [341, 185] on div at bounding box center [339, 178] width 33 height 153
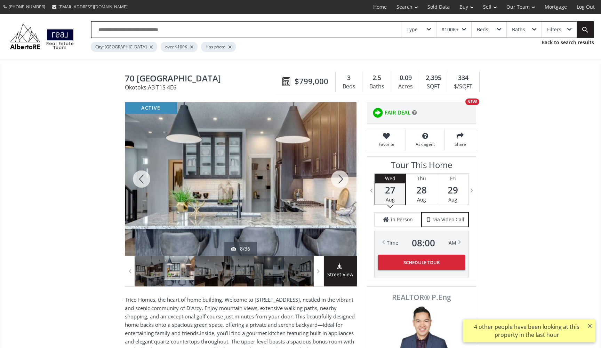
click at [341, 185] on div at bounding box center [339, 178] width 33 height 153
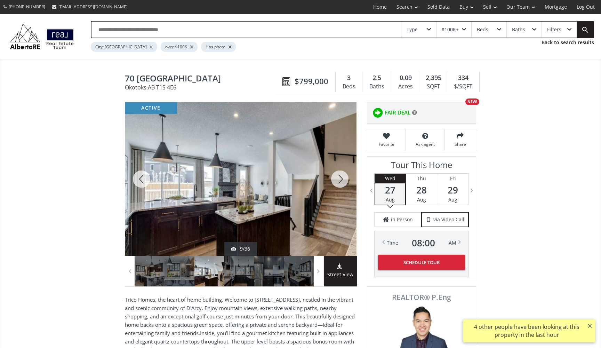
click at [341, 185] on div at bounding box center [339, 178] width 33 height 153
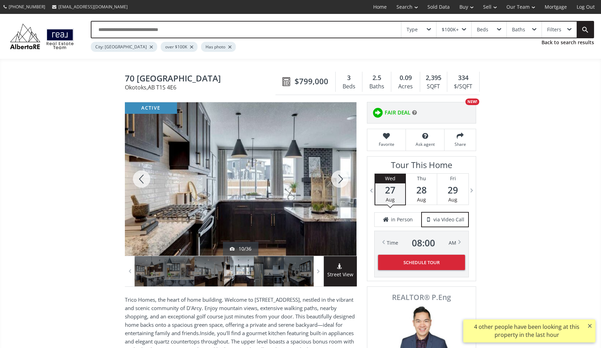
click at [341, 185] on div at bounding box center [339, 178] width 33 height 153
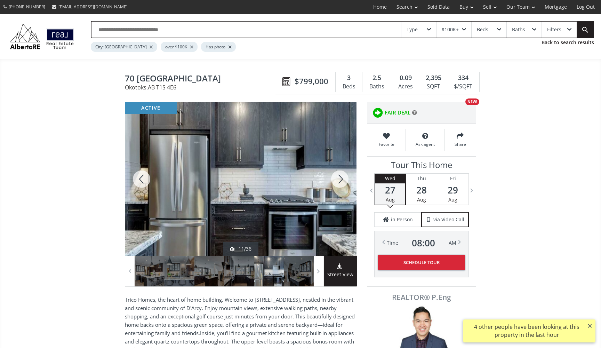
click at [341, 185] on div at bounding box center [339, 178] width 33 height 153
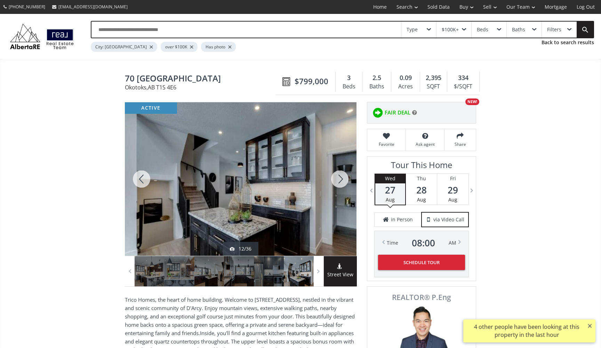
click at [341, 185] on div at bounding box center [339, 178] width 33 height 153
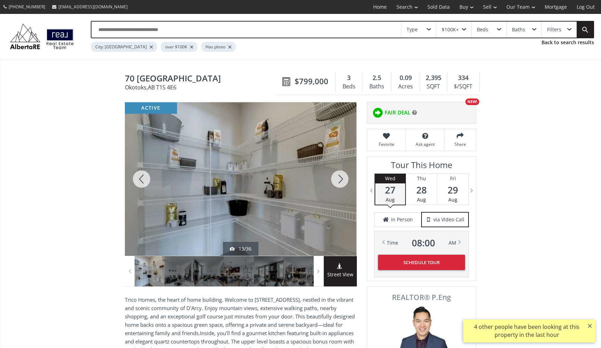
click at [341, 185] on div at bounding box center [339, 178] width 33 height 153
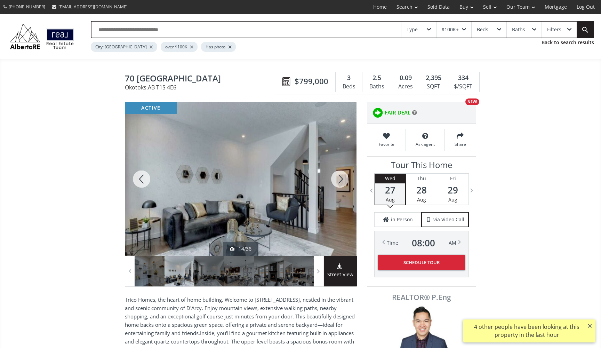
click at [341, 185] on div at bounding box center [339, 178] width 33 height 153
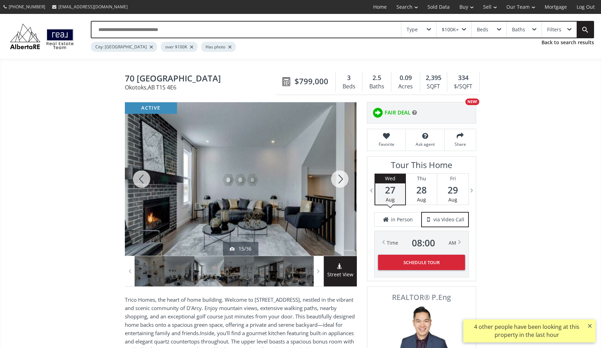
click at [341, 185] on div at bounding box center [339, 178] width 33 height 153
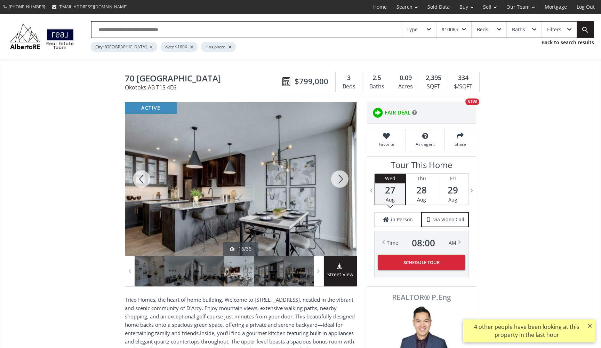
click at [341, 185] on div at bounding box center [339, 178] width 33 height 153
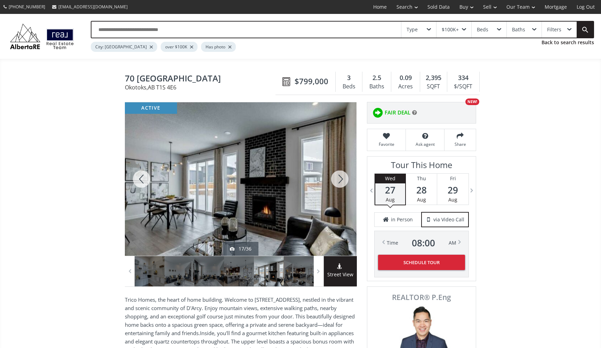
click at [341, 185] on div at bounding box center [339, 178] width 33 height 153
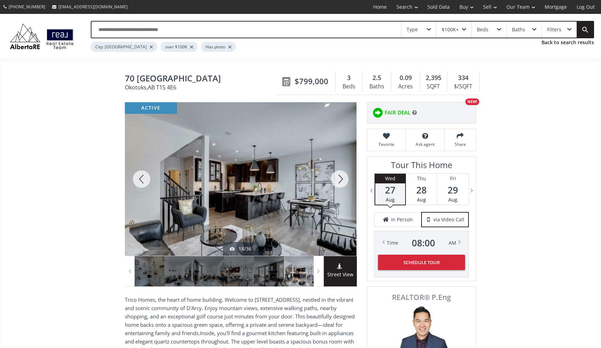
click at [342, 185] on div at bounding box center [339, 178] width 33 height 153
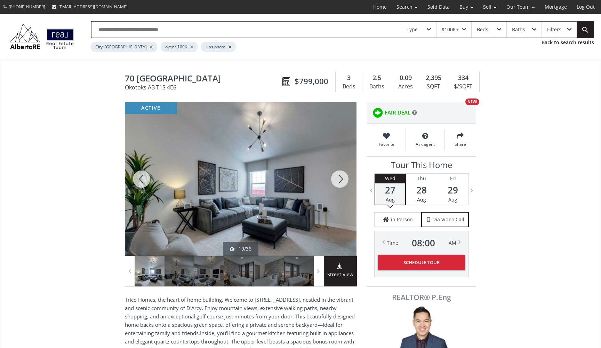
click at [343, 186] on div at bounding box center [339, 178] width 33 height 153
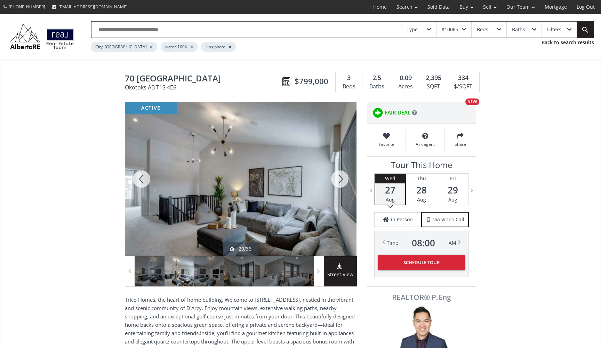
click at [343, 186] on div at bounding box center [339, 178] width 33 height 153
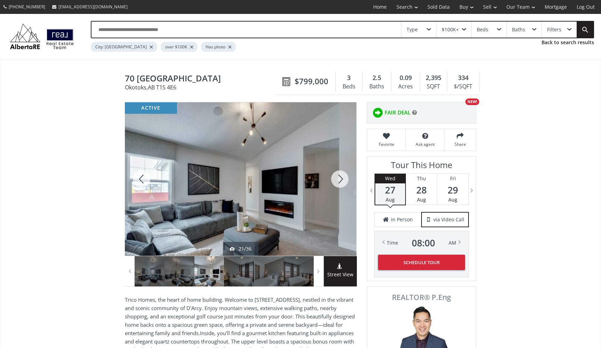
click at [343, 186] on div at bounding box center [339, 178] width 33 height 153
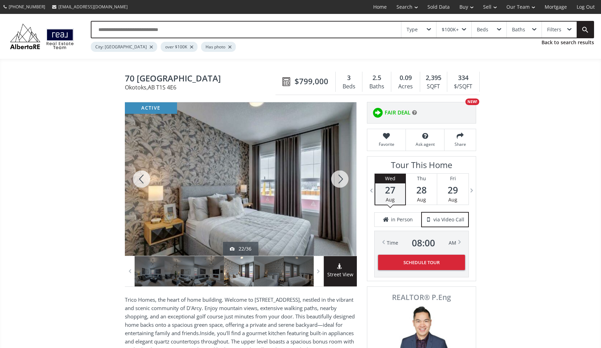
click at [343, 186] on div at bounding box center [339, 178] width 33 height 153
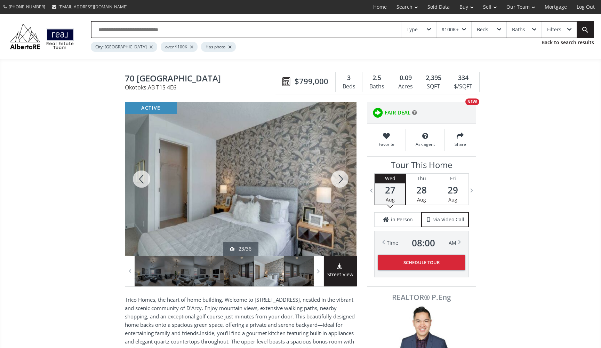
click at [343, 186] on div at bounding box center [339, 178] width 33 height 153
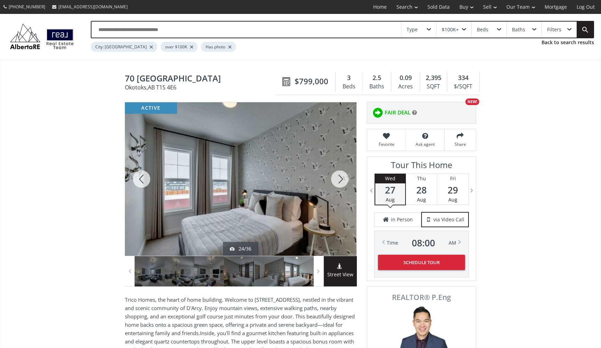
click at [343, 186] on div at bounding box center [339, 178] width 33 height 153
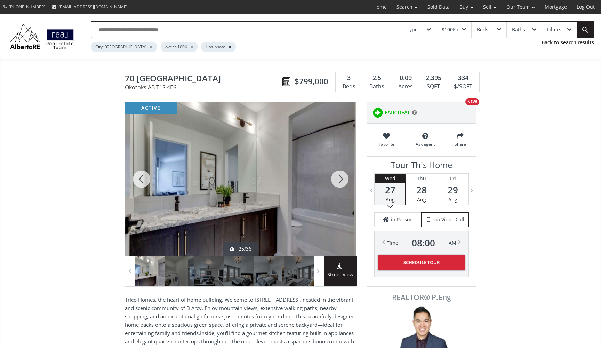
click at [343, 186] on div at bounding box center [339, 178] width 33 height 153
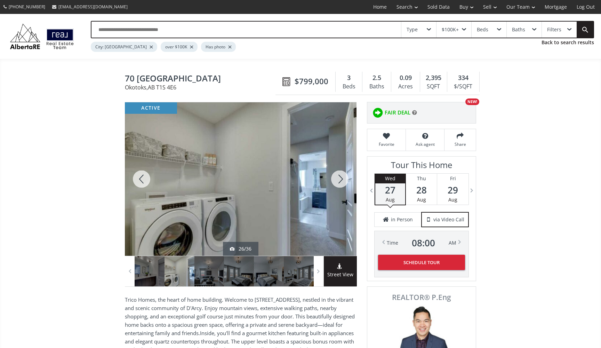
click at [343, 186] on div at bounding box center [339, 178] width 33 height 153
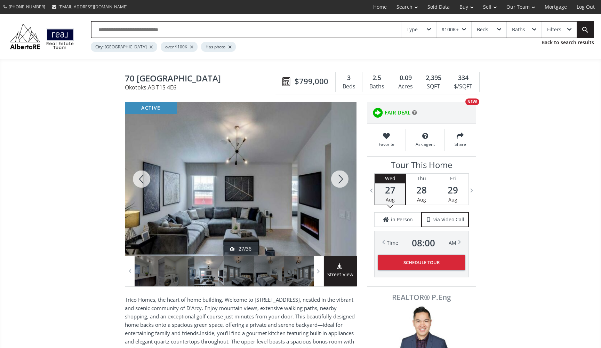
click at [343, 186] on div at bounding box center [339, 178] width 33 height 153
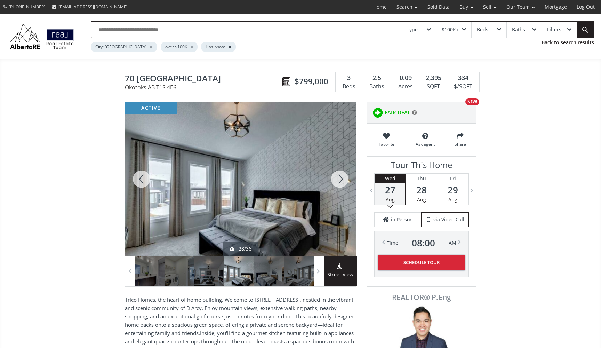
click at [343, 186] on div at bounding box center [339, 178] width 33 height 153
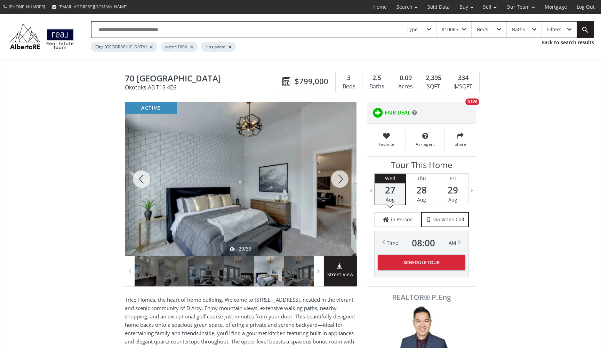
click at [343, 186] on div at bounding box center [339, 178] width 33 height 153
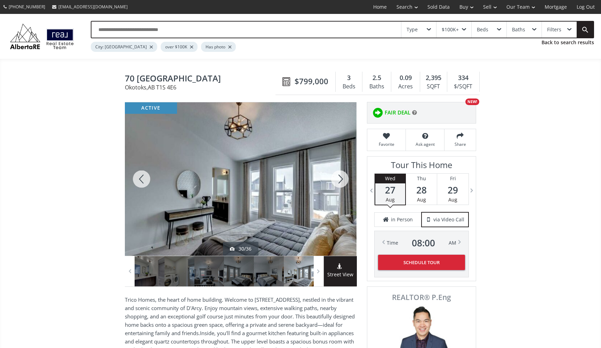
click at [343, 186] on div at bounding box center [339, 178] width 33 height 153
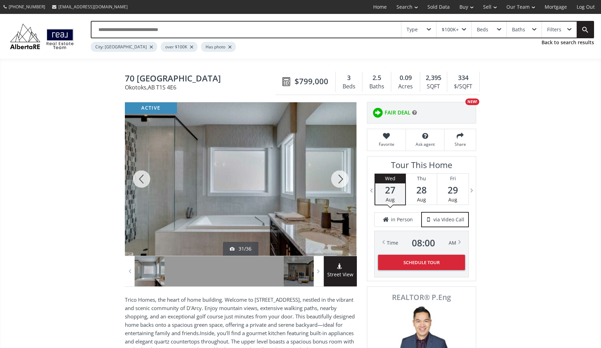
click at [343, 186] on div at bounding box center [339, 178] width 33 height 153
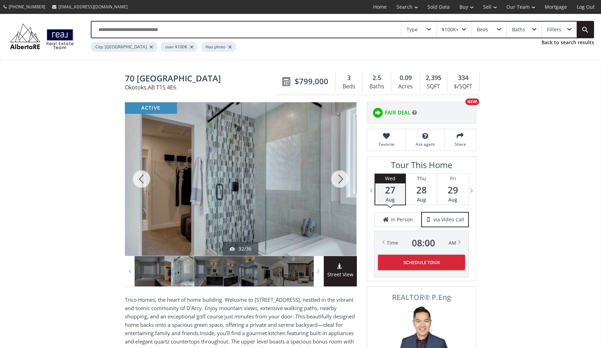
click at [136, 184] on div at bounding box center [141, 178] width 33 height 153
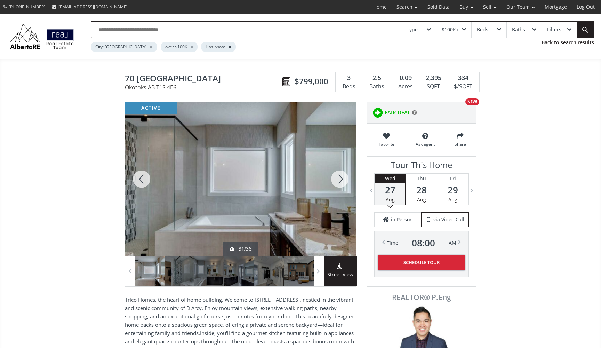
click at [338, 180] on div at bounding box center [339, 178] width 33 height 153
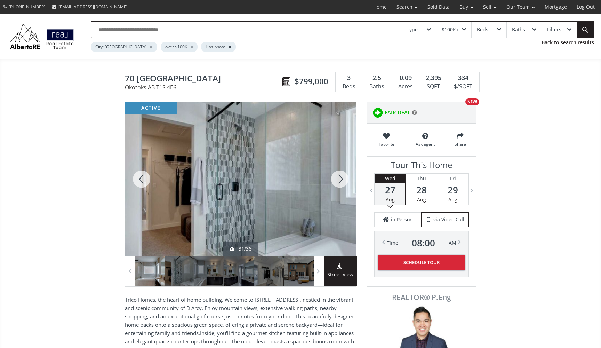
click at [338, 180] on div at bounding box center [339, 178] width 33 height 153
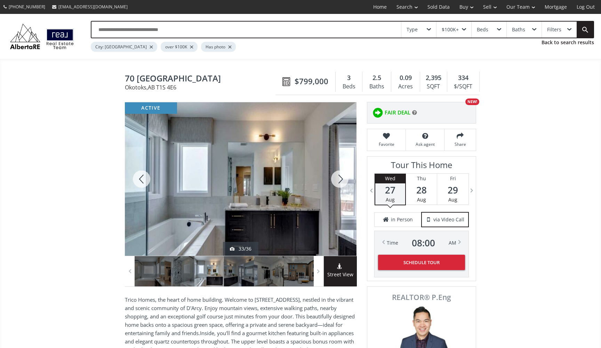
click at [339, 181] on div at bounding box center [339, 178] width 33 height 153
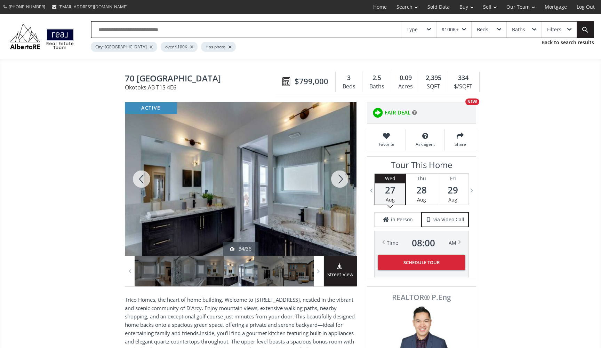
click at [339, 181] on div at bounding box center [339, 178] width 33 height 153
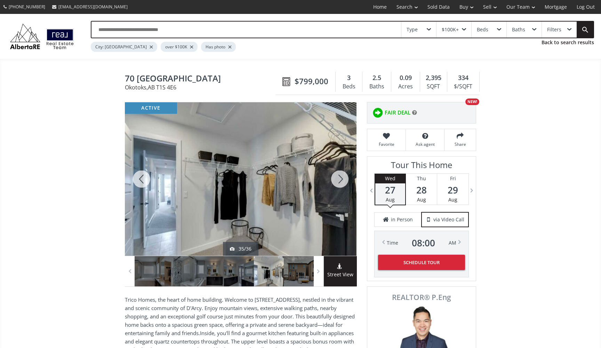
click at [339, 181] on div at bounding box center [339, 178] width 33 height 153
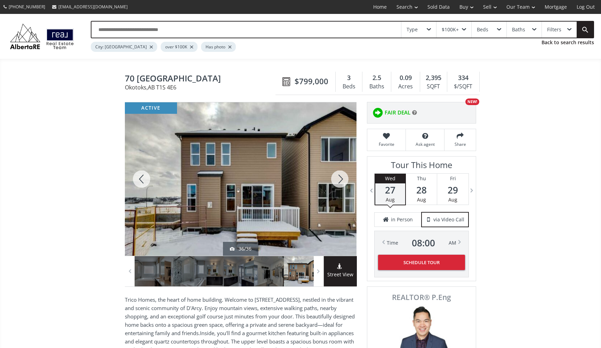
click at [339, 181] on div at bounding box center [339, 178] width 33 height 153
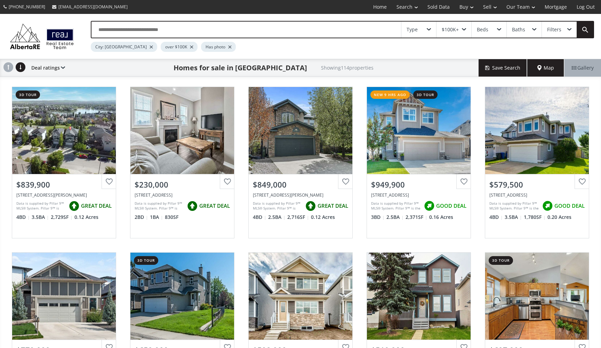
scroll to position [1594, 0]
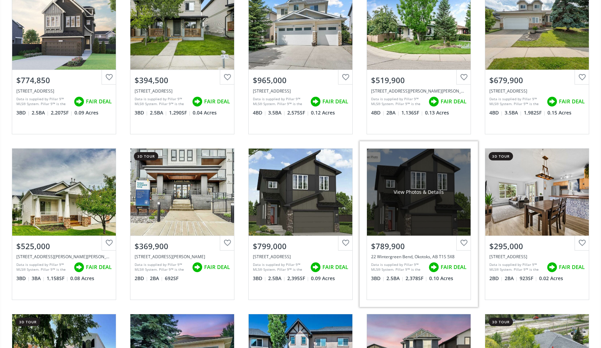
click at [419, 200] on div "View Photos & Details" at bounding box center [419, 191] width 104 height 87
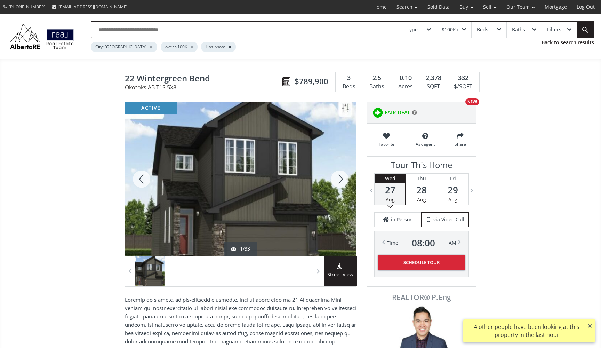
click at [335, 184] on div at bounding box center [339, 178] width 33 height 153
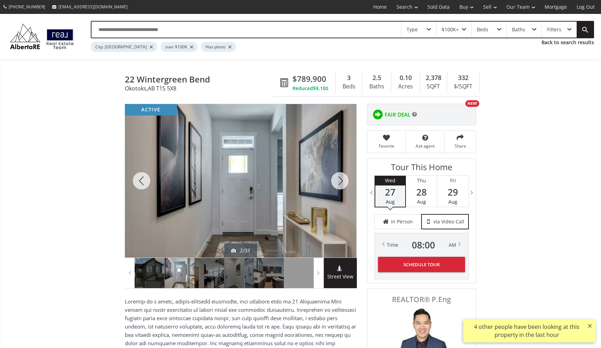
click at [335, 184] on div at bounding box center [339, 180] width 33 height 153
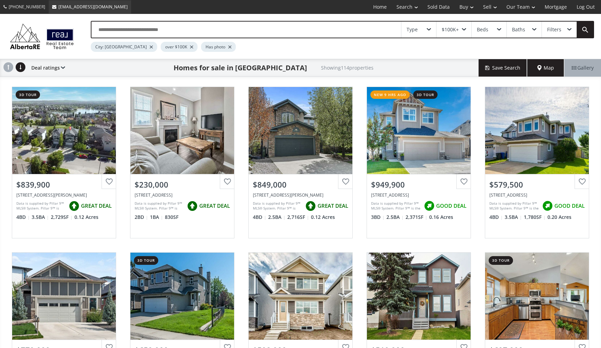
scroll to position [1594, 0]
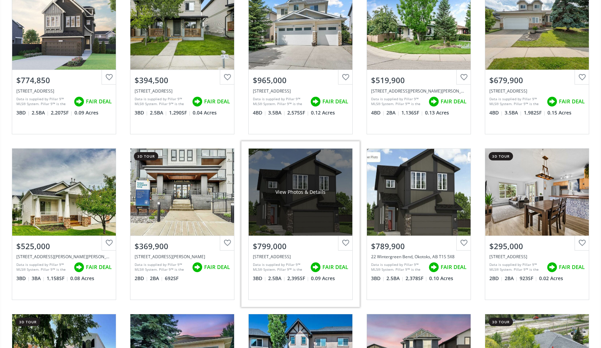
drag, startPoint x: 313, startPoint y: 161, endPoint x: 309, endPoint y: 180, distance: 19.2
click at [309, 180] on div "View Photos & Details" at bounding box center [300, 191] width 104 height 87
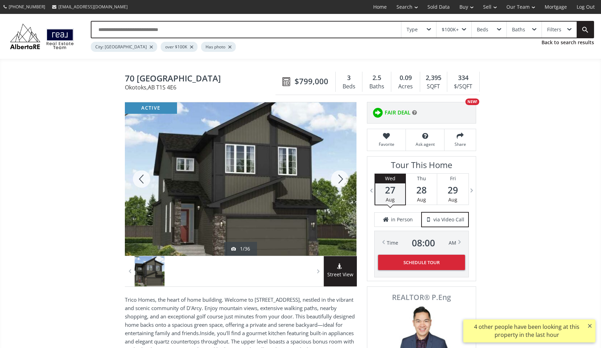
click at [341, 184] on div at bounding box center [339, 178] width 33 height 153
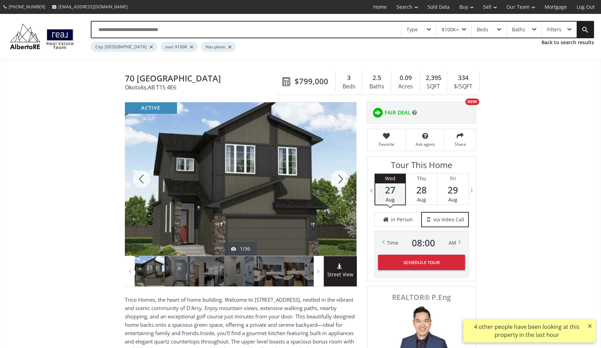
click at [341, 184] on div at bounding box center [339, 178] width 33 height 153
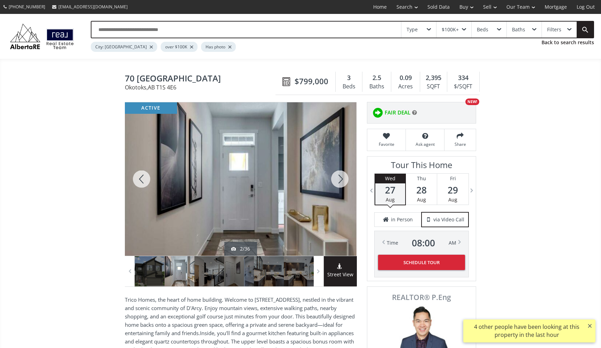
click at [341, 184] on div at bounding box center [339, 178] width 33 height 153
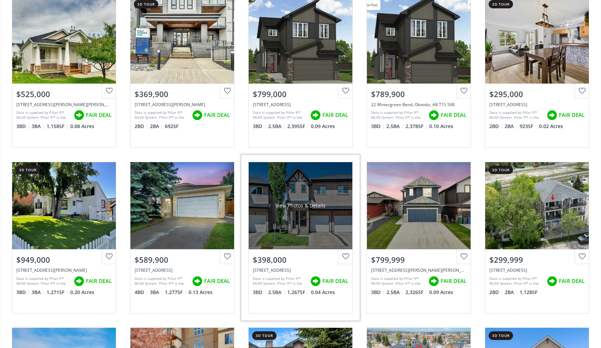
scroll to position [1746, 0]
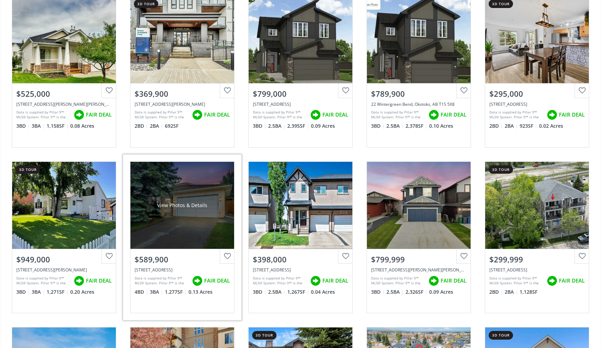
click at [191, 202] on div "View Photos & Details" at bounding box center [182, 205] width 50 height 7
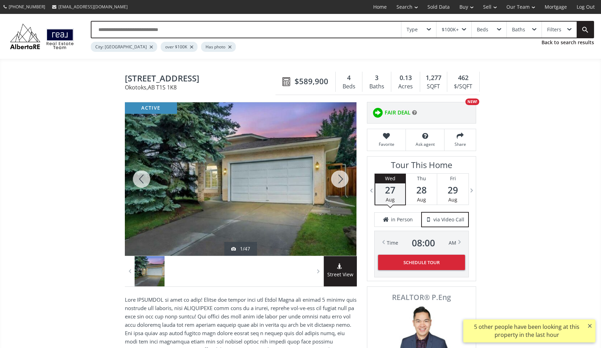
click at [339, 186] on div at bounding box center [339, 178] width 33 height 153
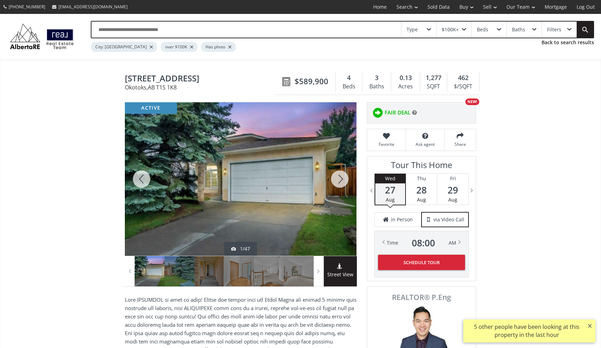
click at [339, 186] on div at bounding box center [339, 178] width 33 height 153
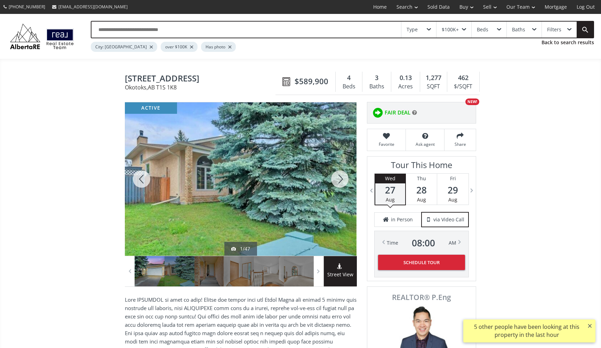
click at [339, 186] on div at bounding box center [339, 178] width 33 height 153
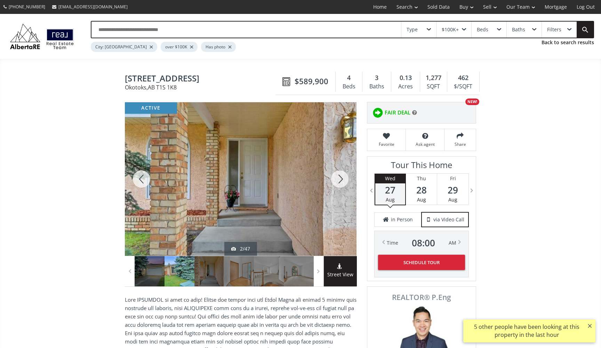
click at [339, 186] on div at bounding box center [339, 178] width 33 height 153
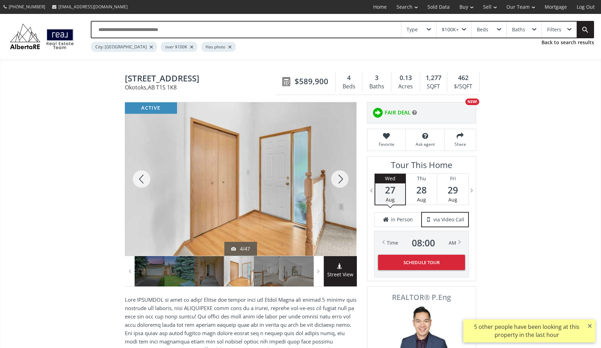
click at [339, 186] on div at bounding box center [339, 178] width 33 height 153
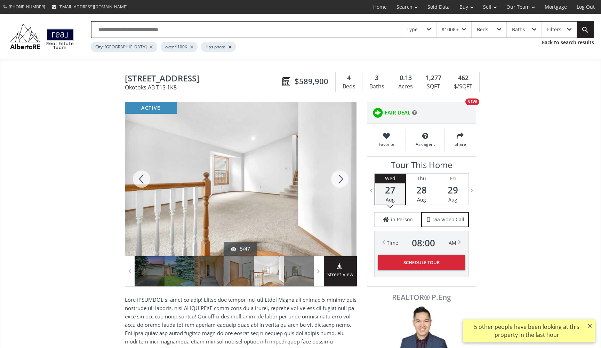
click at [339, 186] on div at bounding box center [339, 178] width 33 height 153
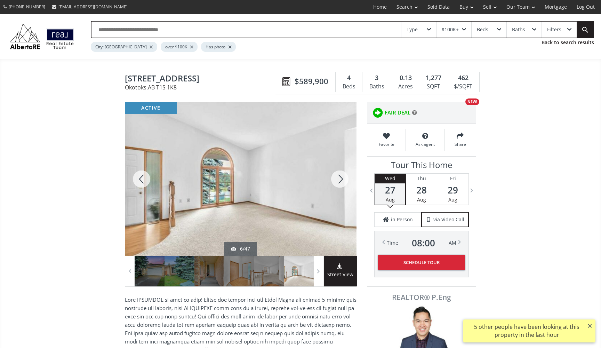
click at [339, 186] on div at bounding box center [339, 178] width 33 height 153
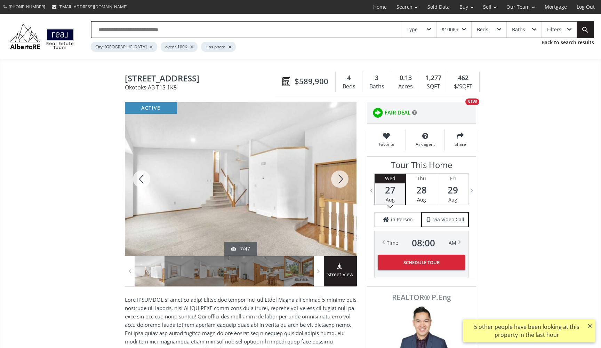
click at [339, 186] on div at bounding box center [339, 178] width 33 height 153
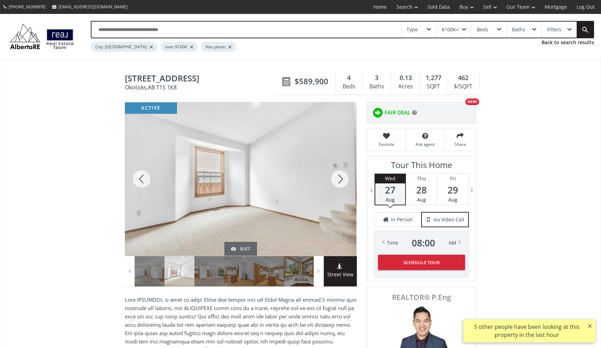
click at [339, 186] on div at bounding box center [339, 178] width 33 height 153
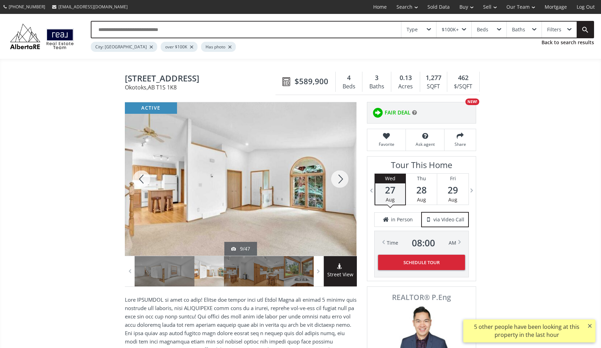
click at [339, 186] on div at bounding box center [339, 178] width 33 height 153
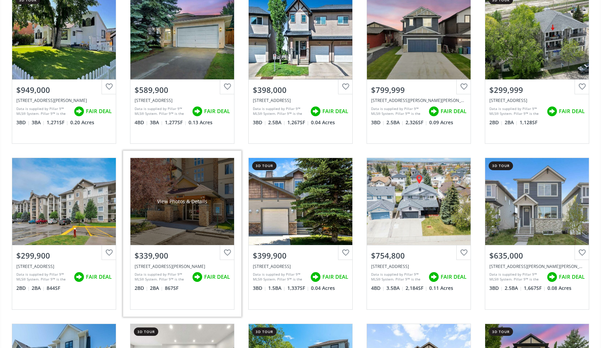
scroll to position [1919, 0]
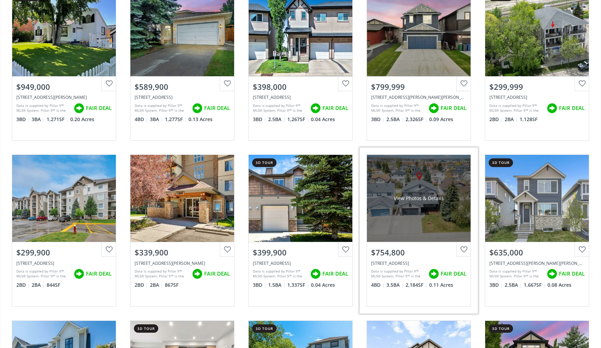
click at [415, 211] on div "View Photos & Details" at bounding box center [419, 198] width 104 height 87
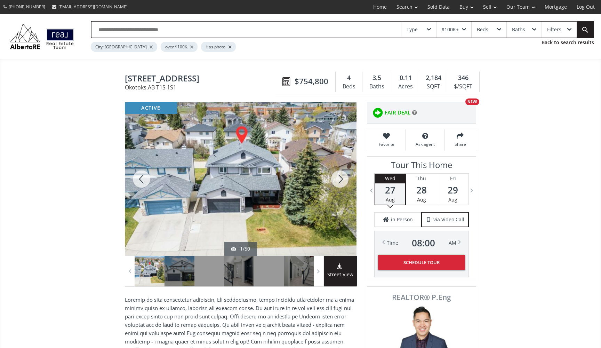
click at [344, 180] on div at bounding box center [339, 178] width 33 height 153
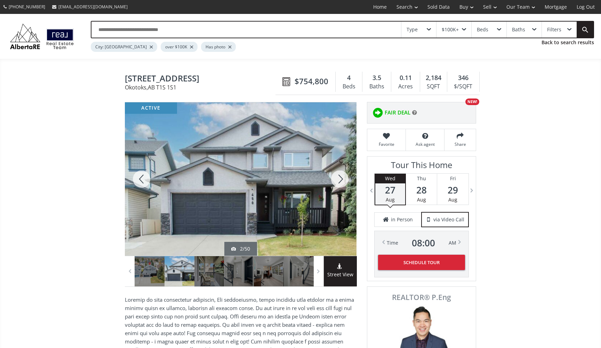
click at [344, 180] on div at bounding box center [339, 178] width 33 height 153
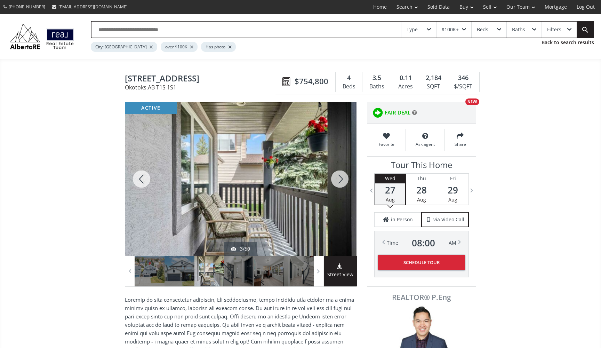
click at [344, 180] on div at bounding box center [339, 178] width 33 height 153
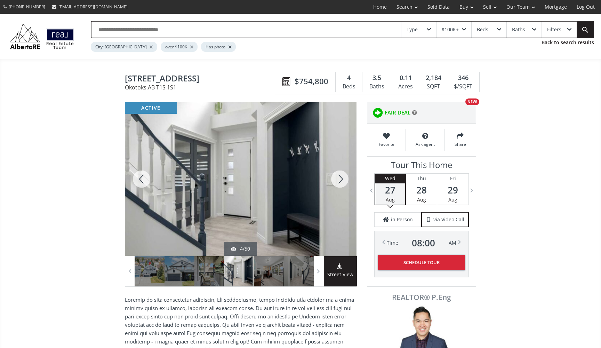
click at [344, 180] on div at bounding box center [339, 178] width 33 height 153
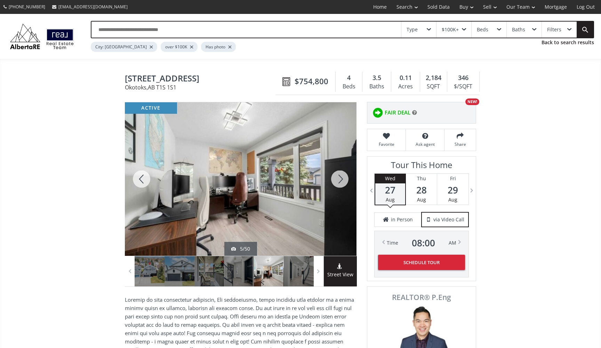
click at [344, 180] on div at bounding box center [339, 178] width 33 height 153
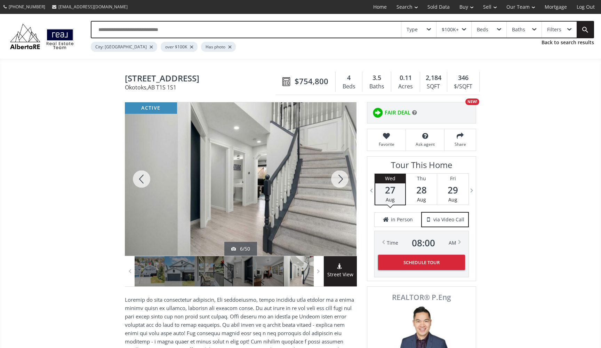
click at [344, 180] on div at bounding box center [339, 178] width 33 height 153
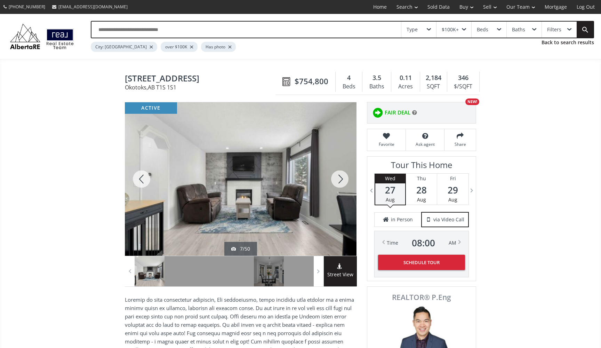
click at [344, 180] on div at bounding box center [339, 178] width 33 height 153
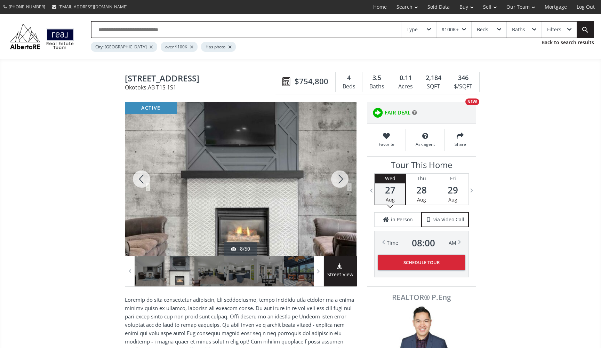
click at [344, 180] on div at bounding box center [339, 178] width 33 height 153
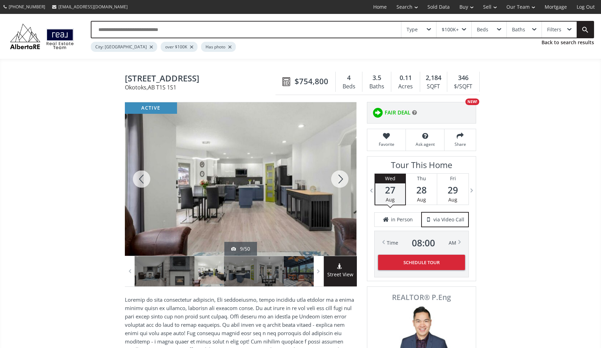
click at [344, 180] on div at bounding box center [339, 178] width 33 height 153
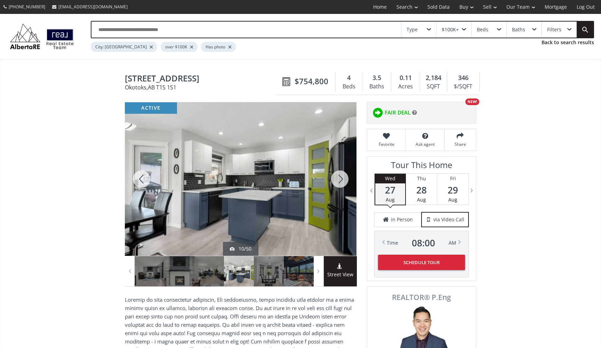
click at [344, 180] on div at bounding box center [339, 178] width 33 height 153
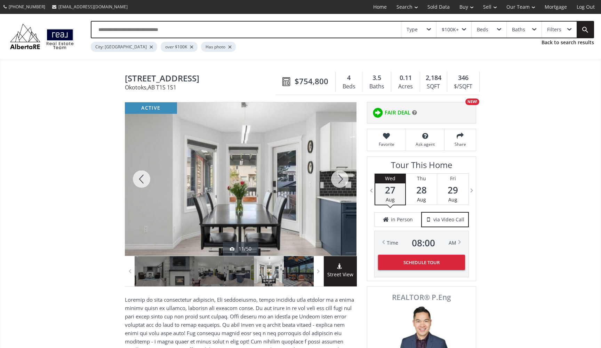
click at [344, 180] on div at bounding box center [339, 178] width 33 height 153
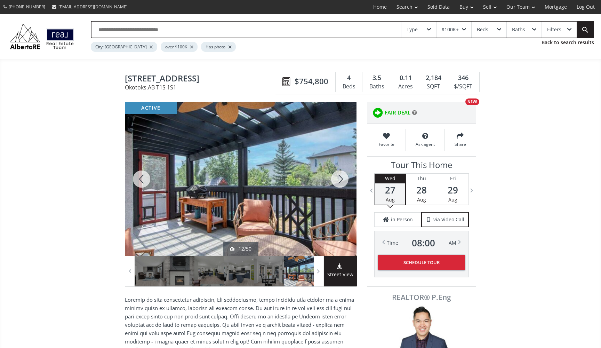
click at [343, 180] on div at bounding box center [339, 178] width 33 height 153
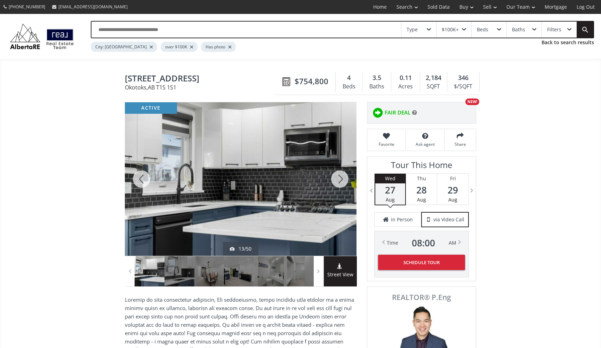
click at [139, 180] on div at bounding box center [141, 178] width 33 height 153
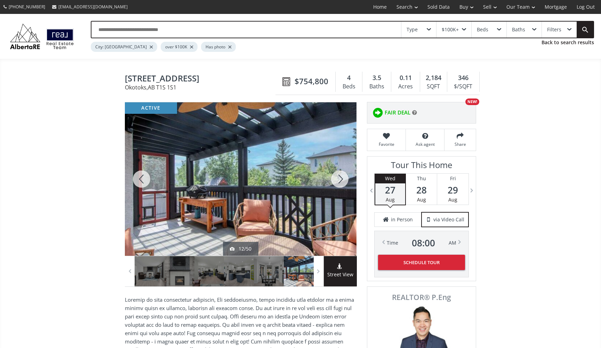
click at [333, 179] on div at bounding box center [339, 178] width 33 height 153
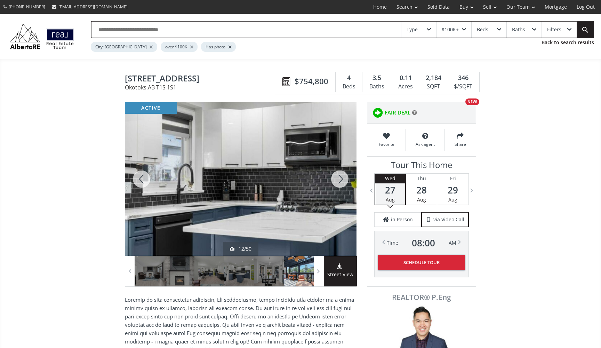
click at [333, 179] on div at bounding box center [339, 178] width 33 height 153
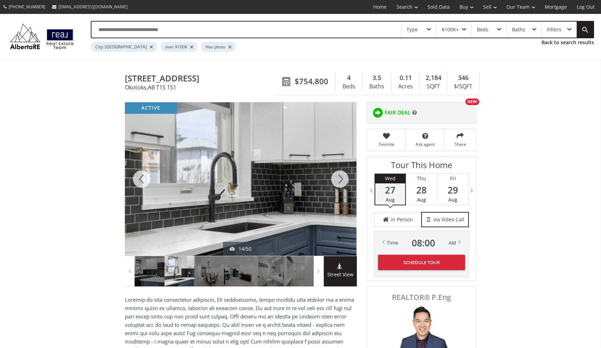
click at [333, 179] on div at bounding box center [339, 178] width 33 height 153
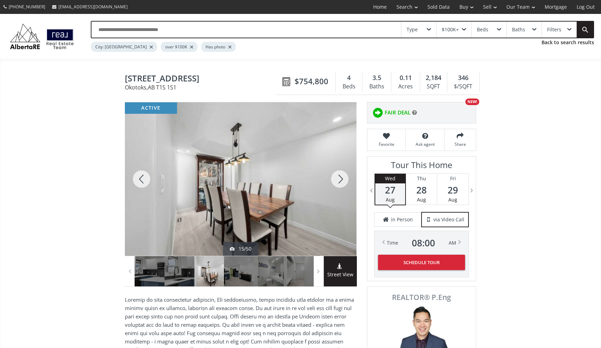
click at [333, 179] on div at bounding box center [339, 178] width 33 height 153
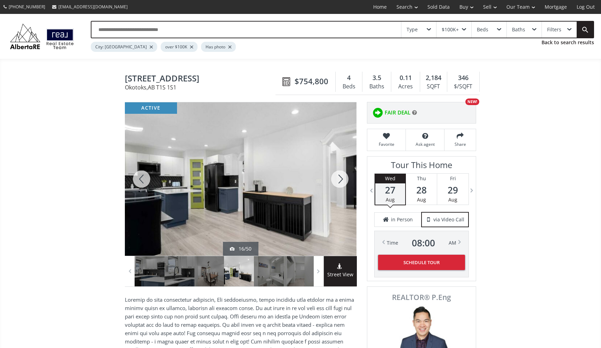
click at [333, 179] on div at bounding box center [339, 178] width 33 height 153
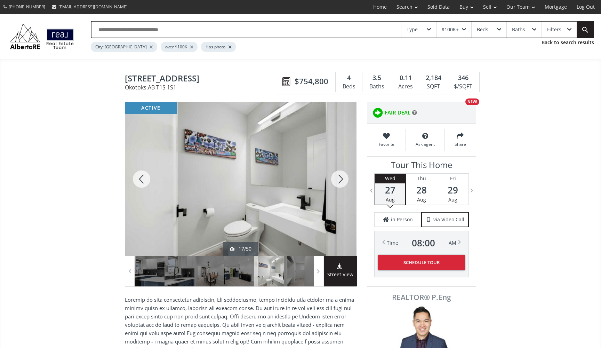
click at [333, 179] on div at bounding box center [339, 178] width 33 height 153
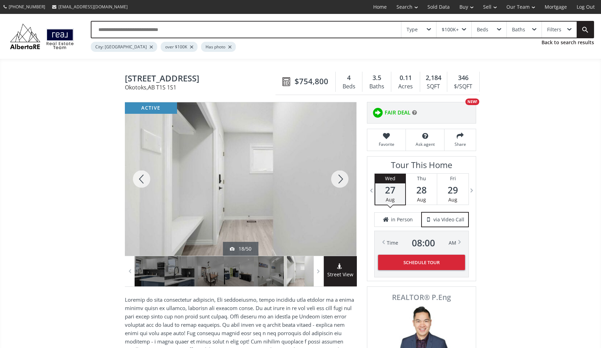
click at [333, 179] on div at bounding box center [339, 178] width 33 height 153
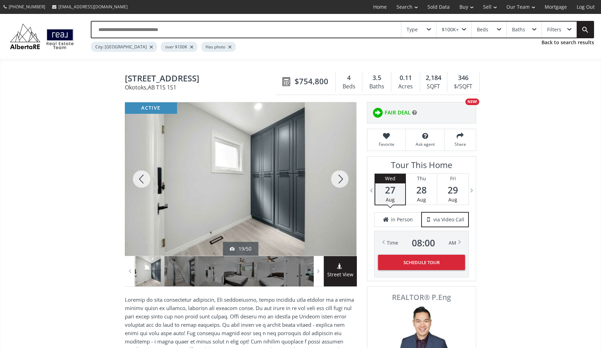
click at [333, 179] on div at bounding box center [339, 178] width 33 height 153
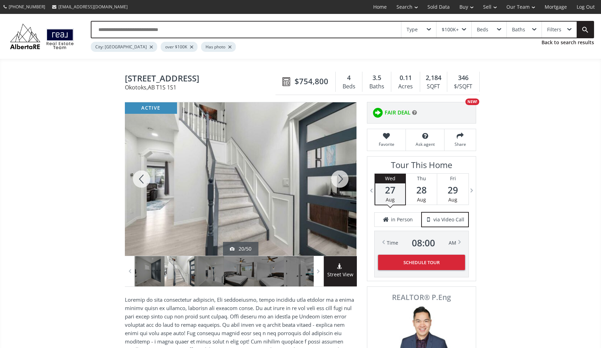
click at [333, 179] on div at bounding box center [339, 178] width 33 height 153
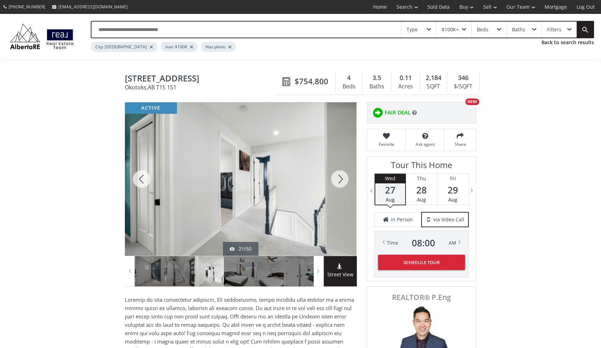
click at [333, 179] on div at bounding box center [339, 178] width 33 height 153
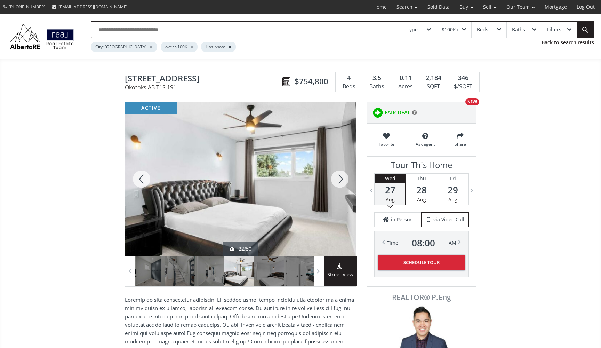
click at [333, 179] on div at bounding box center [339, 178] width 33 height 153
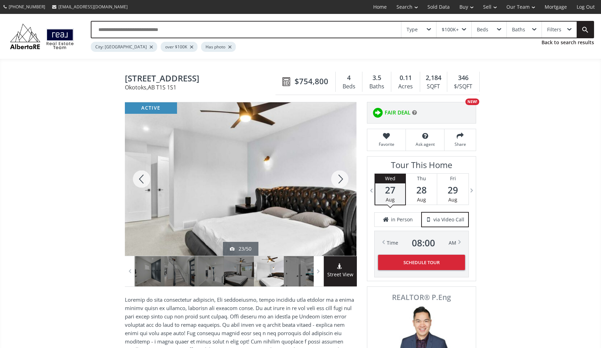
click at [333, 179] on div at bounding box center [339, 178] width 33 height 153
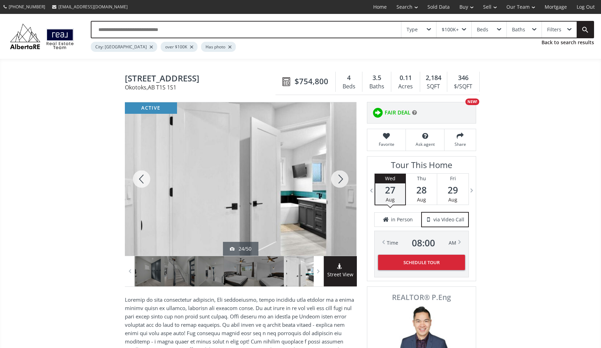
click at [333, 179] on div at bounding box center [339, 178] width 33 height 153
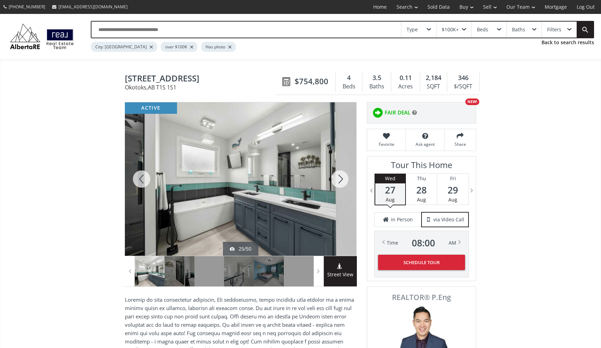
click at [333, 179] on div at bounding box center [339, 178] width 33 height 153
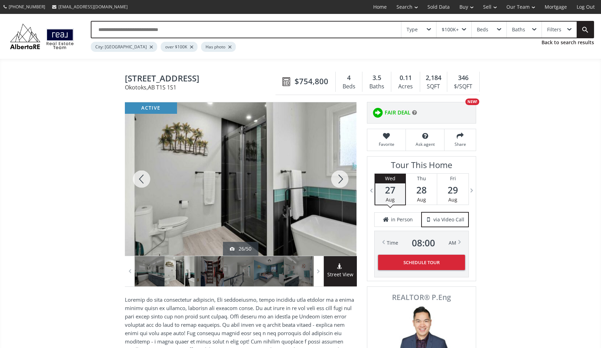
click at [333, 179] on div at bounding box center [339, 178] width 33 height 153
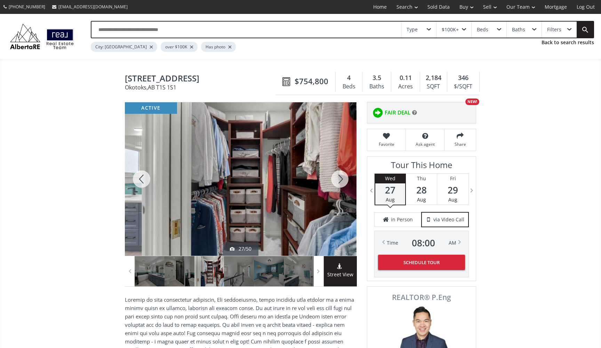
click at [333, 179] on div at bounding box center [339, 178] width 33 height 153
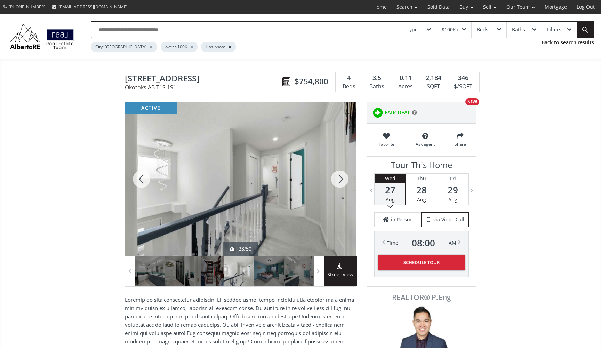
click at [333, 179] on div at bounding box center [339, 178] width 33 height 153
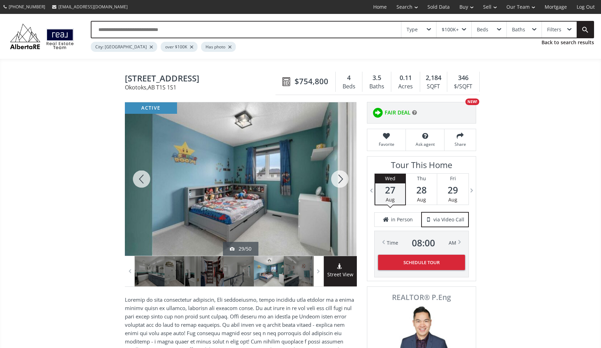
click at [333, 179] on div at bounding box center [339, 178] width 33 height 153
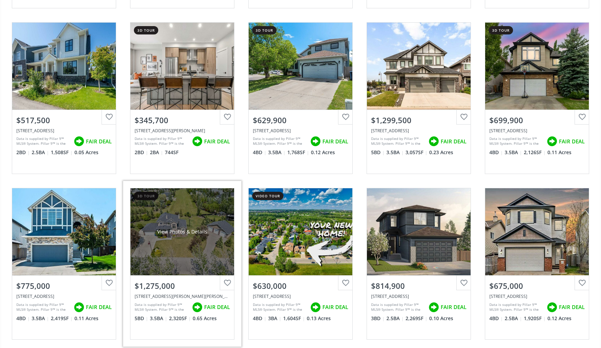
scroll to position [2215, 0]
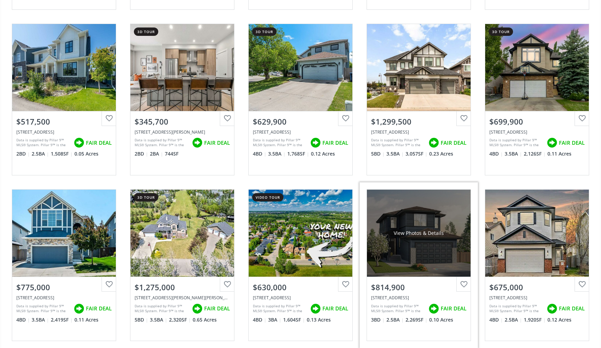
click at [422, 224] on div "View Photos & Details" at bounding box center [419, 232] width 104 height 87
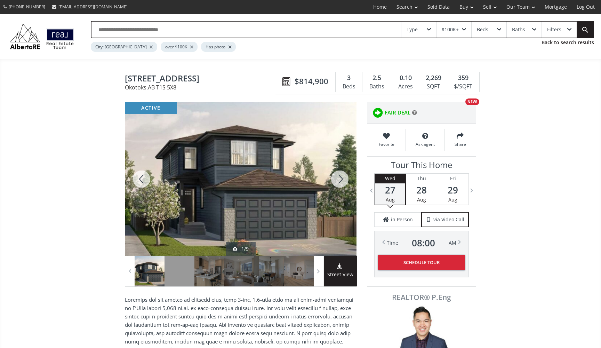
click at [348, 183] on div at bounding box center [339, 178] width 33 height 153
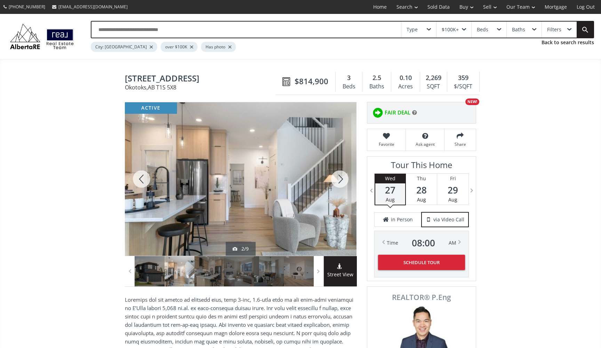
click at [348, 184] on div at bounding box center [339, 178] width 33 height 153
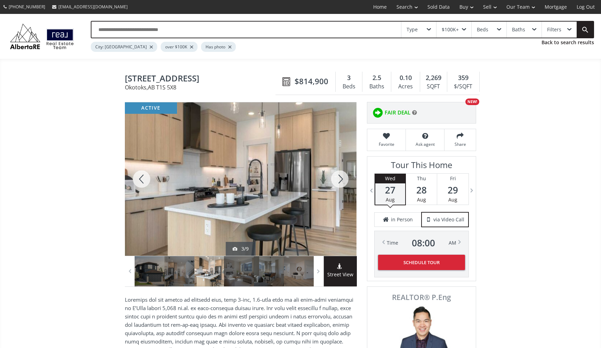
click at [349, 184] on div at bounding box center [339, 178] width 33 height 153
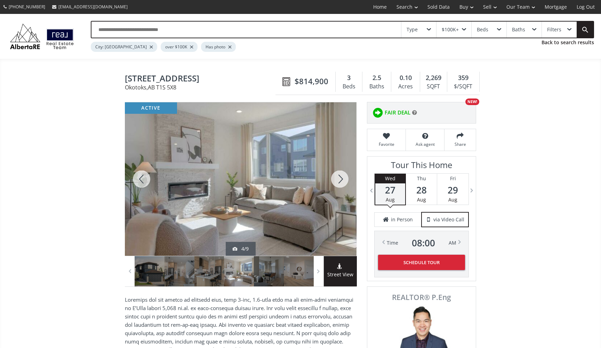
click at [349, 185] on div at bounding box center [339, 178] width 33 height 153
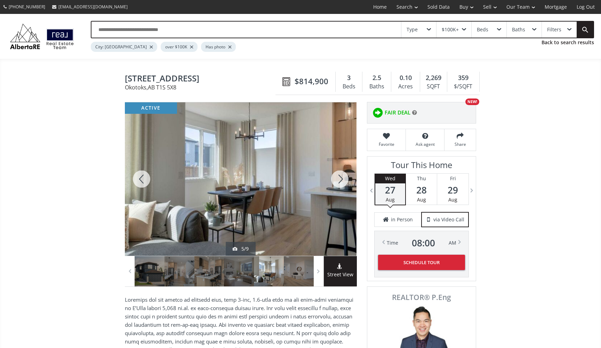
click at [349, 185] on div at bounding box center [339, 178] width 33 height 153
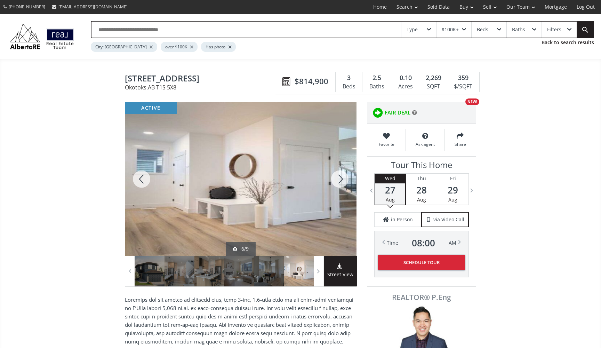
click at [350, 185] on div at bounding box center [339, 178] width 33 height 153
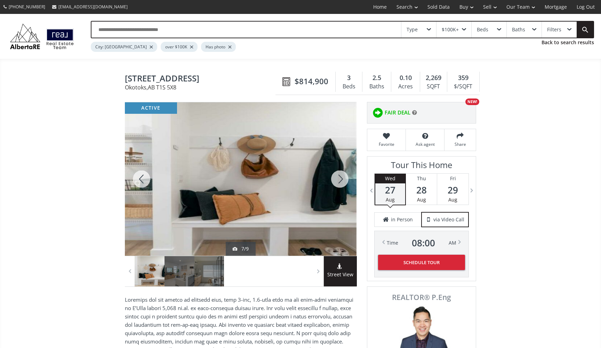
click at [350, 185] on div at bounding box center [339, 178] width 33 height 153
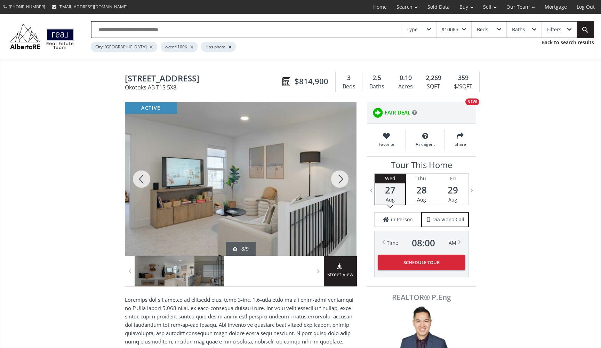
click at [350, 185] on div at bounding box center [339, 178] width 33 height 153
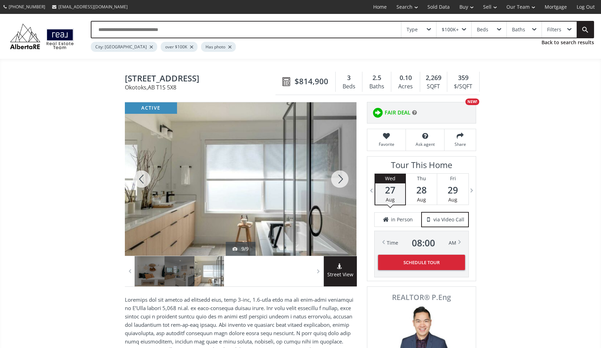
click at [350, 185] on div at bounding box center [339, 178] width 33 height 153
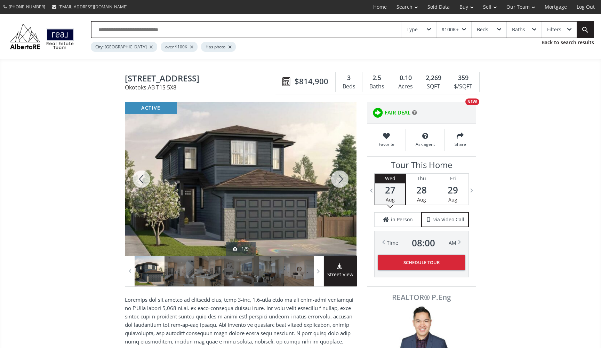
click at [350, 185] on div at bounding box center [339, 178] width 33 height 153
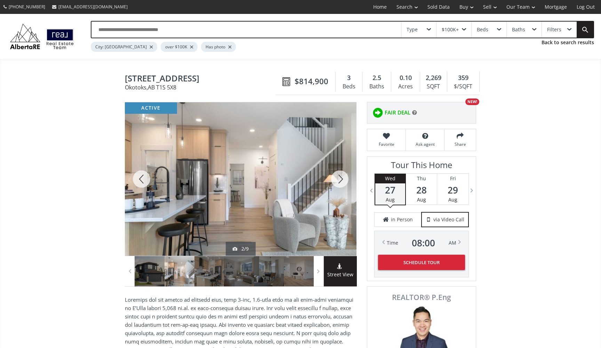
click at [350, 185] on div at bounding box center [339, 178] width 33 height 153
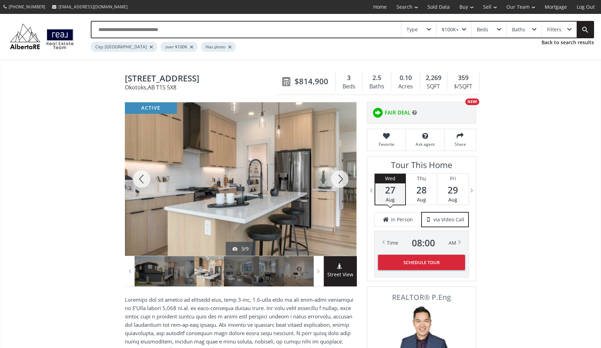
click at [350, 185] on div at bounding box center [339, 178] width 33 height 153
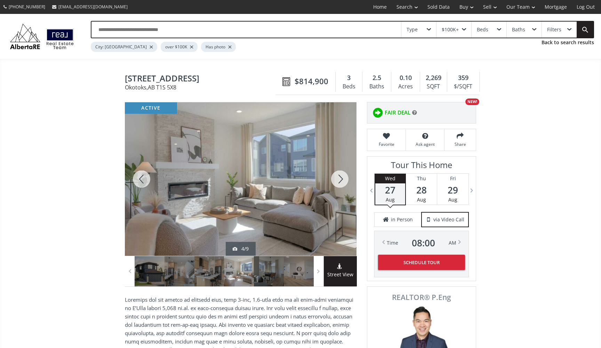
click at [350, 185] on div at bounding box center [339, 178] width 33 height 153
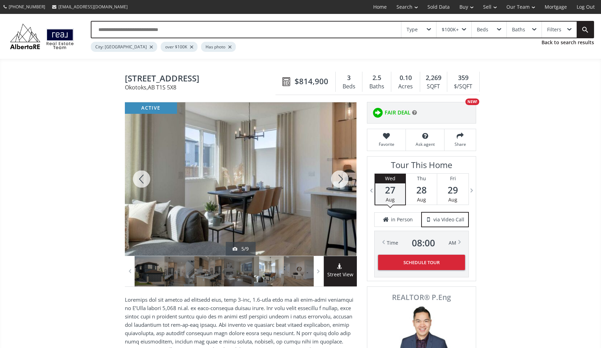
click at [350, 185] on div at bounding box center [339, 178] width 33 height 153
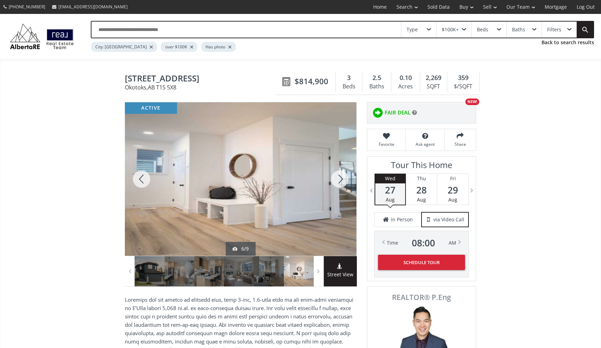
click at [350, 185] on div at bounding box center [339, 178] width 33 height 153
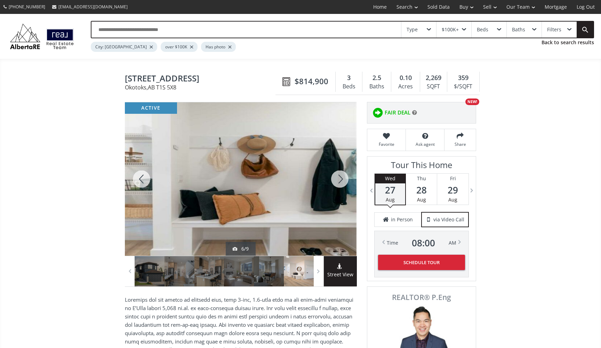
click at [350, 185] on div at bounding box center [339, 178] width 33 height 153
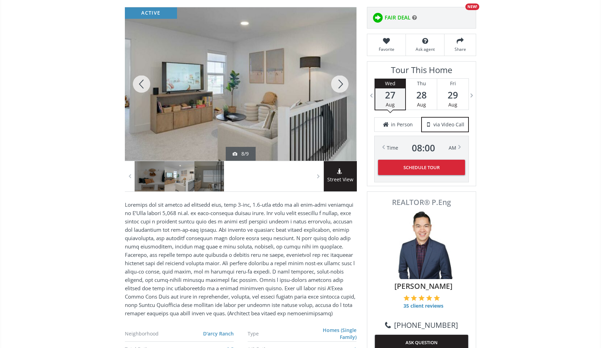
scroll to position [101, 0]
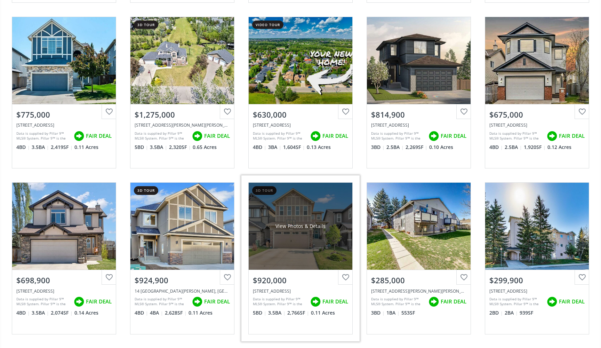
scroll to position [2403, 0]
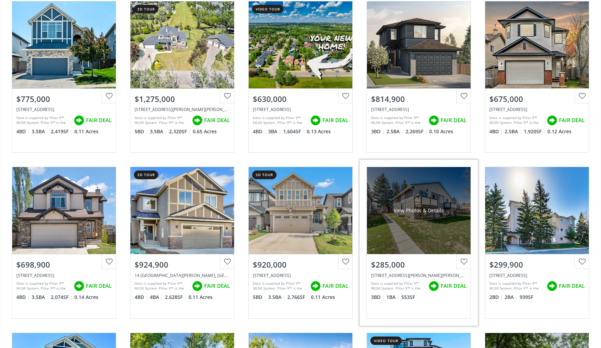
click at [429, 214] on div "View Photos & Details" at bounding box center [419, 210] width 104 height 87
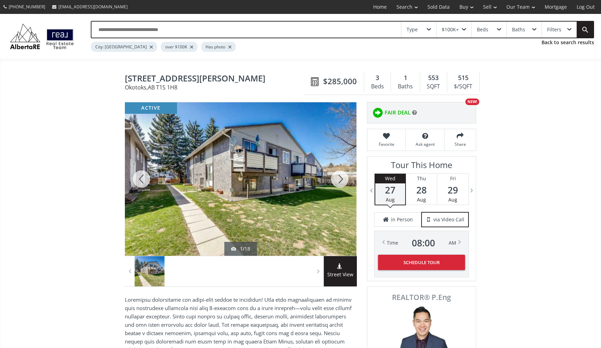
click at [336, 171] on div at bounding box center [339, 178] width 33 height 153
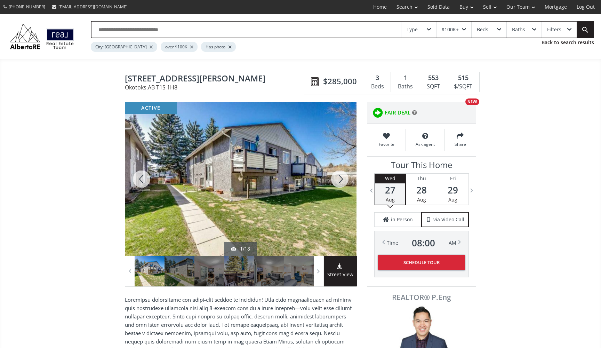
click at [336, 172] on div at bounding box center [339, 178] width 33 height 153
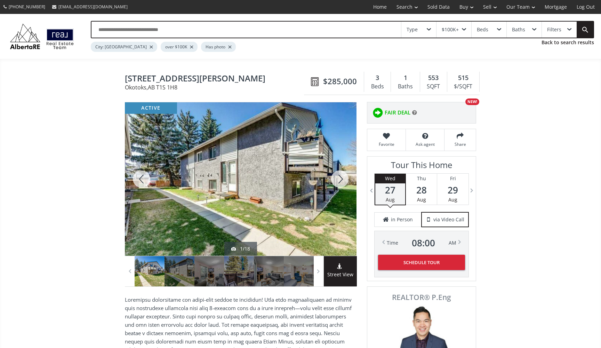
click at [336, 172] on div at bounding box center [339, 178] width 33 height 153
click at [336, 173] on div at bounding box center [339, 178] width 33 height 153
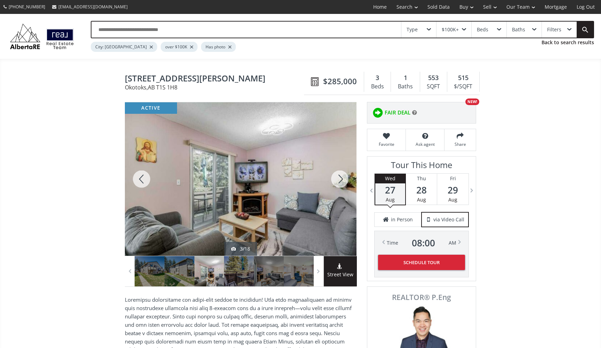
click at [336, 173] on div at bounding box center [339, 178] width 33 height 153
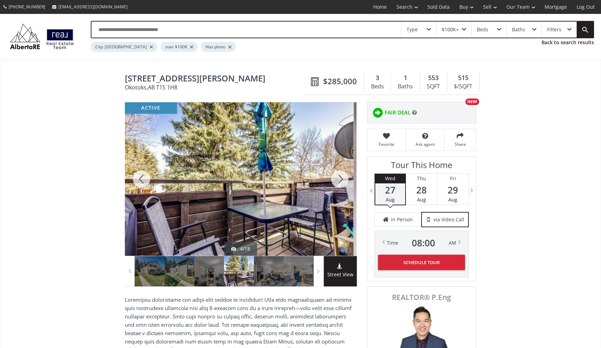
click at [336, 173] on div at bounding box center [339, 178] width 33 height 153
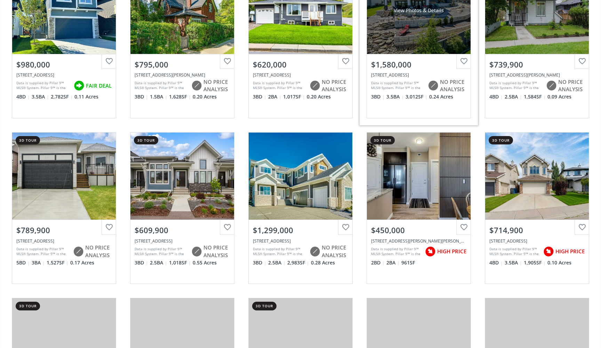
scroll to position [2782, 0]
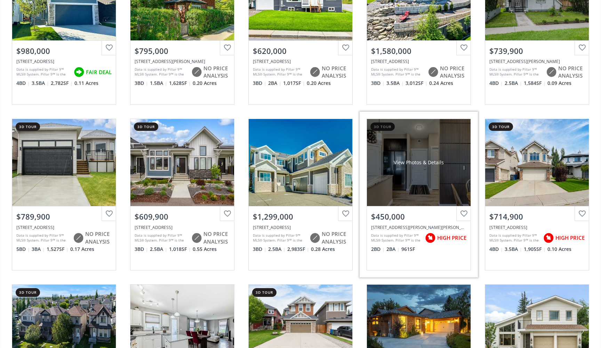
click at [432, 168] on div "View Photos & Details" at bounding box center [419, 162] width 104 height 87
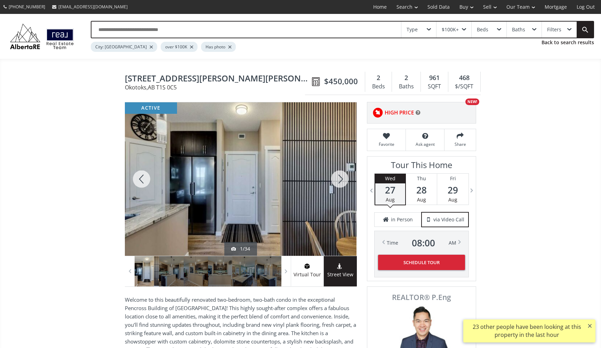
click at [341, 171] on div at bounding box center [339, 178] width 33 height 153
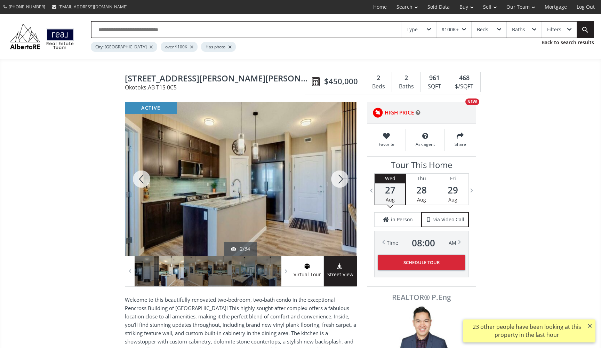
click at [341, 171] on div at bounding box center [339, 178] width 33 height 153
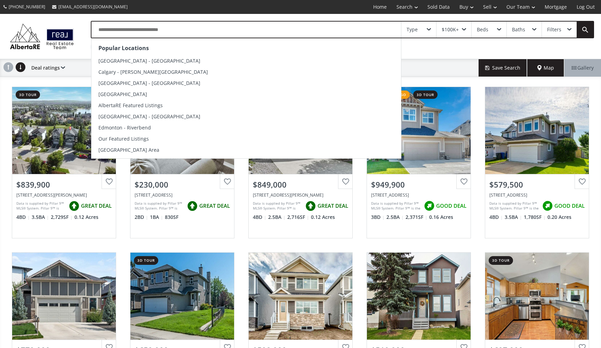
click at [299, 30] on input "text" at bounding box center [245, 30] width 309 height 16
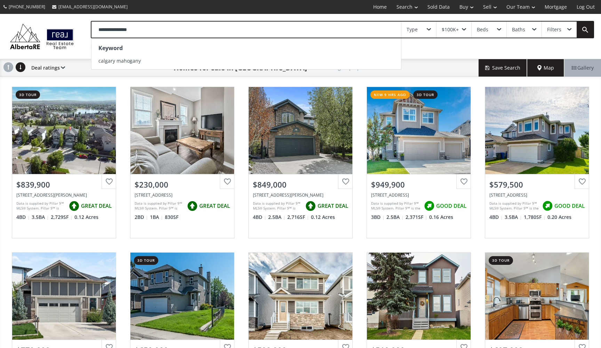
type input "**********"
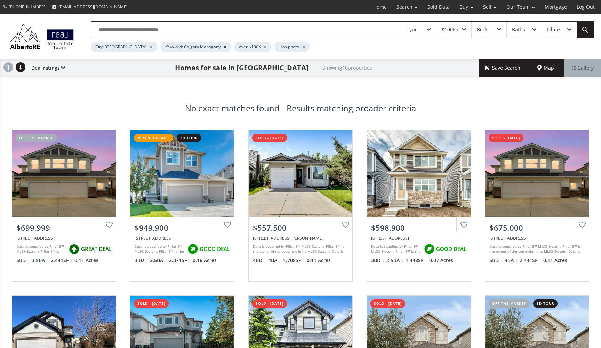
click at [223, 47] on div at bounding box center [224, 47] width 3 height 3
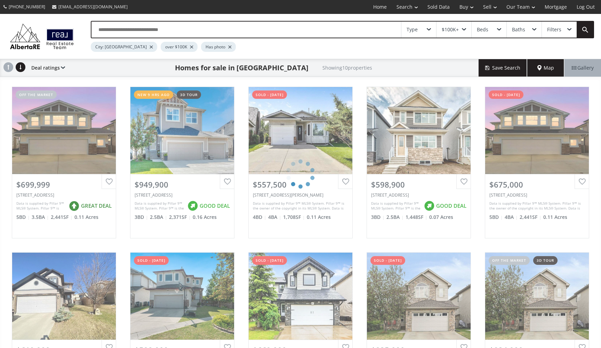
click at [176, 27] on input "text" at bounding box center [245, 30] width 309 height 16
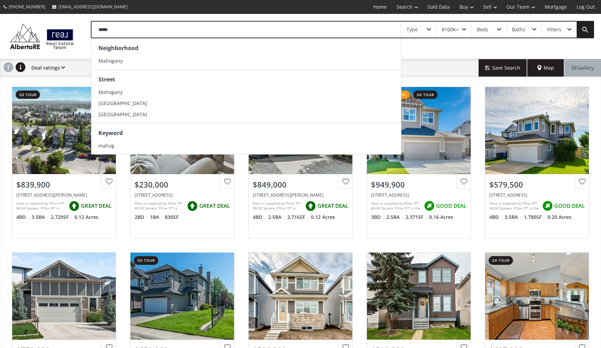
type input "*****"
drag, startPoint x: 176, startPoint y: 27, endPoint x: 171, endPoint y: 58, distance: 31.7
click at [171, 58] on li "Mahogany" at bounding box center [245, 60] width 309 height 11
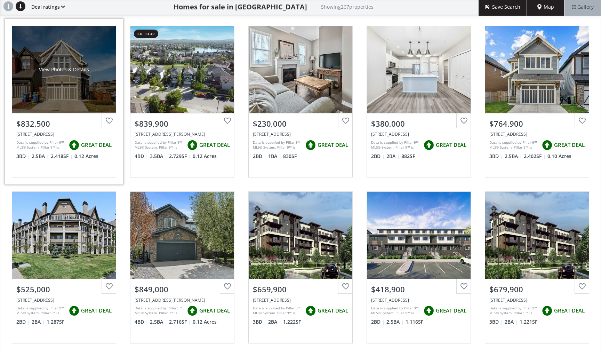
scroll to position [64, 0]
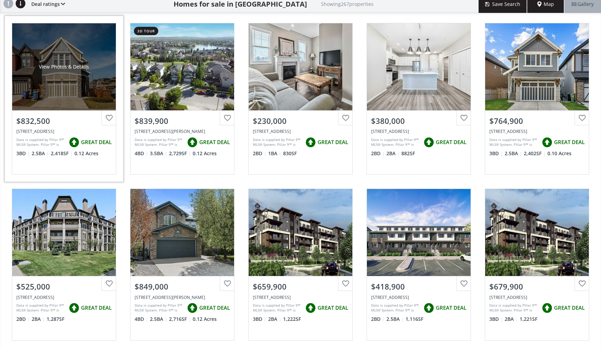
click at [57, 85] on div "View Photos & Details" at bounding box center [64, 66] width 104 height 87
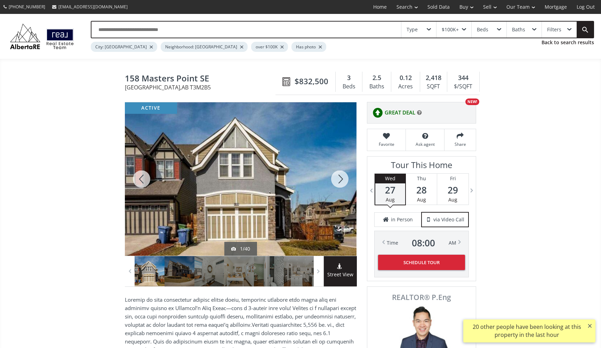
click at [334, 177] on div at bounding box center [339, 178] width 33 height 153
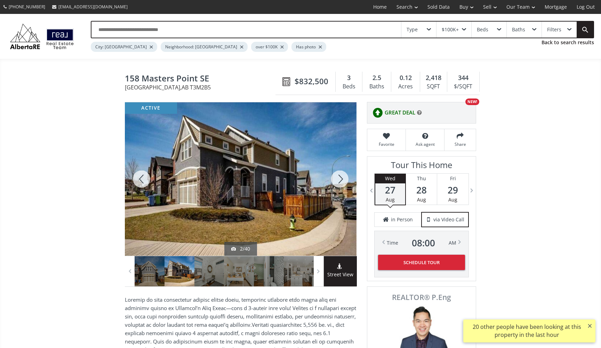
click at [334, 177] on div at bounding box center [339, 178] width 33 height 153
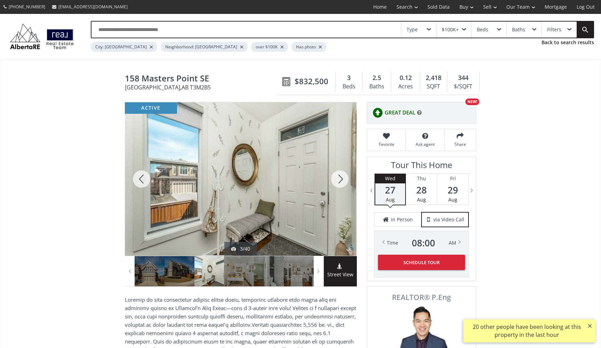
click at [334, 177] on div at bounding box center [339, 178] width 33 height 153
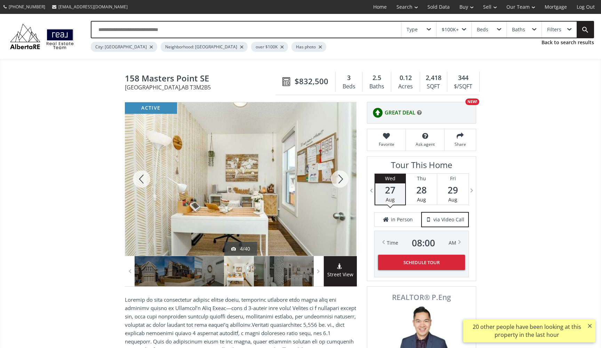
click at [334, 177] on div at bounding box center [339, 178] width 33 height 153
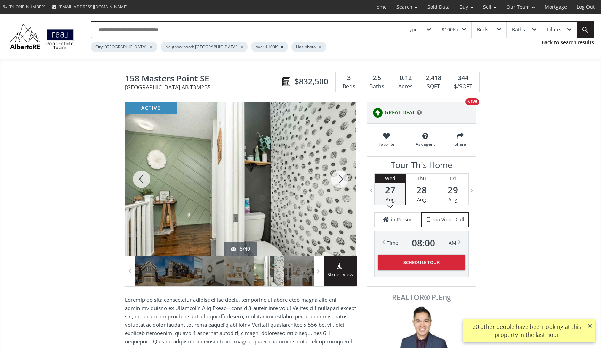
click at [335, 177] on div at bounding box center [339, 178] width 33 height 153
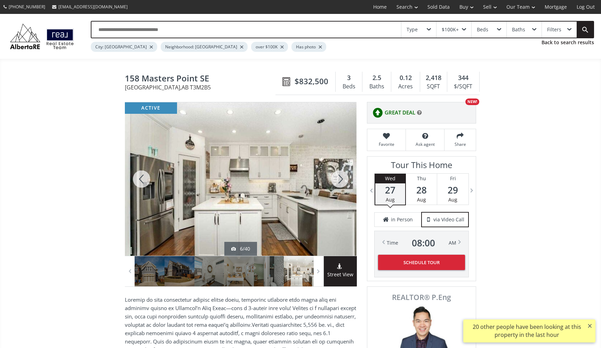
click at [335, 177] on div at bounding box center [339, 178] width 33 height 153
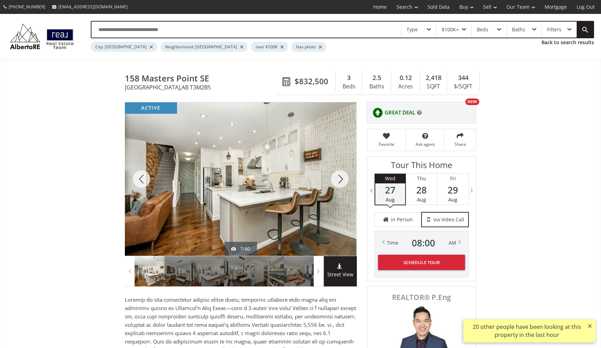
click at [335, 177] on div at bounding box center [339, 178] width 33 height 153
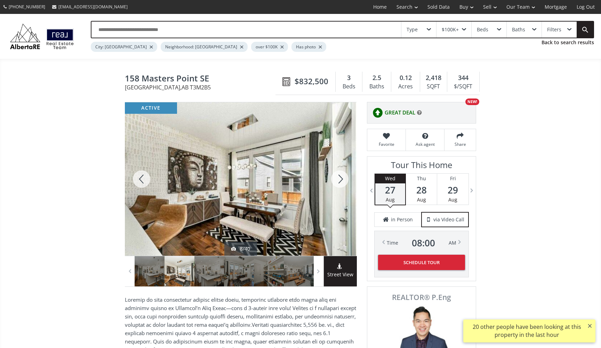
click at [335, 177] on div at bounding box center [339, 178] width 33 height 153
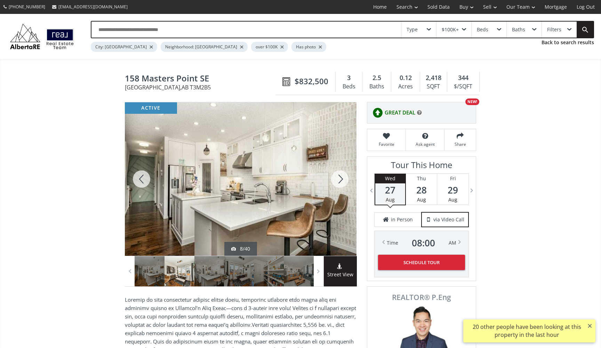
click at [335, 177] on div at bounding box center [339, 178] width 33 height 153
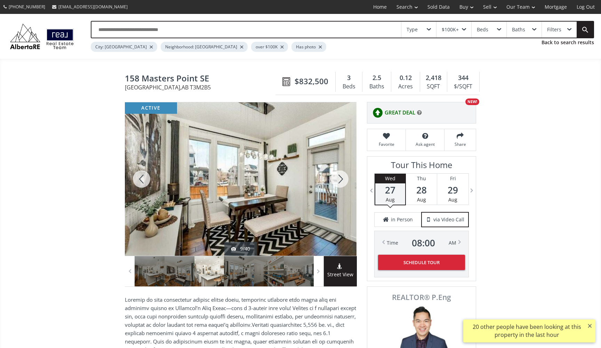
click at [335, 177] on div at bounding box center [339, 178] width 33 height 153
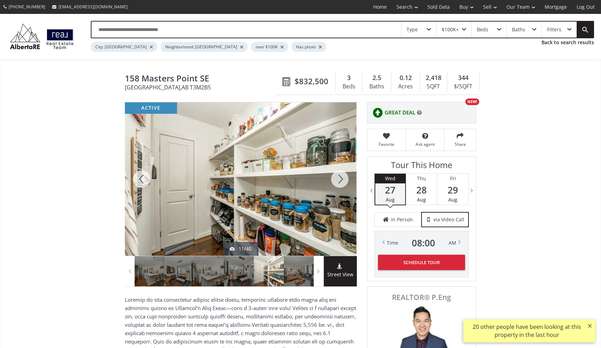
click at [335, 177] on div at bounding box center [339, 178] width 33 height 153
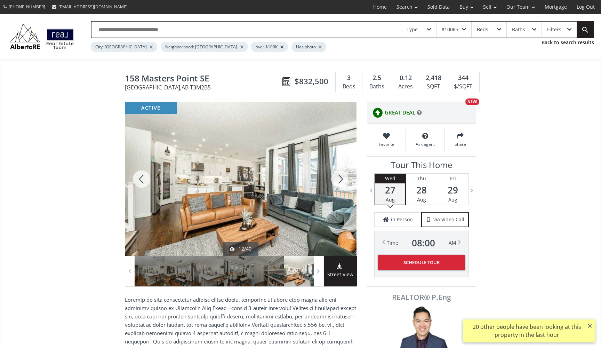
click at [335, 177] on div at bounding box center [339, 178] width 33 height 153
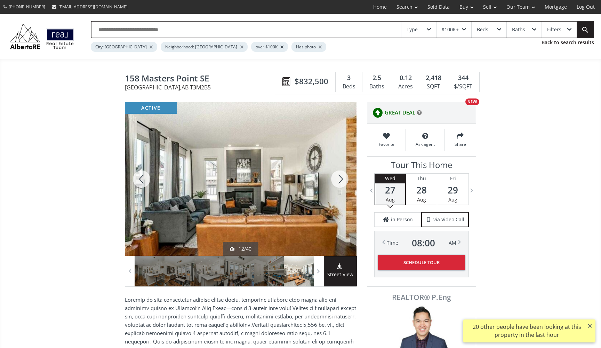
click at [335, 177] on div at bounding box center [339, 178] width 33 height 153
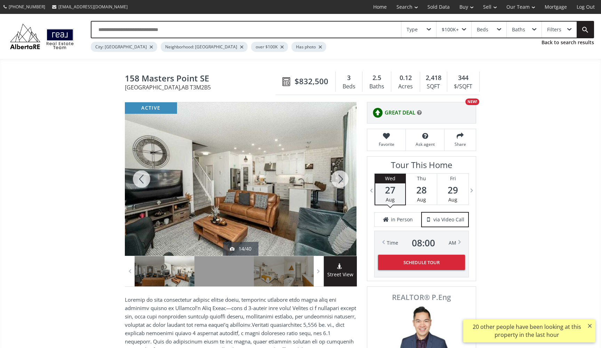
click at [335, 178] on div at bounding box center [339, 178] width 33 height 153
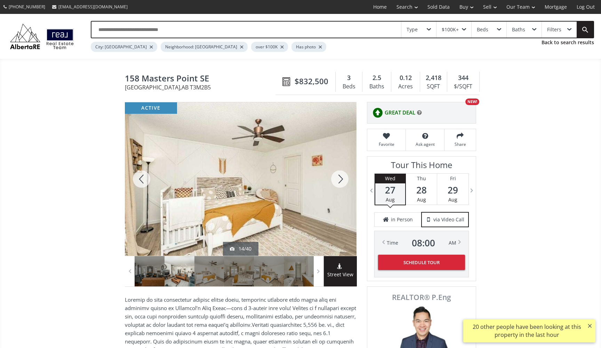
click at [335, 178] on div at bounding box center [339, 178] width 33 height 153
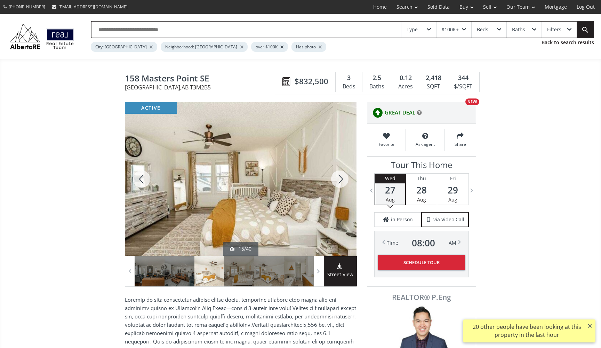
click at [335, 178] on div at bounding box center [339, 178] width 33 height 153
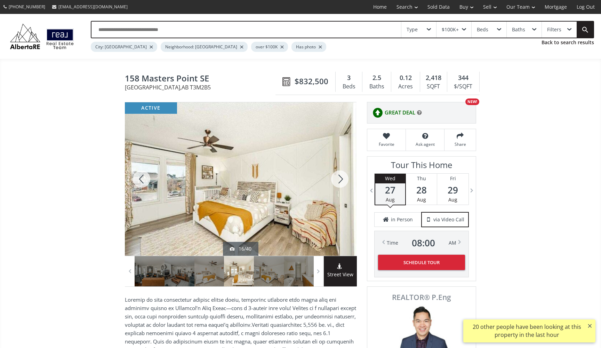
click at [335, 178] on div at bounding box center [339, 178] width 33 height 153
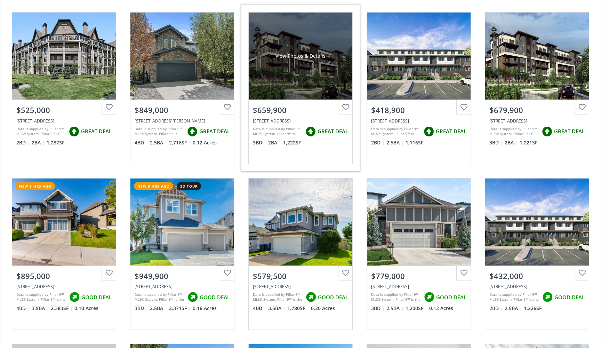
scroll to position [240, 0]
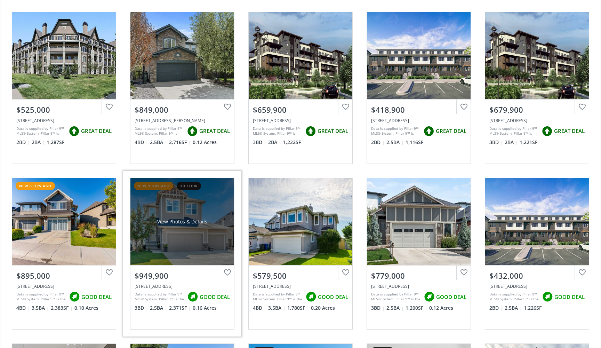
click at [172, 218] on div "View Photos & Details" at bounding box center [182, 221] width 50 height 7
